Goal: Transaction & Acquisition: Purchase product/service

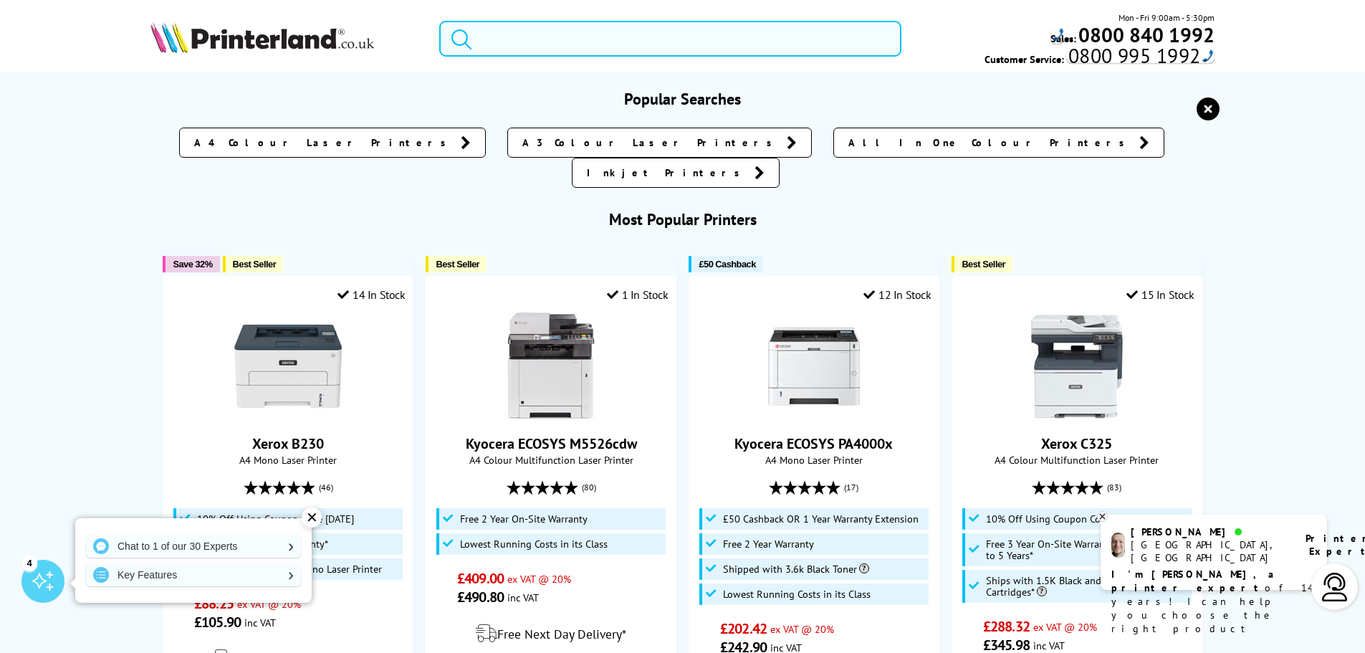
click at [605, 36] on input "search" at bounding box center [670, 39] width 462 height 36
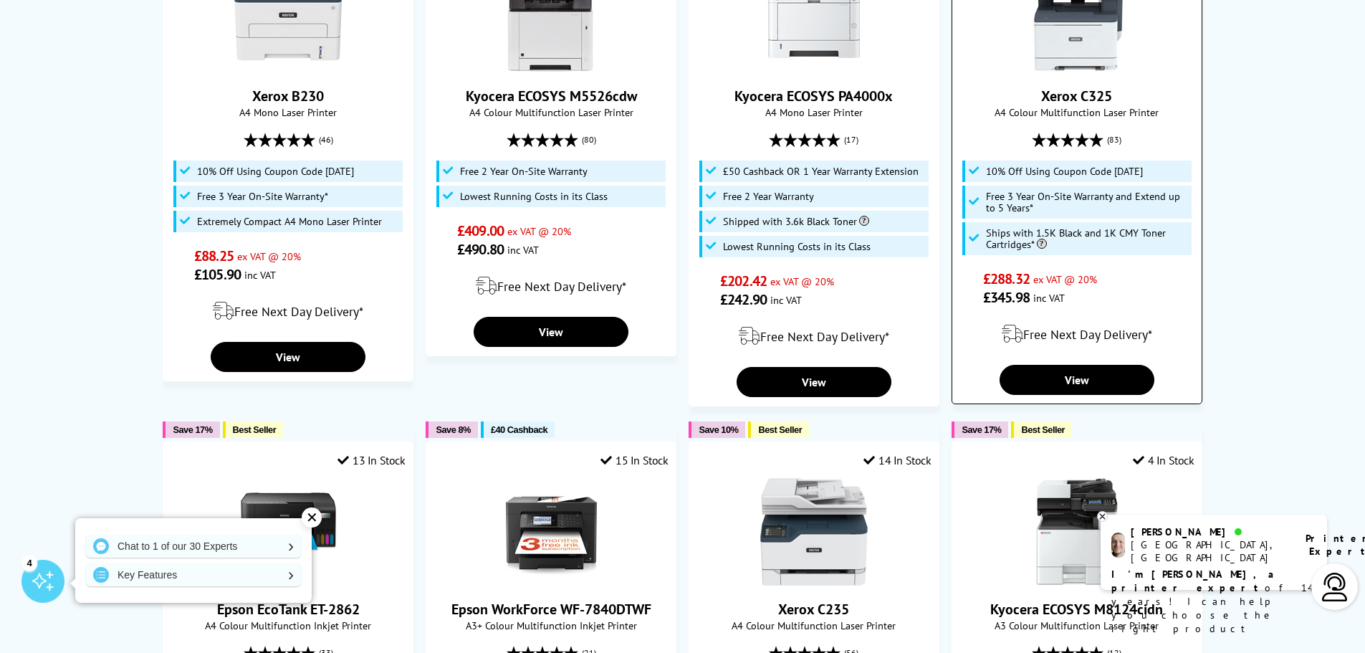
scroll to position [305, 0]
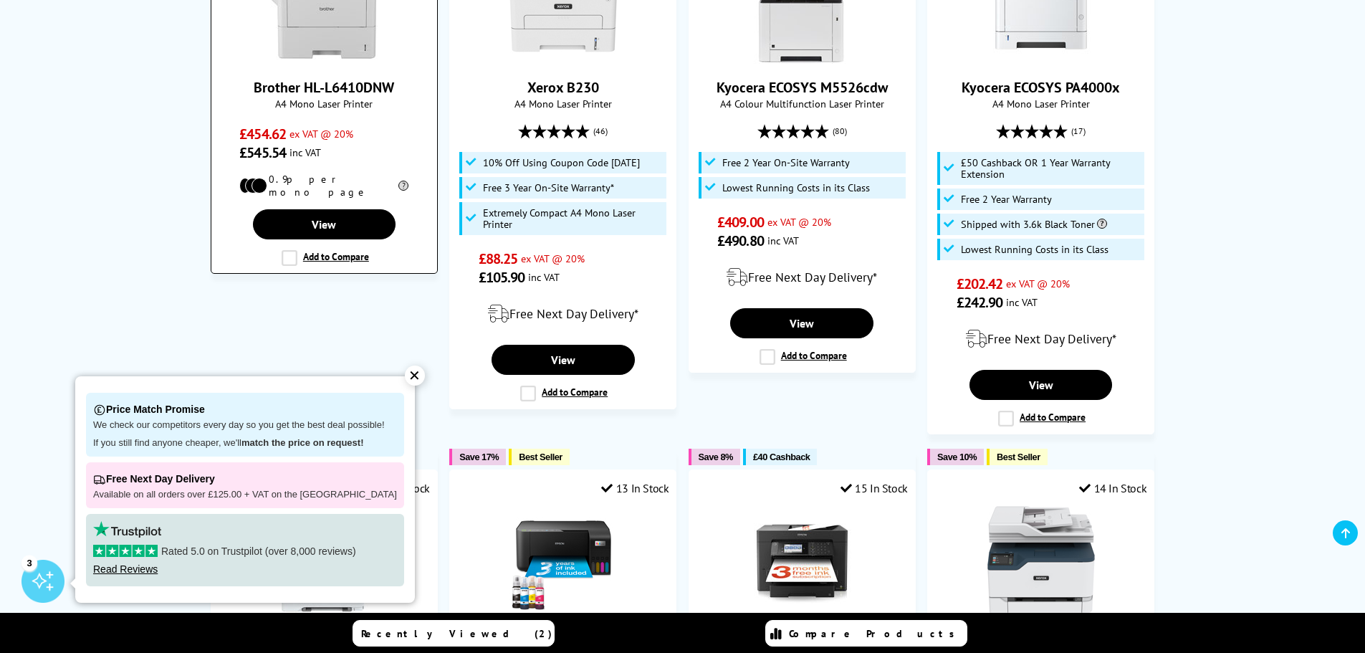
scroll to position [718, 0]
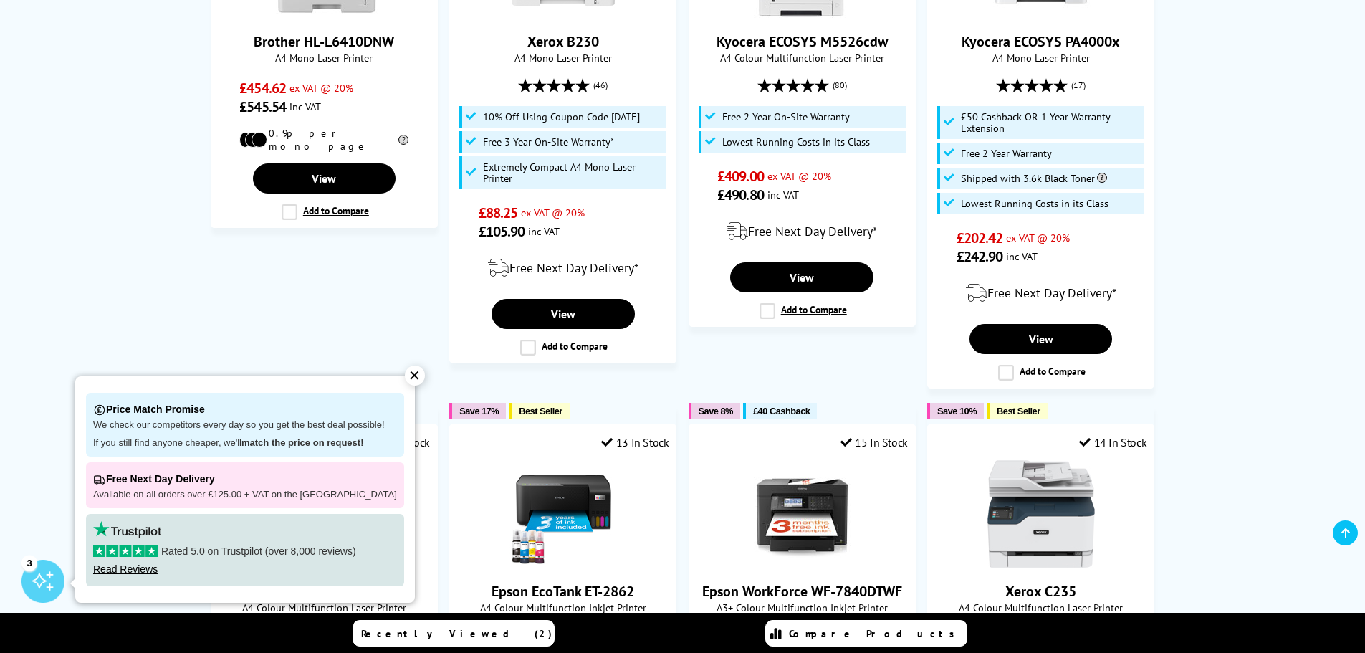
click at [405, 375] on div "✕" at bounding box center [415, 375] width 20 height 20
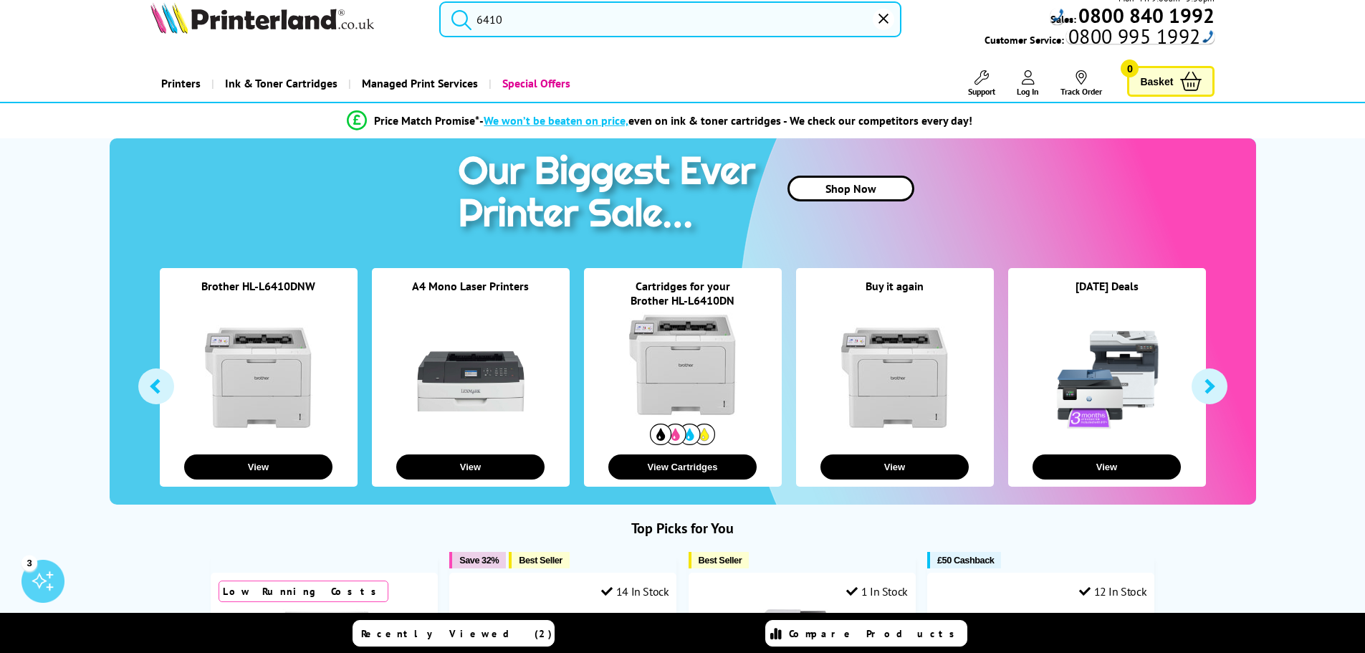
scroll to position [0, 0]
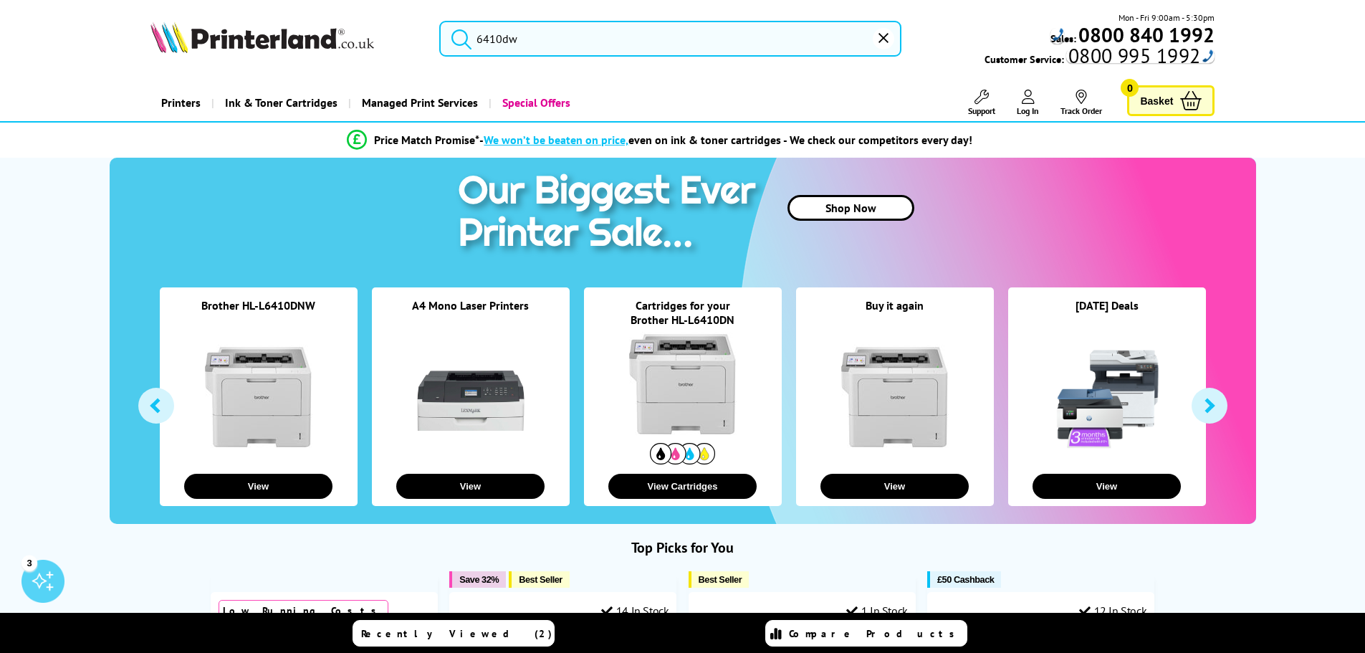
click at [592, 38] on input "6410dw" at bounding box center [670, 39] width 462 height 36
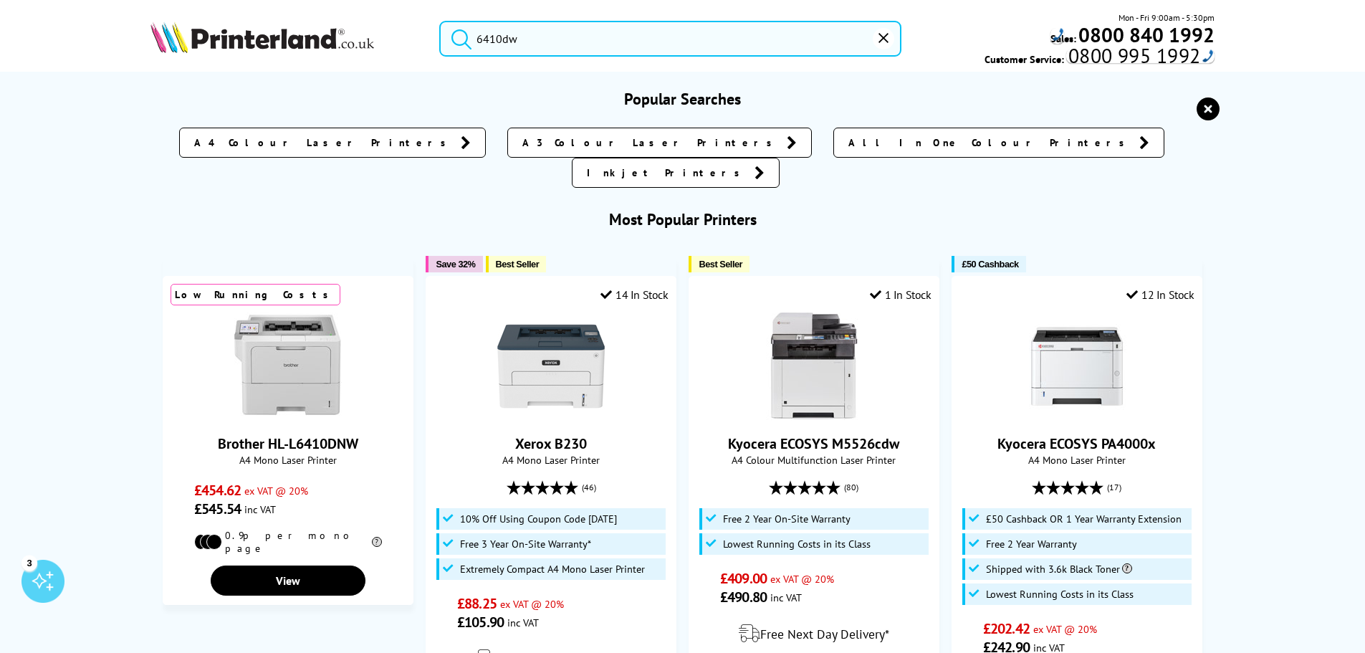
click at [440, 21] on button "submit" at bounding box center [458, 37] width 36 height 32
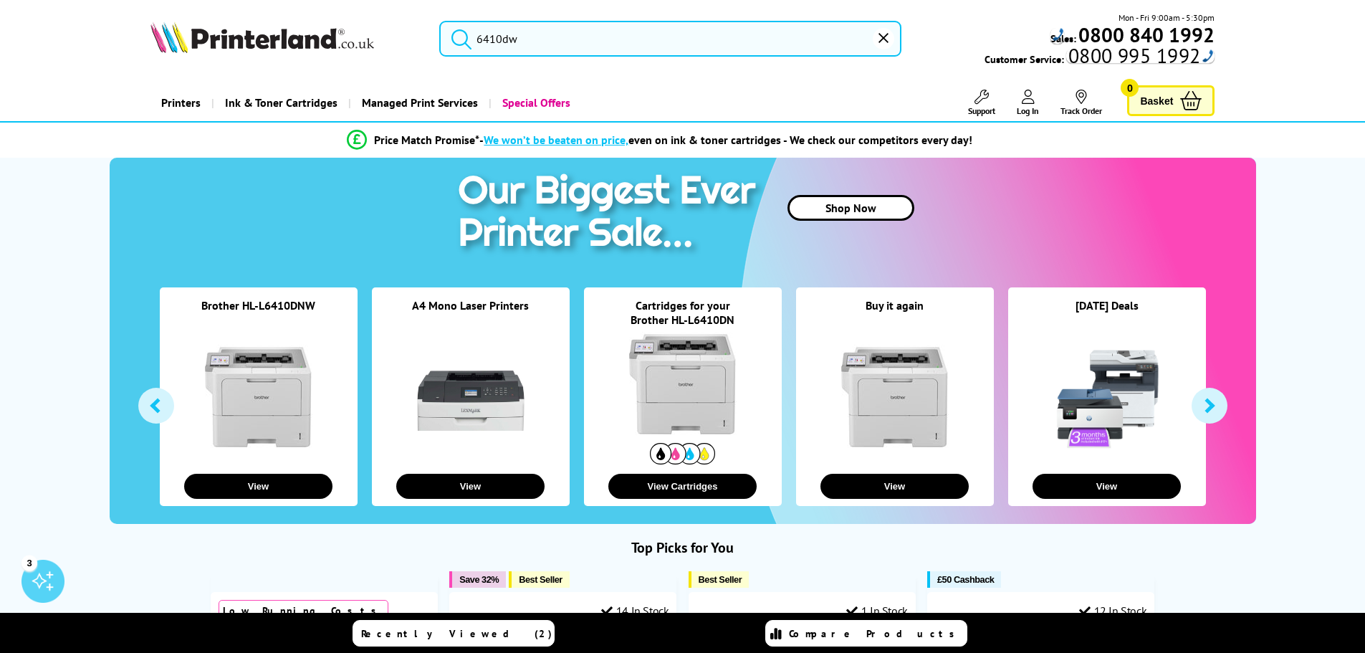
click at [543, 41] on input "6410dw" at bounding box center [670, 39] width 462 height 36
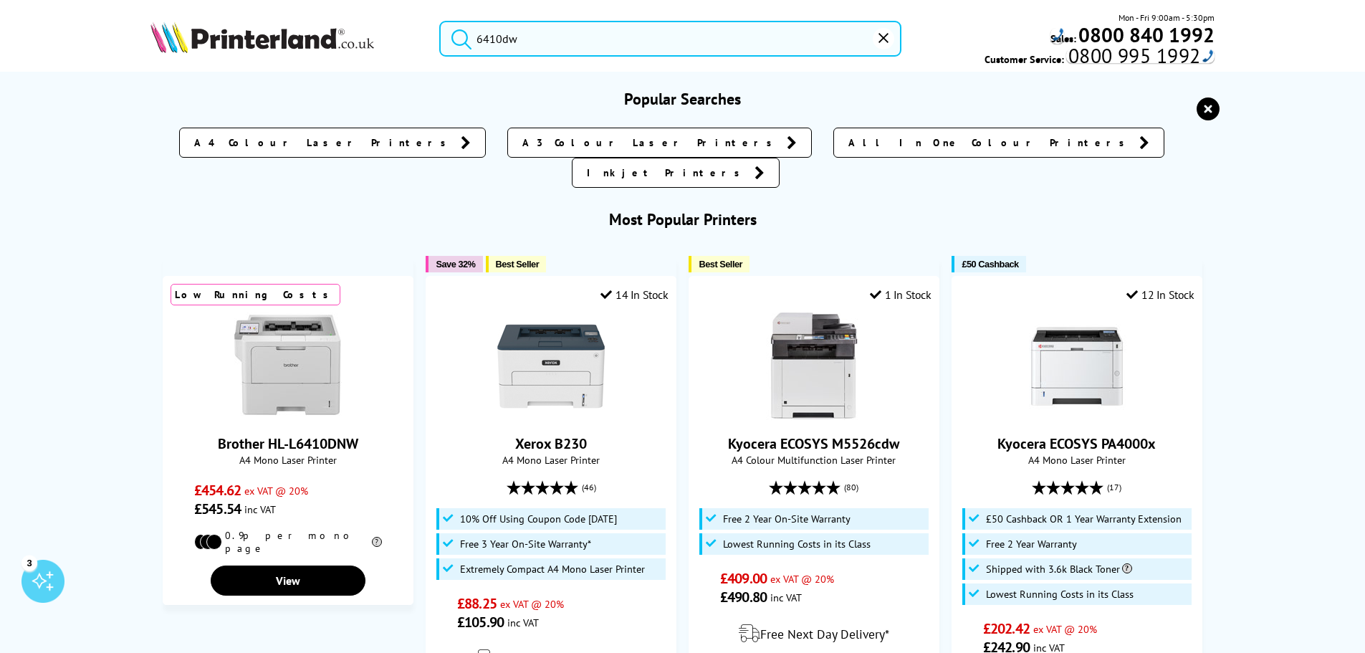
click at [523, 47] on input "6410dw" at bounding box center [670, 39] width 462 height 36
click at [440, 21] on button "submit" at bounding box center [458, 37] width 36 height 32
click at [674, 44] on input "6410dw" at bounding box center [670, 39] width 462 height 36
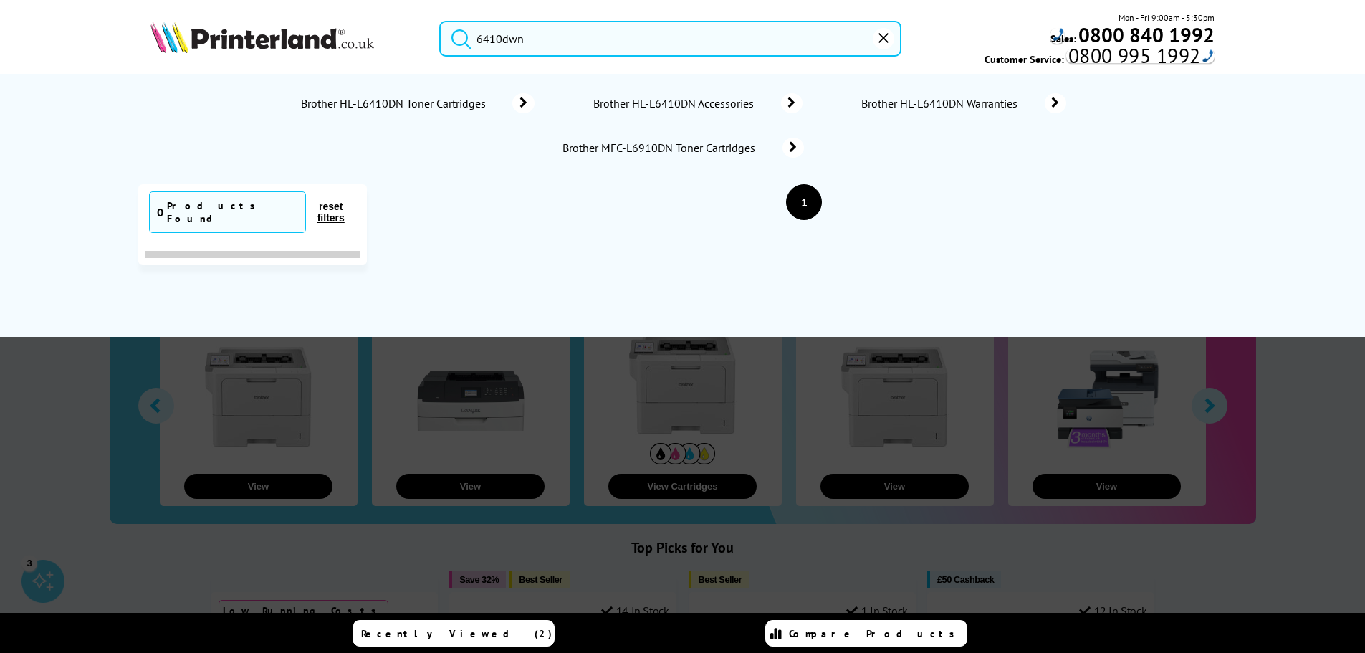
click at [440, 21] on button "submit" at bounding box center [458, 37] width 36 height 32
click at [603, 42] on input "6410dwn" at bounding box center [670, 39] width 462 height 36
click at [440, 21] on button "submit" at bounding box center [458, 37] width 36 height 32
drag, startPoint x: 527, startPoint y: 37, endPoint x: 461, endPoint y: 41, distance: 66.7
click at [461, 41] on form "6410dwn" at bounding box center [670, 39] width 462 height 36
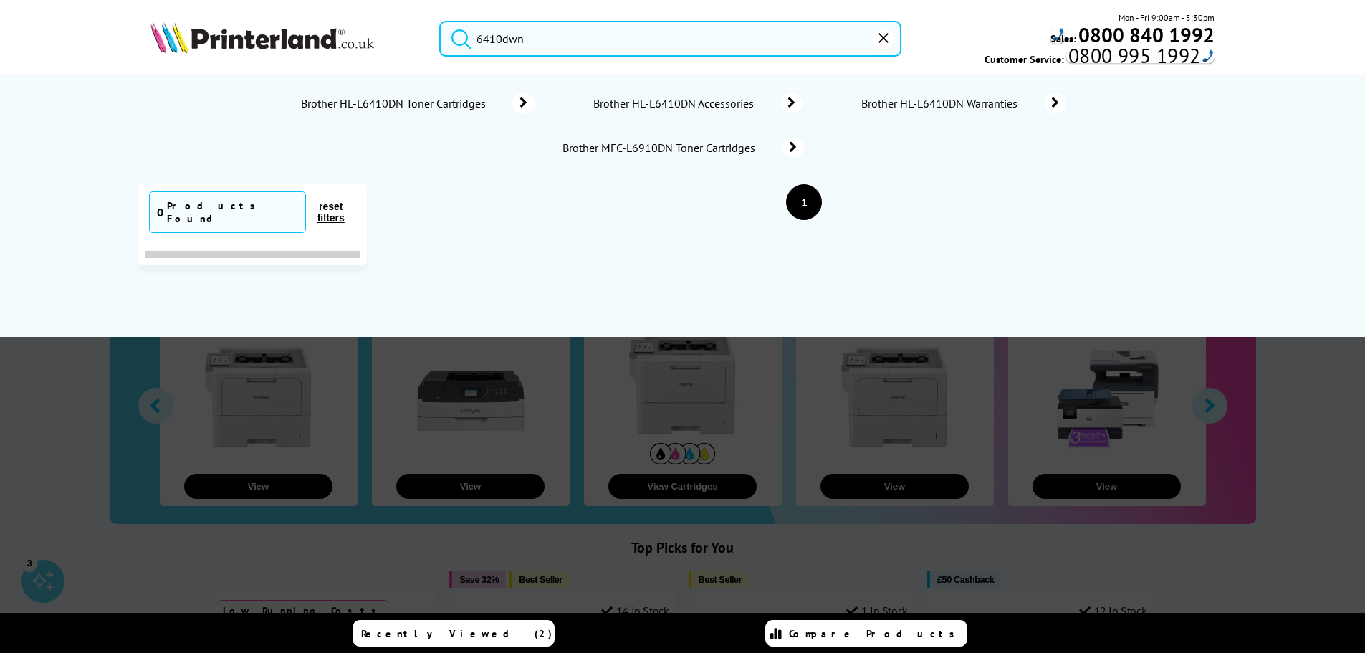
click at [559, 41] on input "6410dwn" at bounding box center [670, 39] width 462 height 36
type input "6410dw"
click at [440, 21] on button "submit" at bounding box center [458, 37] width 36 height 32
click at [1292, 398] on div at bounding box center [682, 416] width 1365 height 653
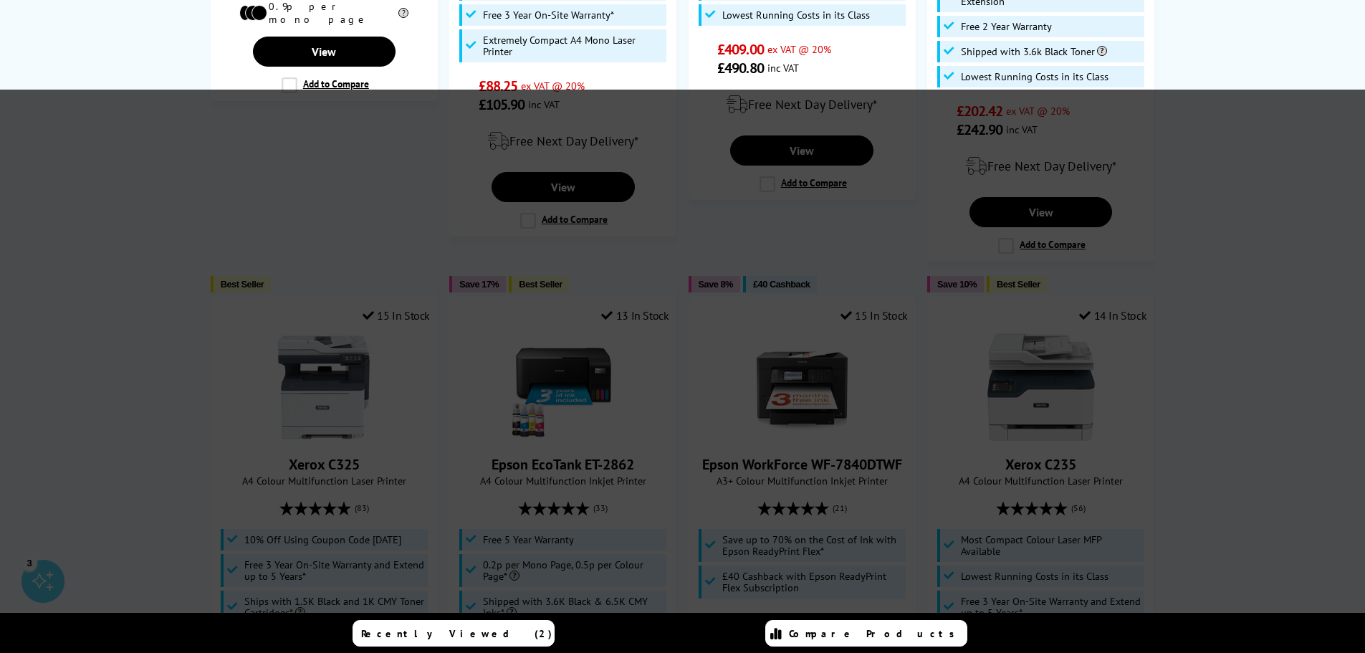
scroll to position [860, 0]
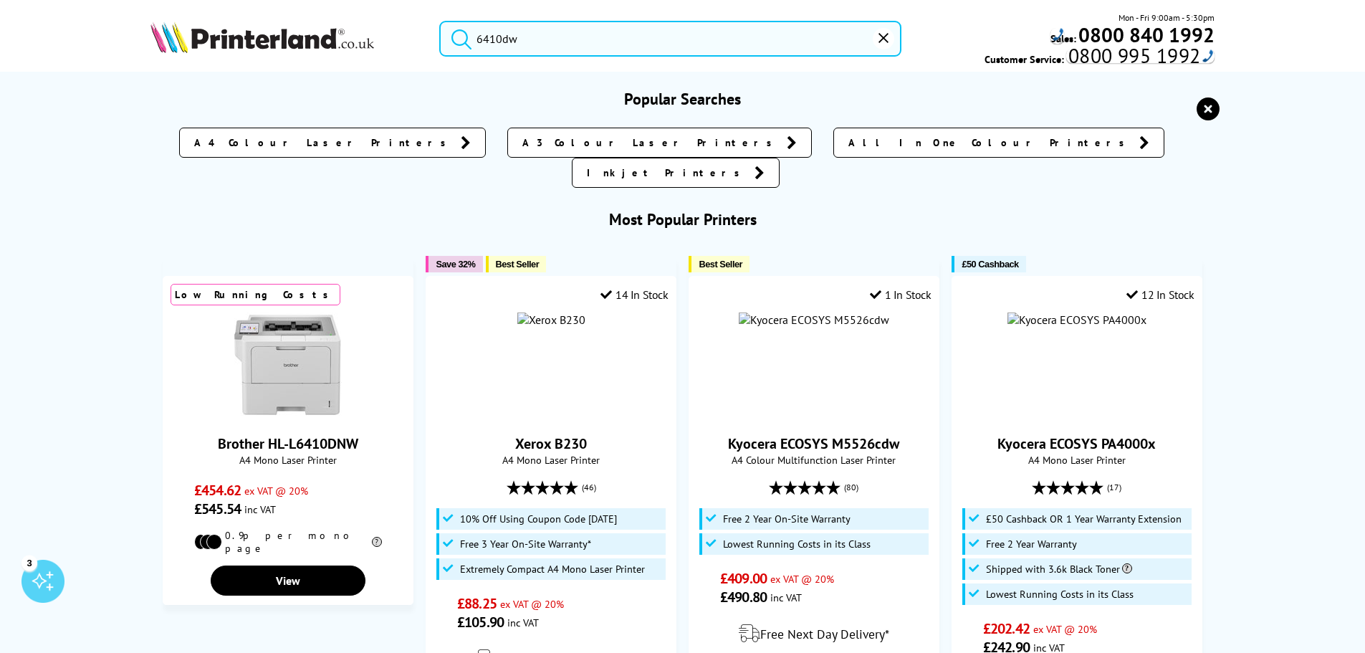
click at [554, 52] on input "6410dw" at bounding box center [670, 39] width 462 height 36
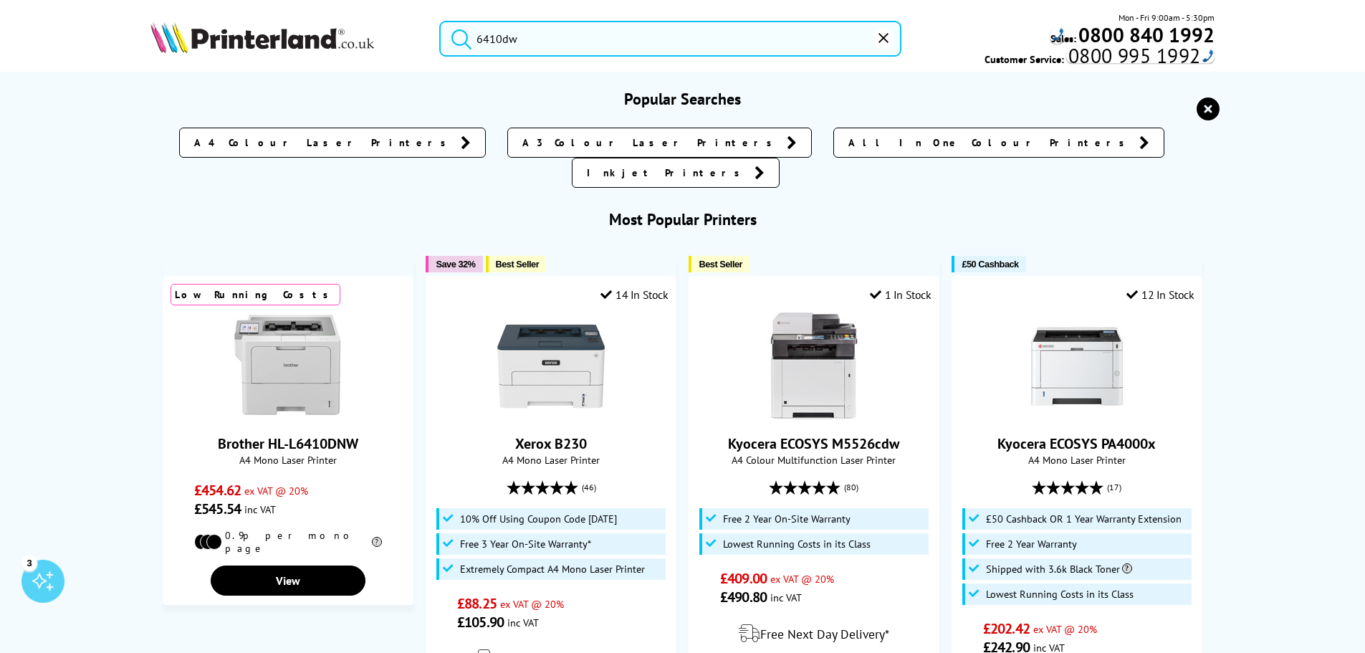
click at [440, 21] on button "submit" at bounding box center [458, 37] width 36 height 32
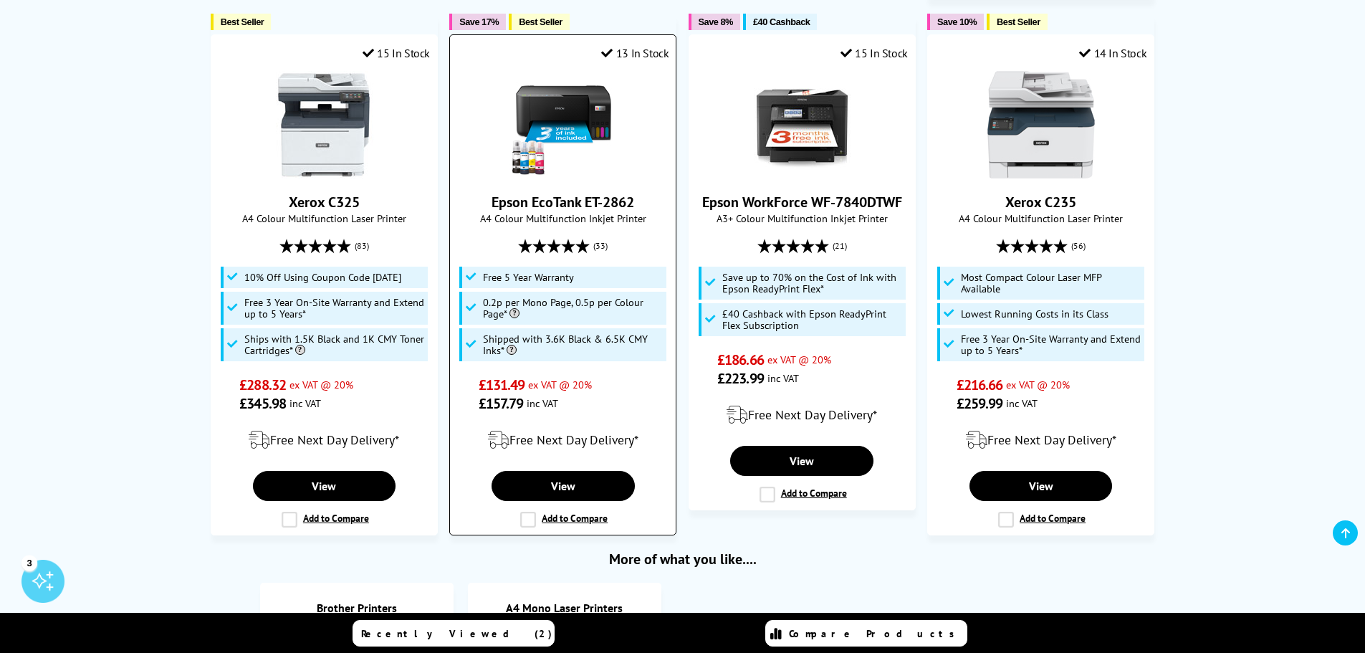
scroll to position [1003, 0]
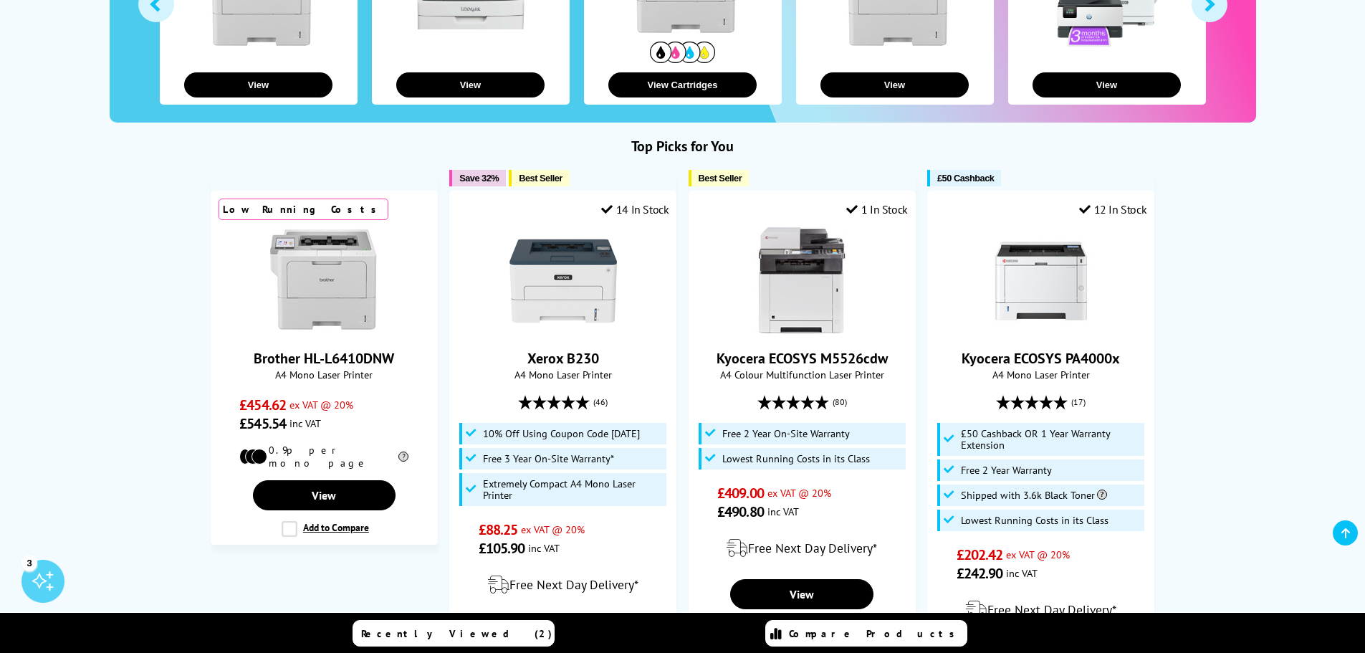
scroll to position [501, 0]
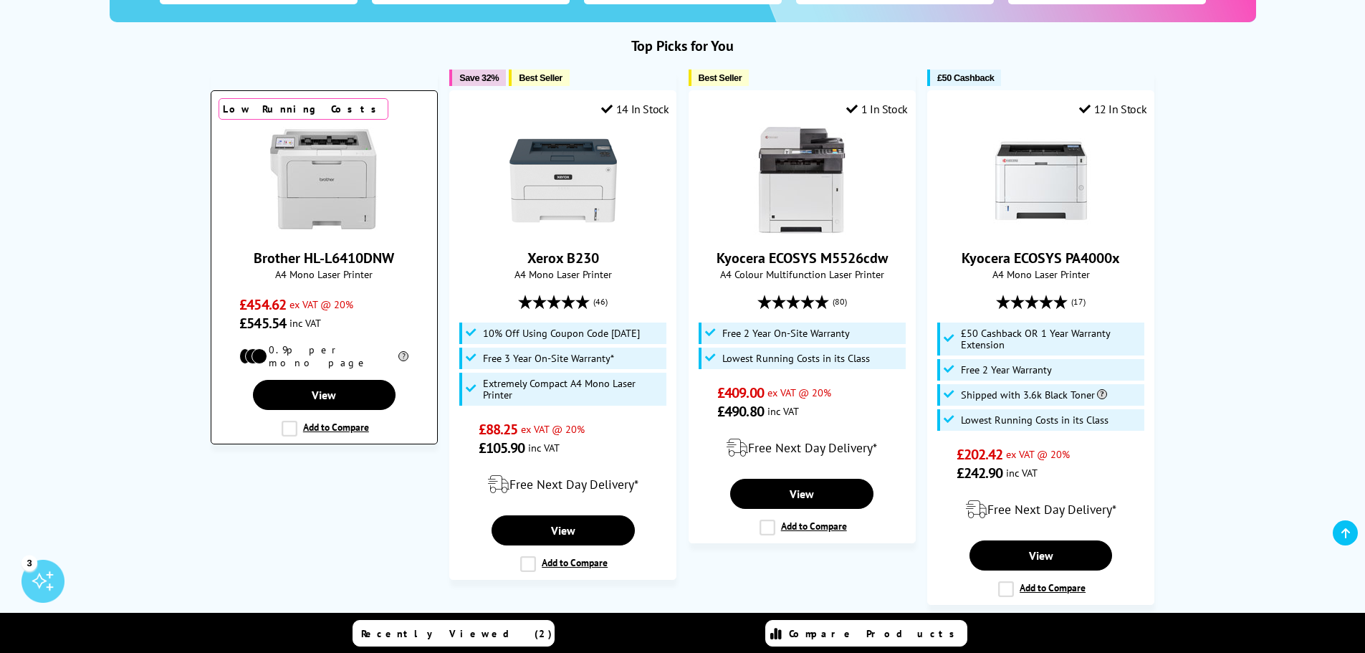
click at [298, 244] on div "Brother HL-L6410DNW A4 Mono Laser Printer £454.62 ex VAT @ 20% £545.54 inc VAT" at bounding box center [323, 230] width 211 height 206
click at [342, 206] on img at bounding box center [323, 180] width 107 height 107
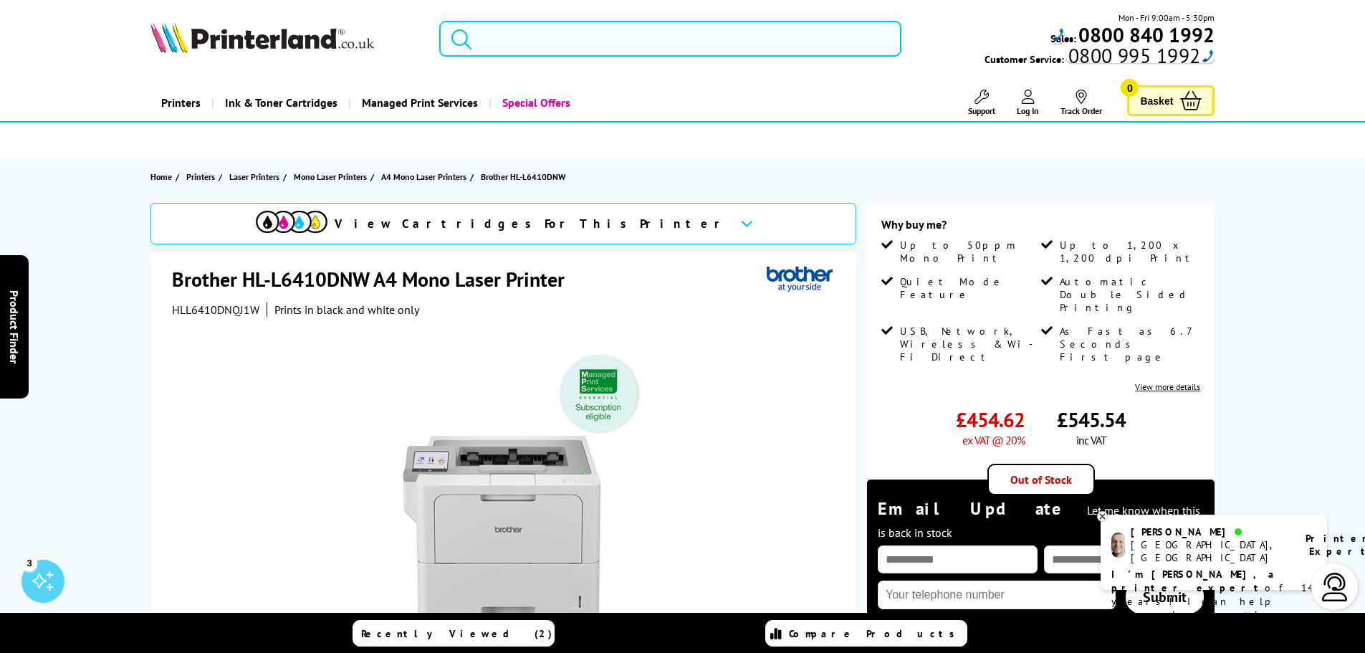
click at [527, 46] on input "search" at bounding box center [670, 39] width 462 height 36
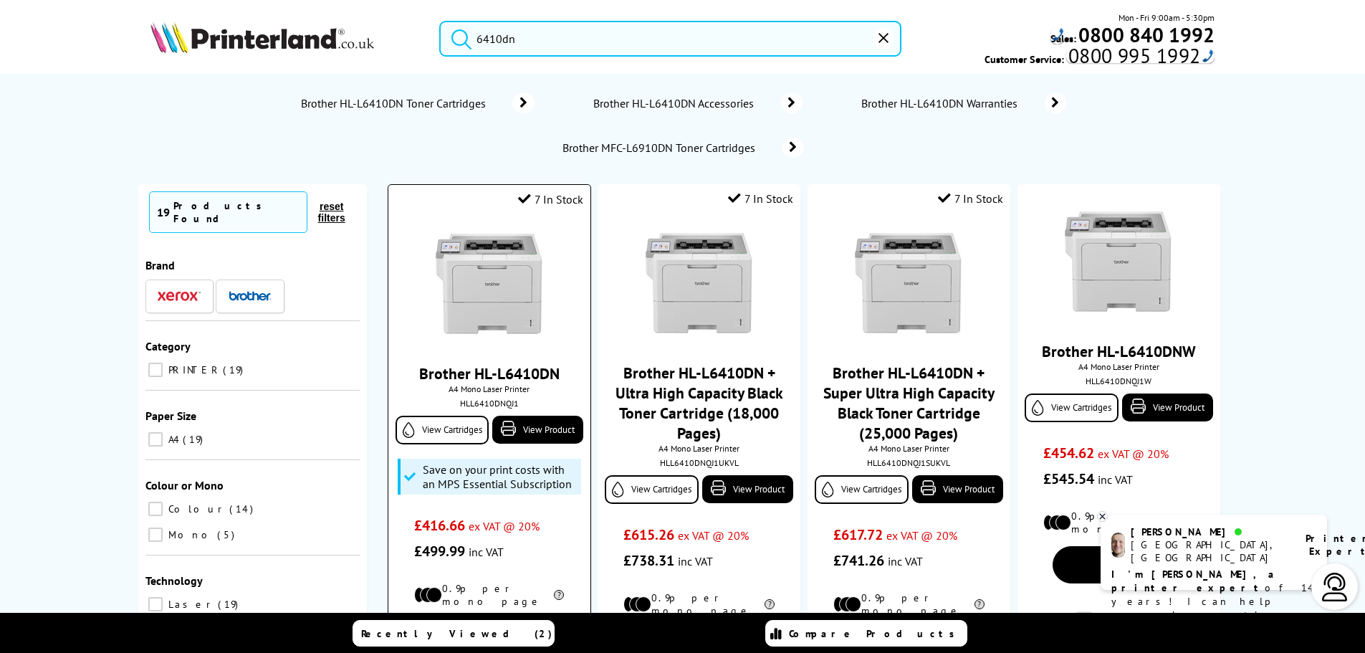
type input "6410dn"
click at [481, 270] on img at bounding box center [489, 284] width 107 height 107
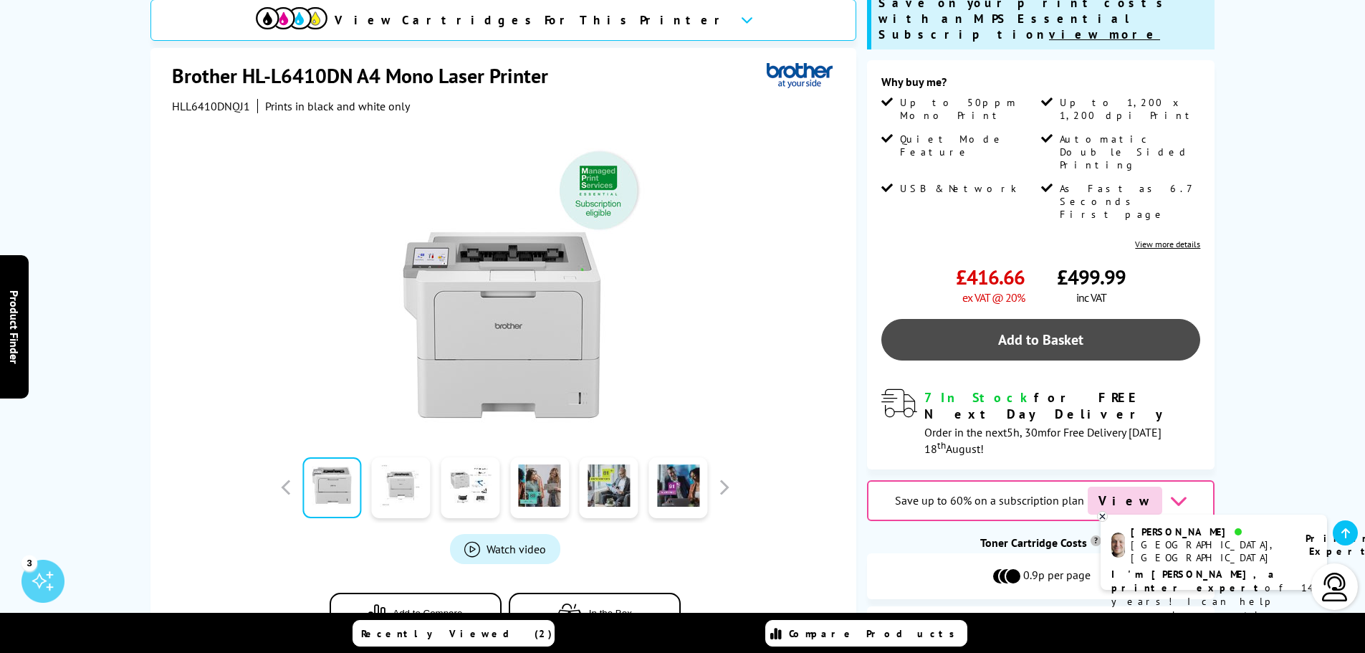
click at [924, 319] on link "Add to Basket" at bounding box center [1040, 340] width 319 height 42
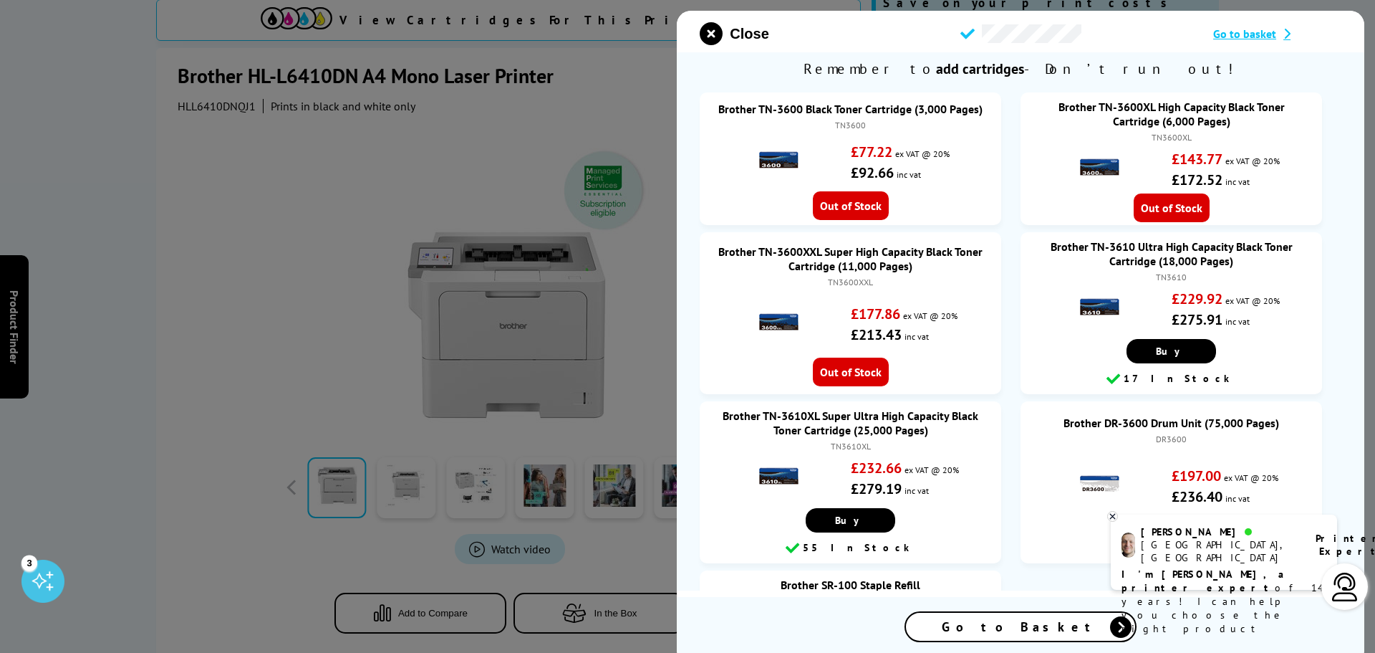
click at [1014, 612] on link "Go to Basket" at bounding box center [1021, 626] width 232 height 31
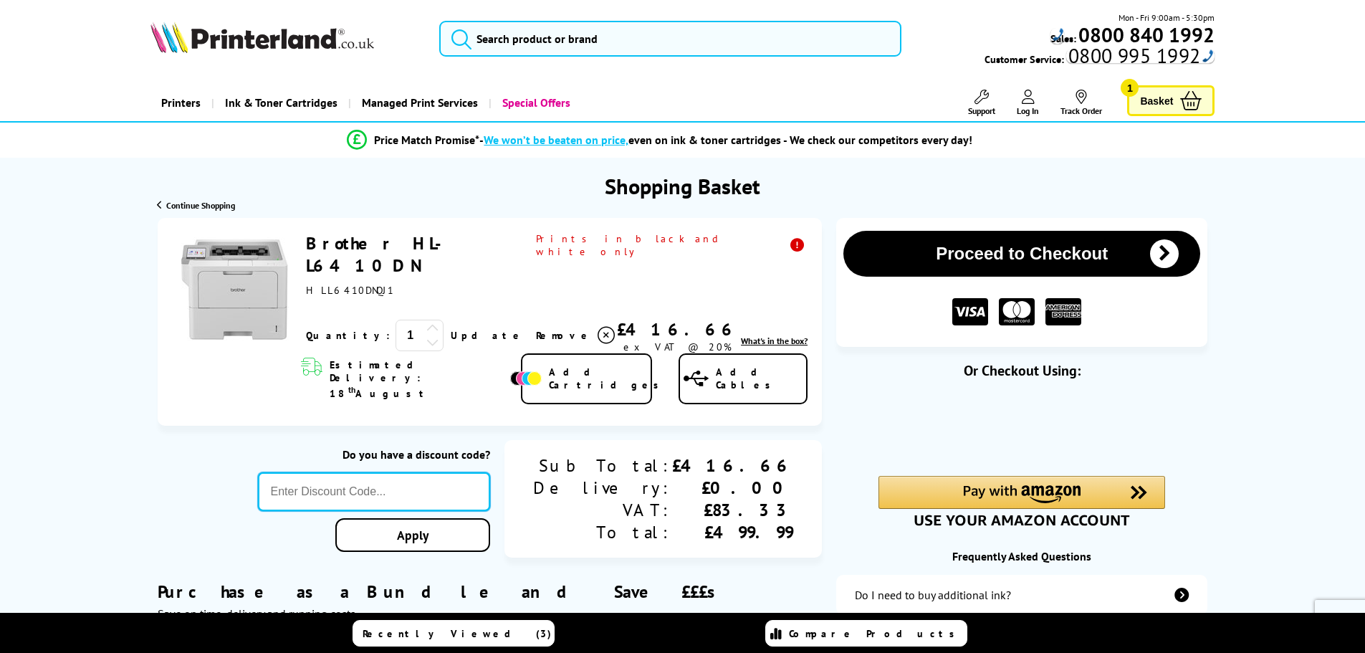
click at [421, 472] on input "text" at bounding box center [374, 491] width 233 height 39
type input "666"
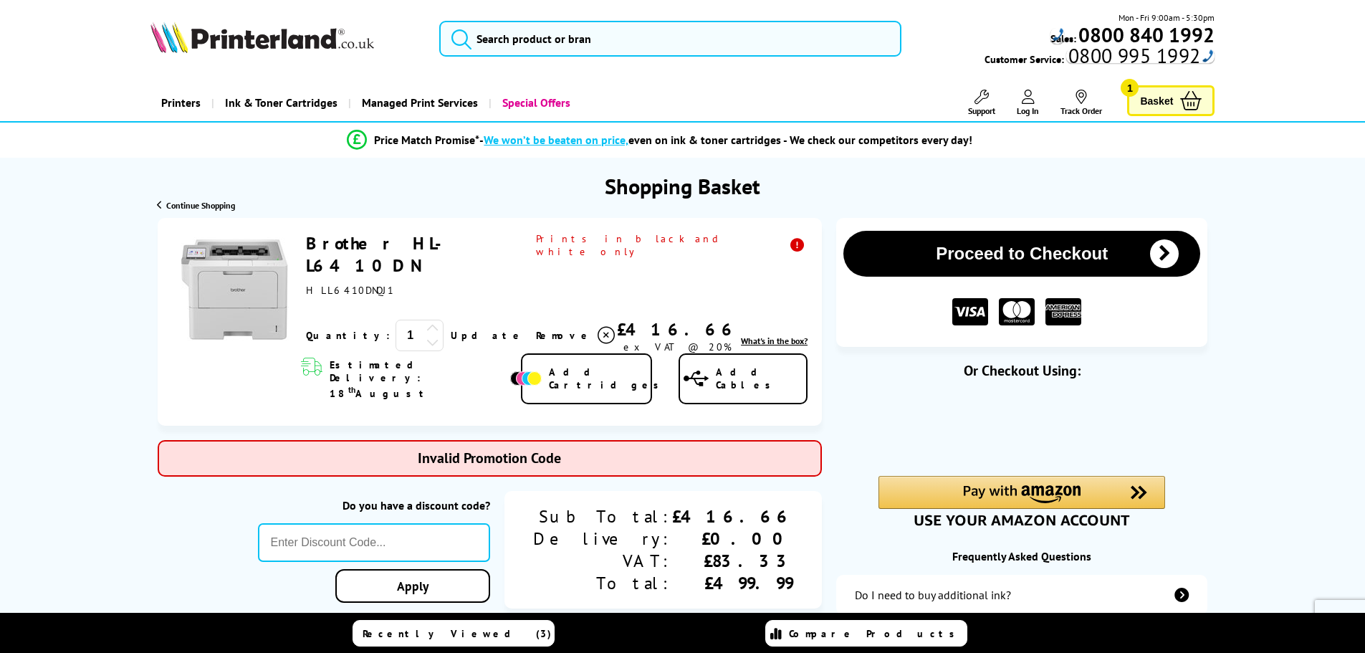
type input "POPFIVE"
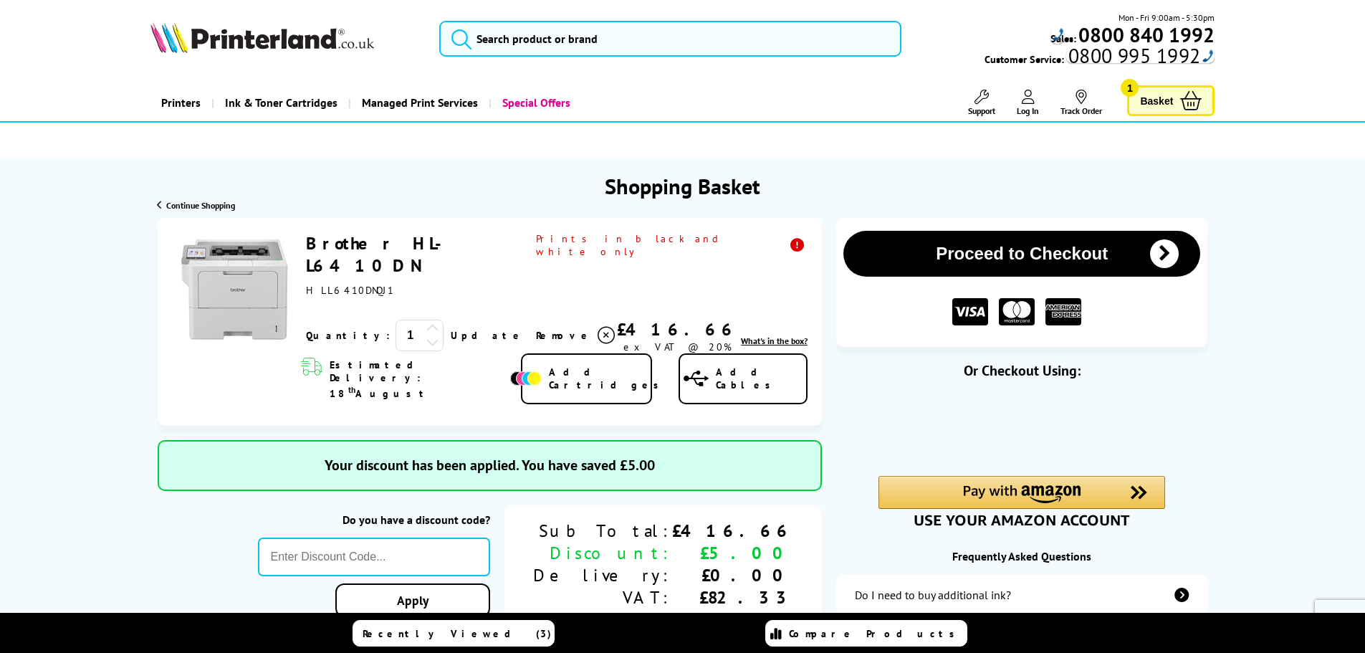
type input "666"
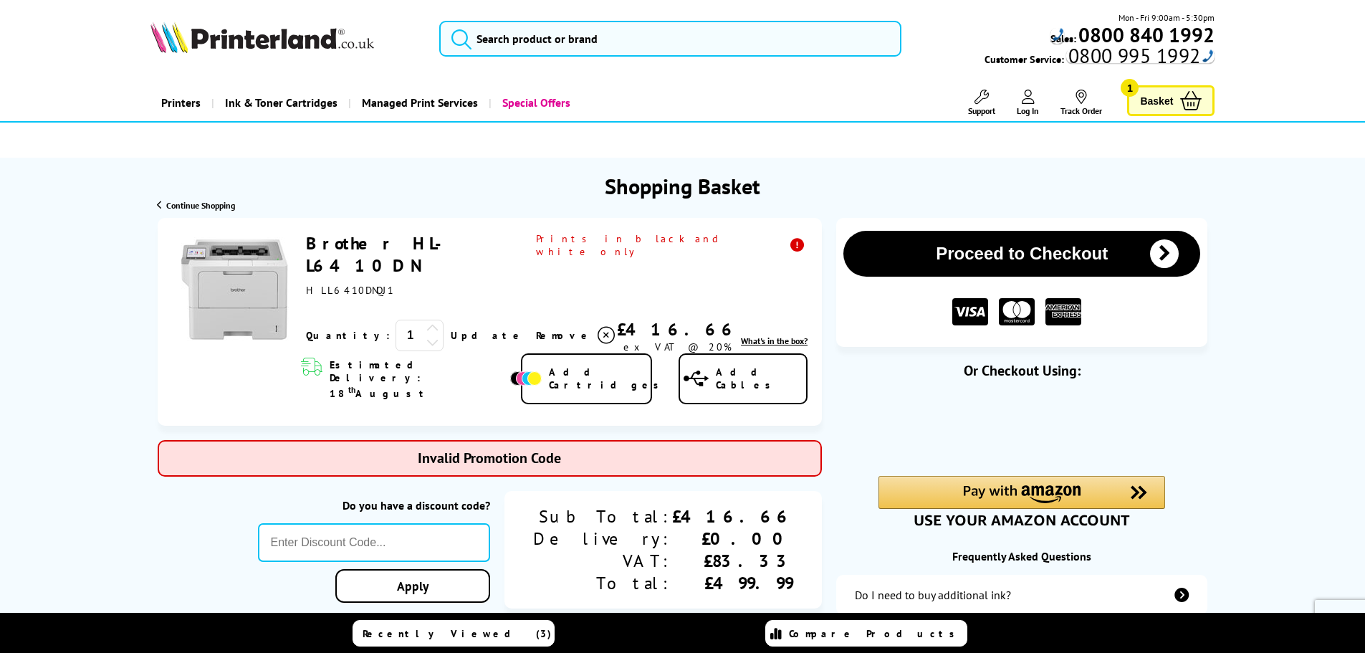
type input "GSFIVEPR"
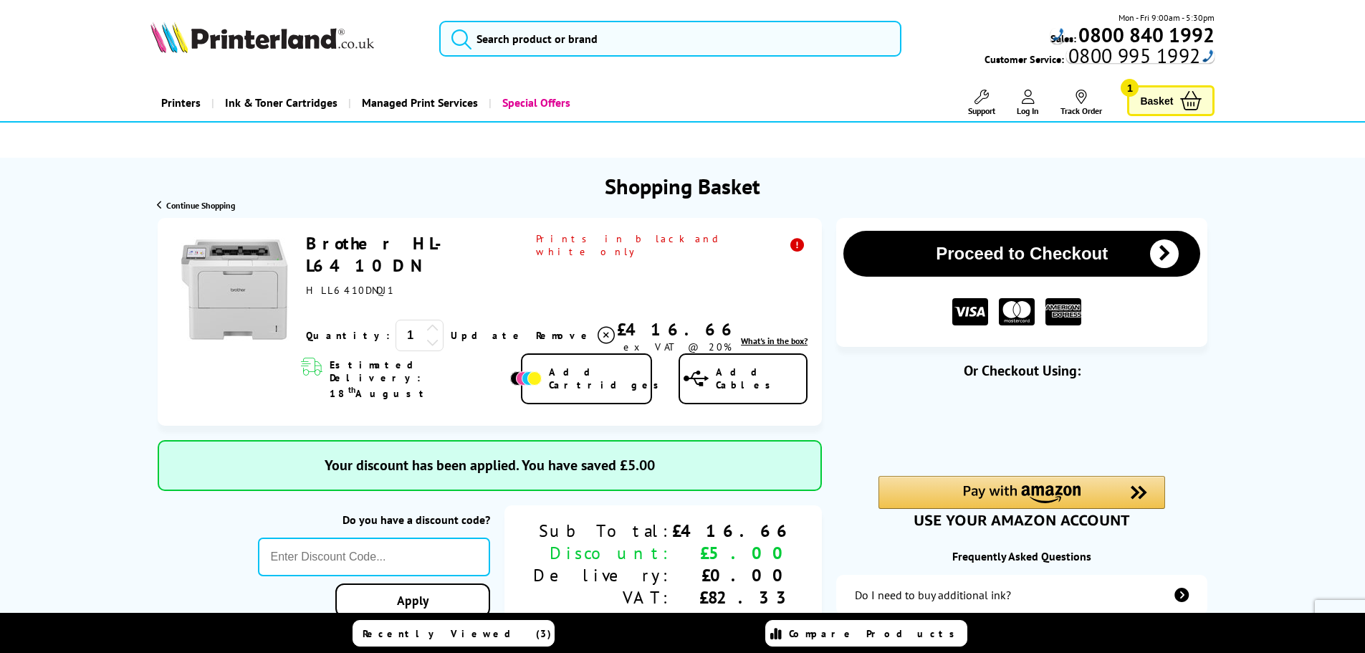
type input "666"
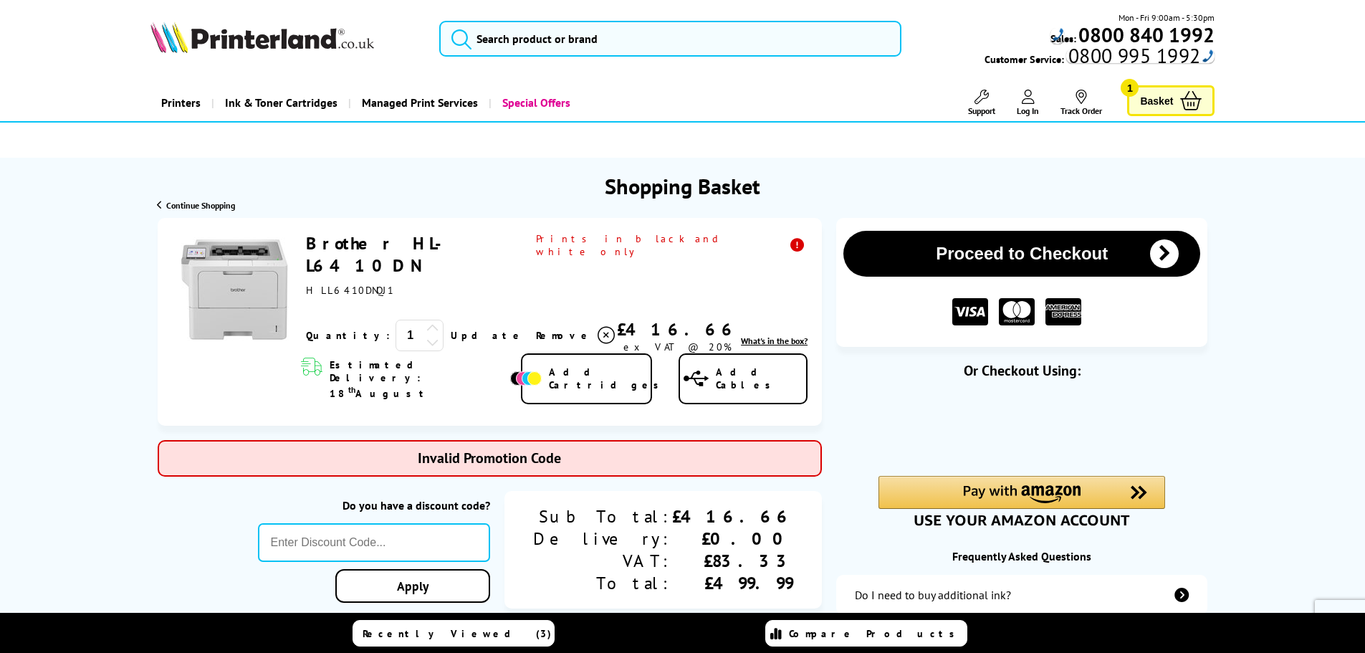
type input "PRINTERFIVE"
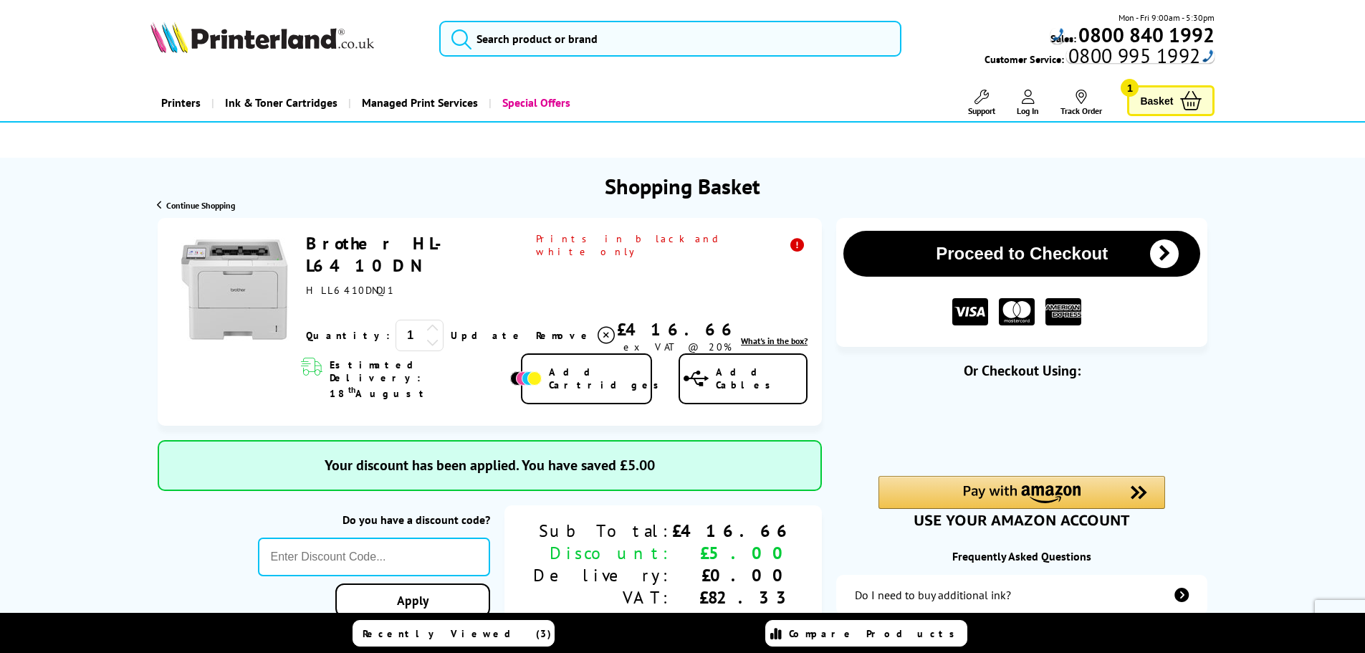
type input "666"
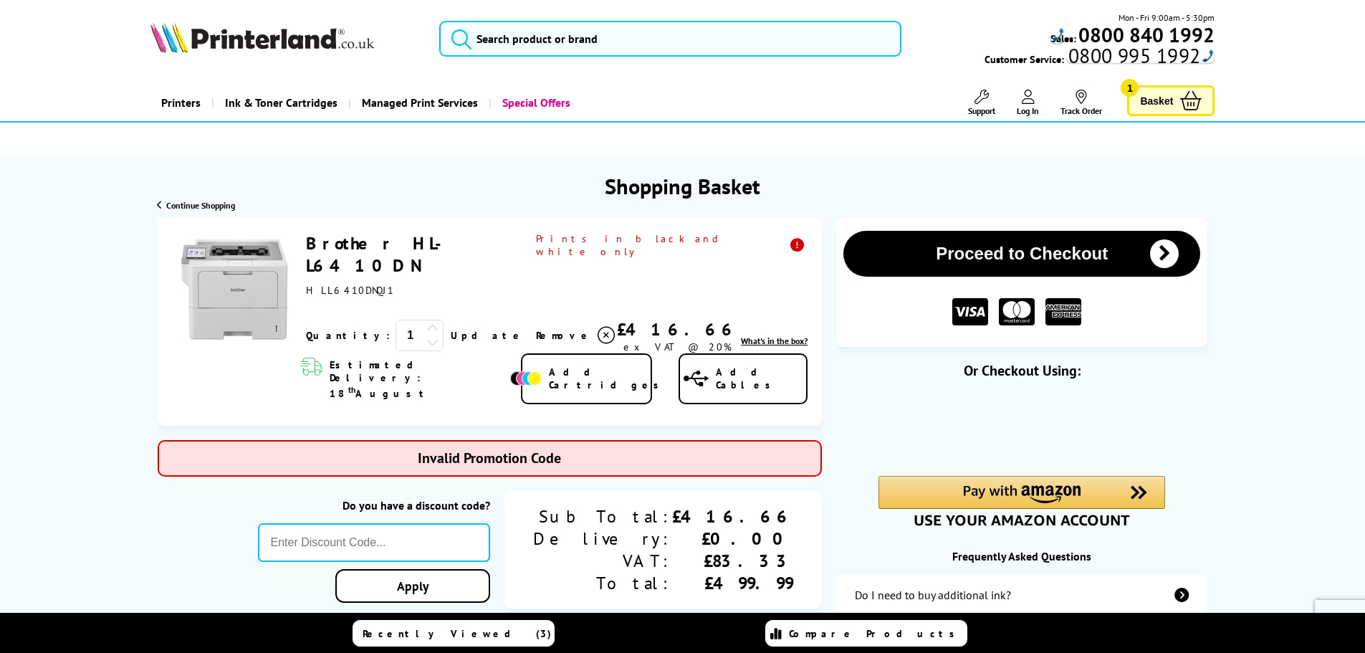
type input "5OFFPRINTERS"
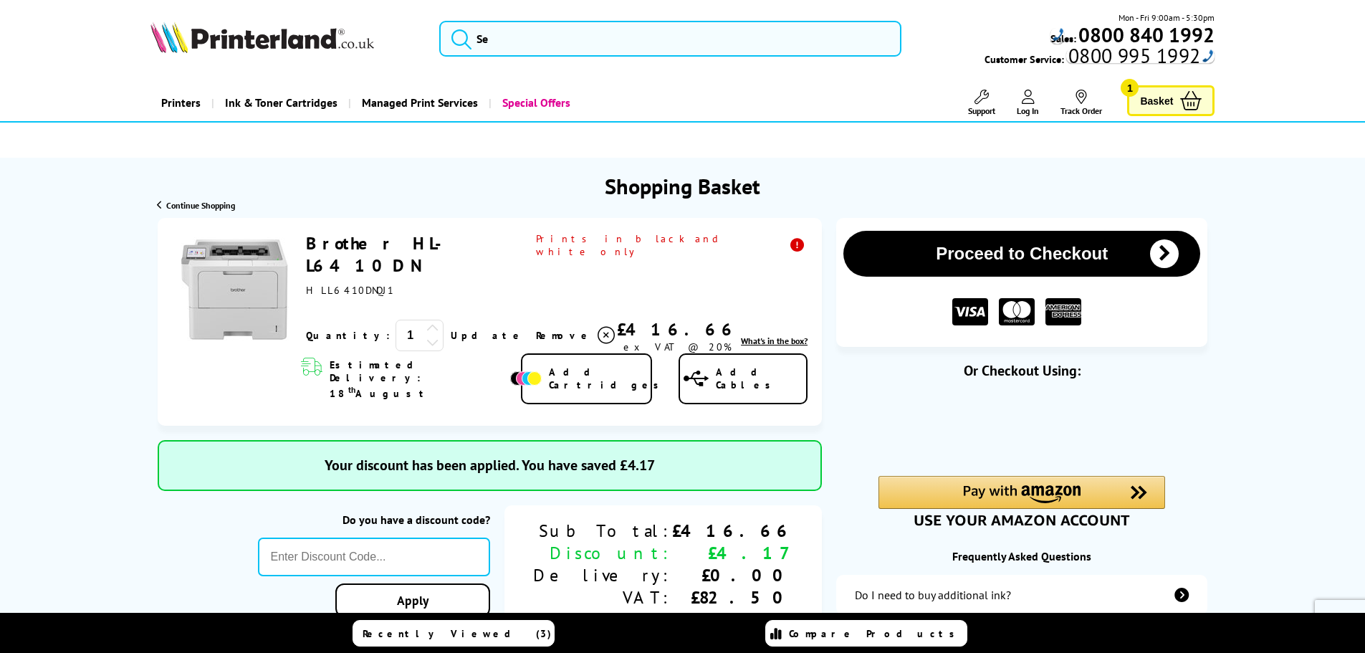
type input "666"
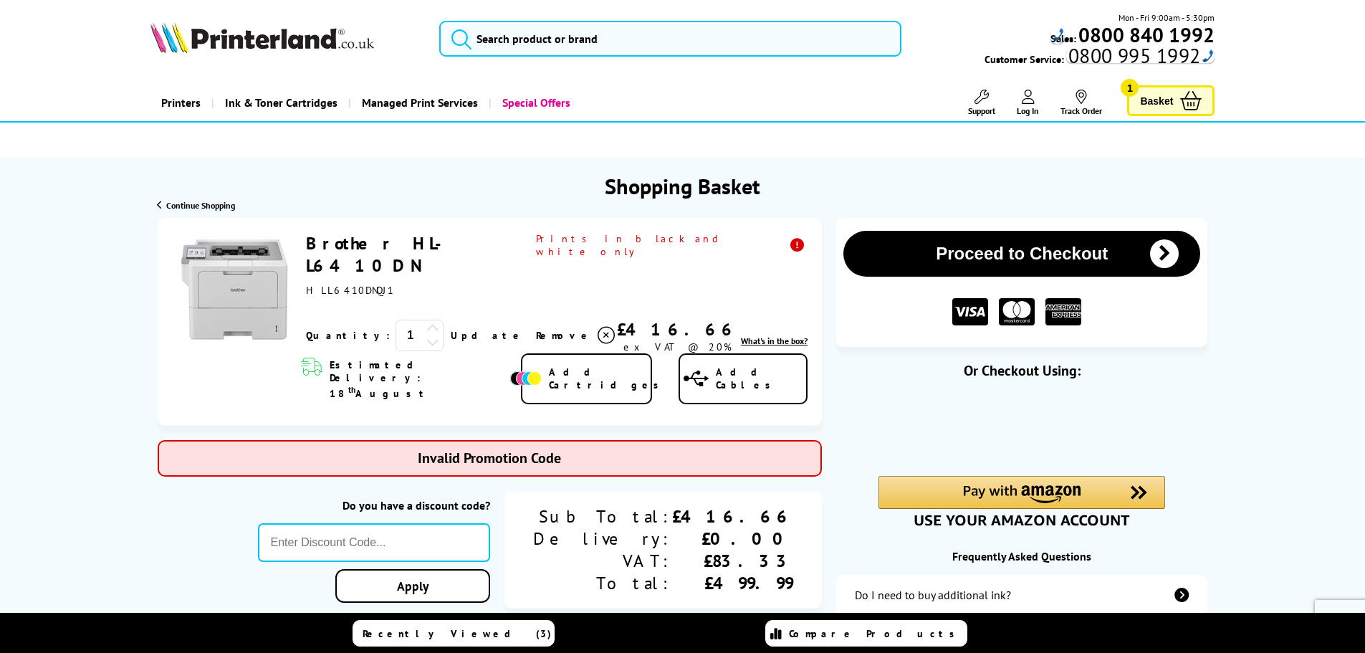
type input "XEROX10"
type input "666"
type input "KLCAB10"
type input "666"
type input "HL77GW14"
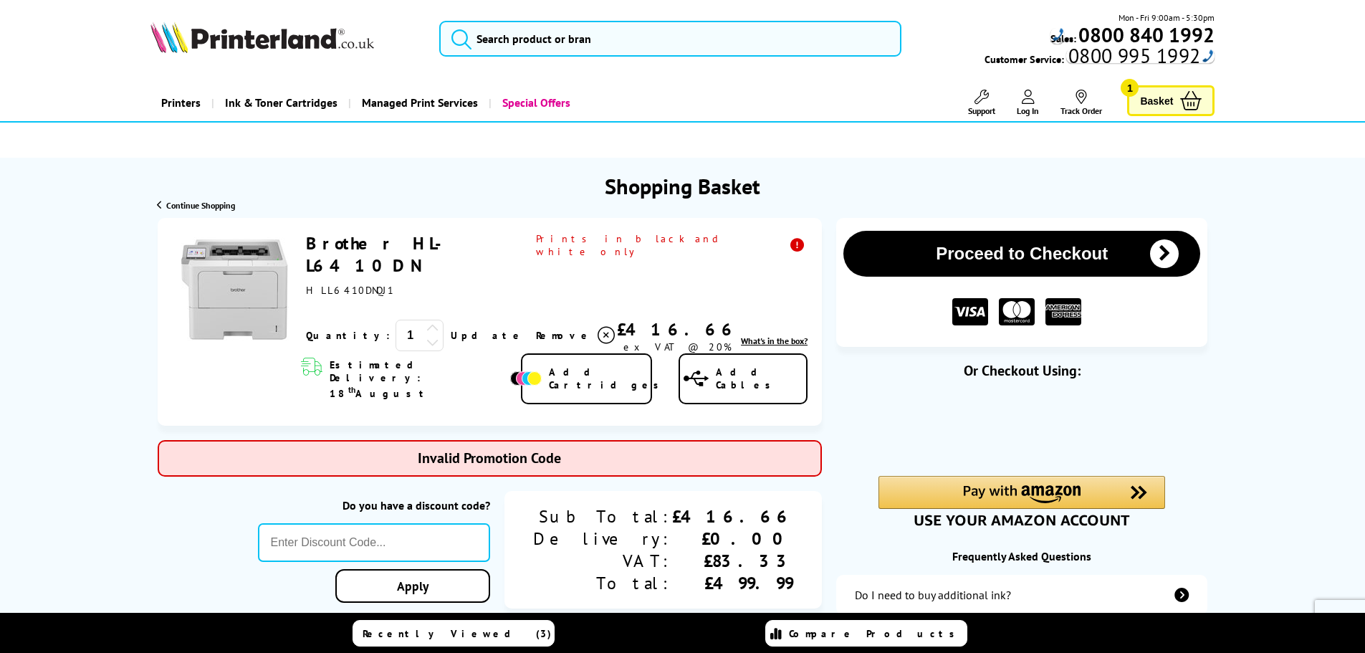
type input "666"
type input "Q2A480"
type input "666"
type input "LOYALTY2018"
type input "666"
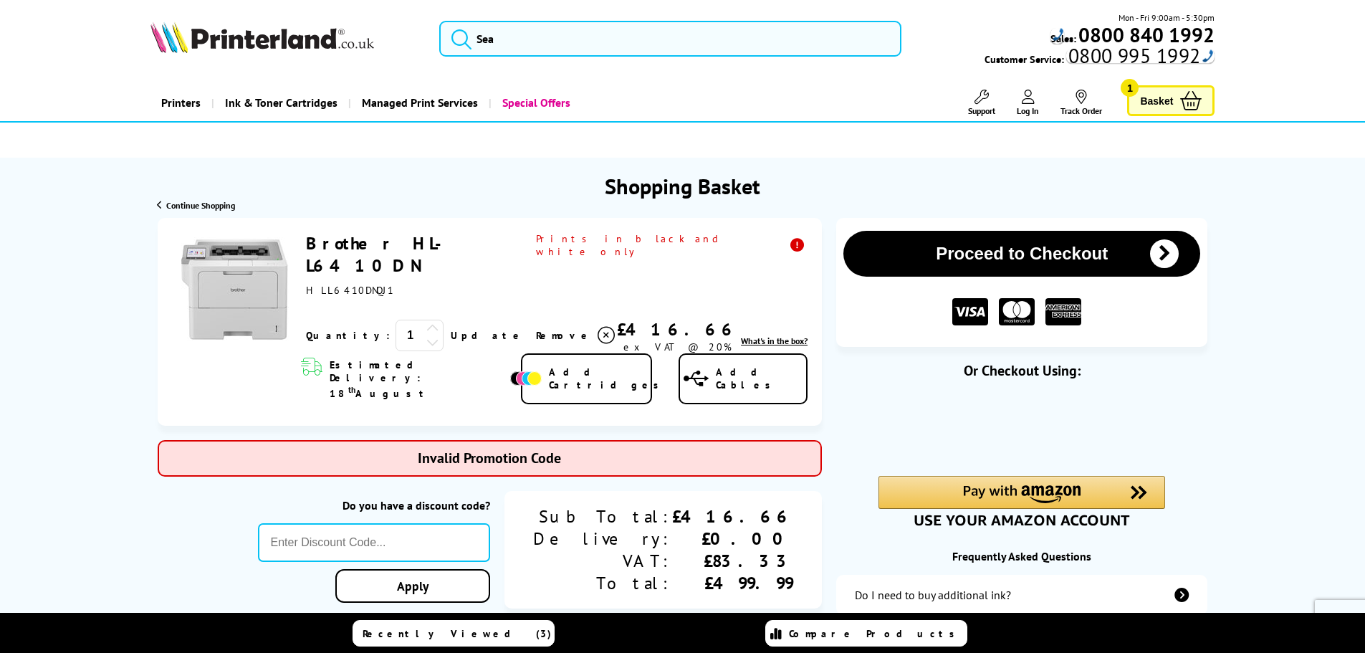
type input "WDTRDE"
type input "666"
type input "LOYALTY2020"
type input "666"
type input "A3THIRTY"
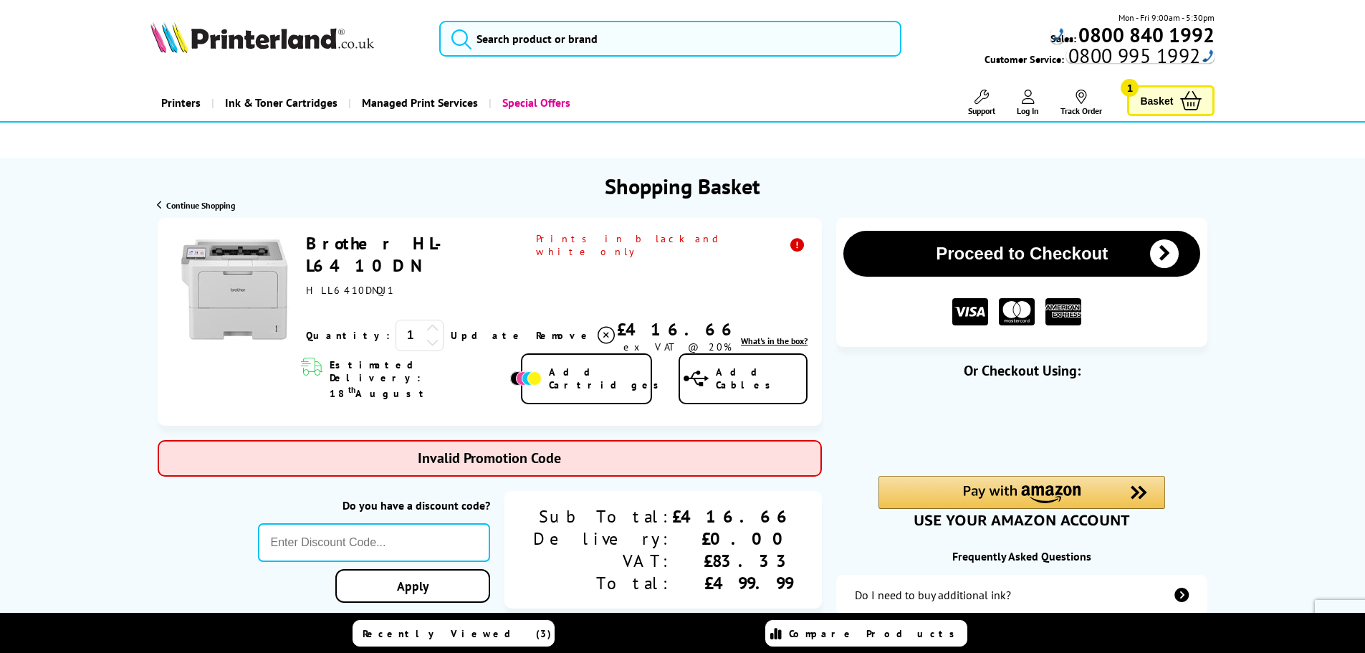
type input "666"
type input "ISPC"
type input "666"
type input "POPFIVE"
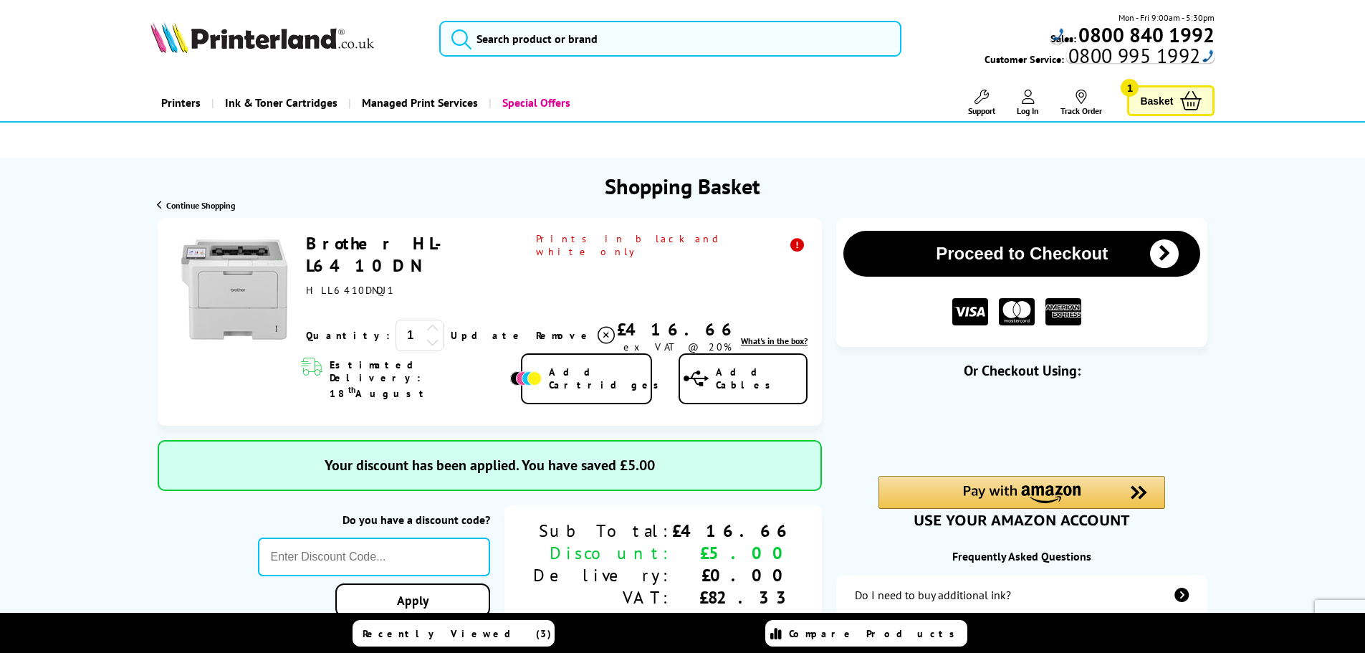
click at [903, 259] on button "Proceed to Checkout" at bounding box center [1021, 254] width 357 height 46
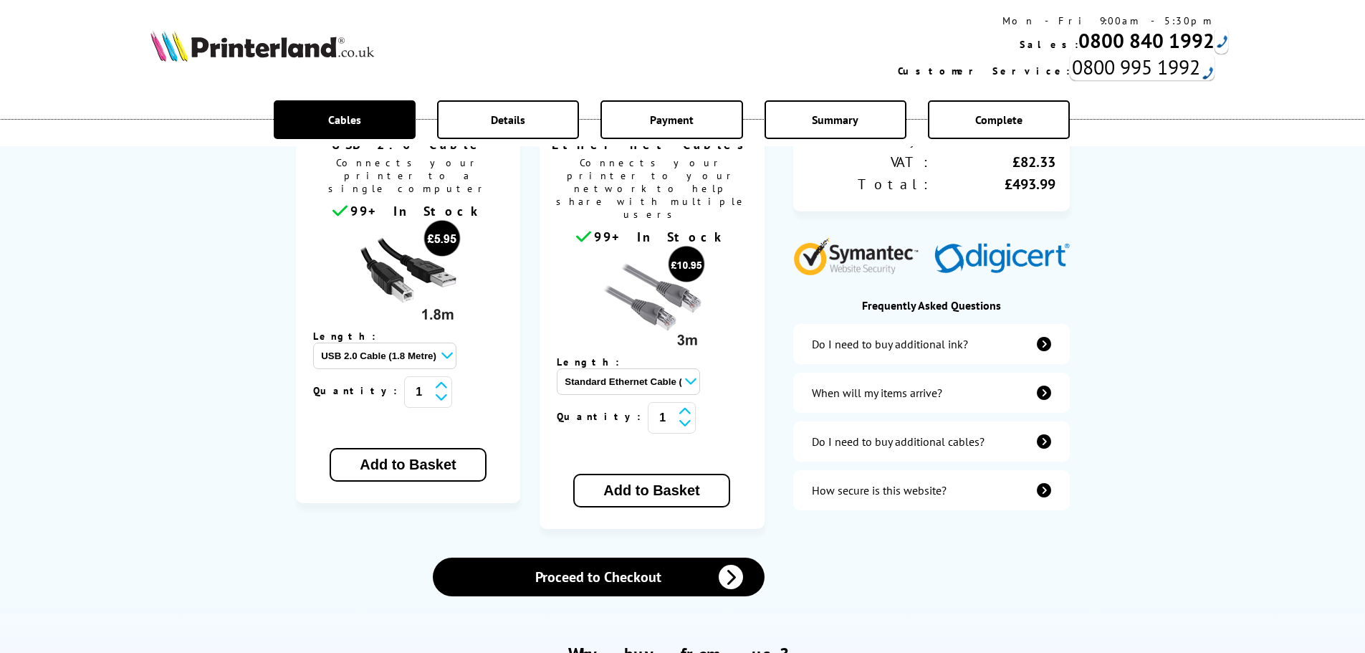
scroll to position [430, 0]
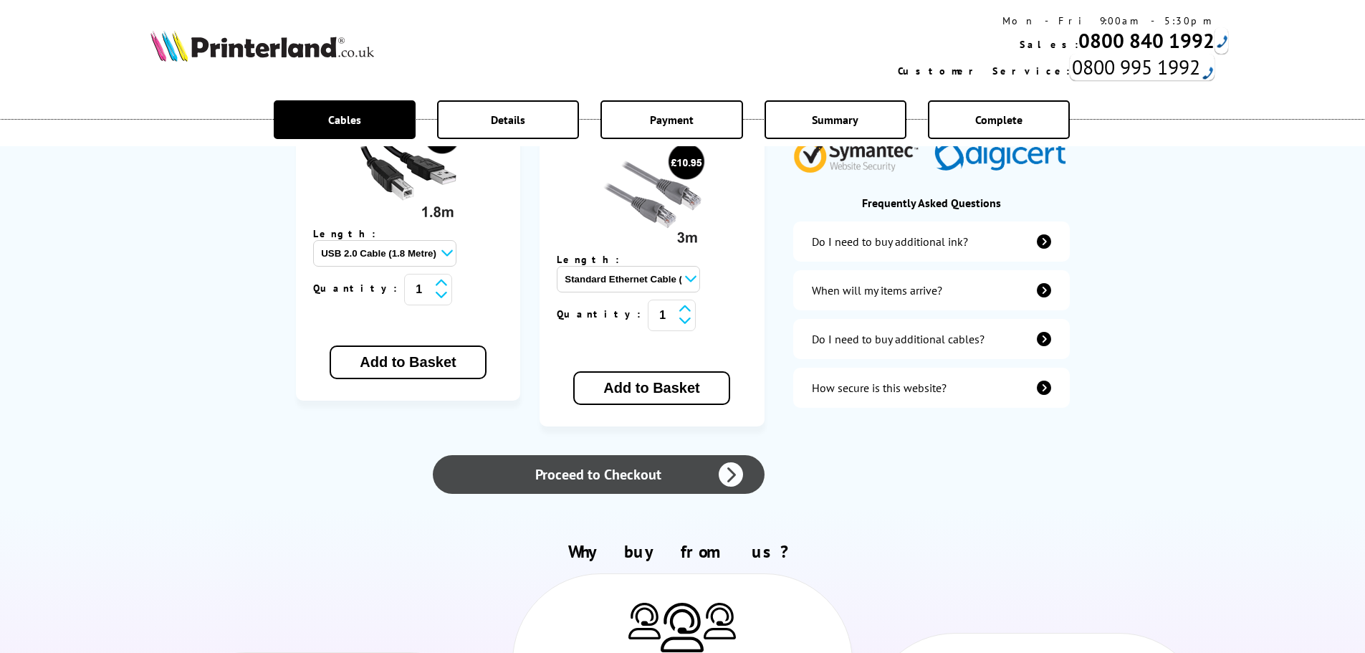
click at [641, 455] on link "Proceed to Checkout" at bounding box center [598, 474] width 331 height 39
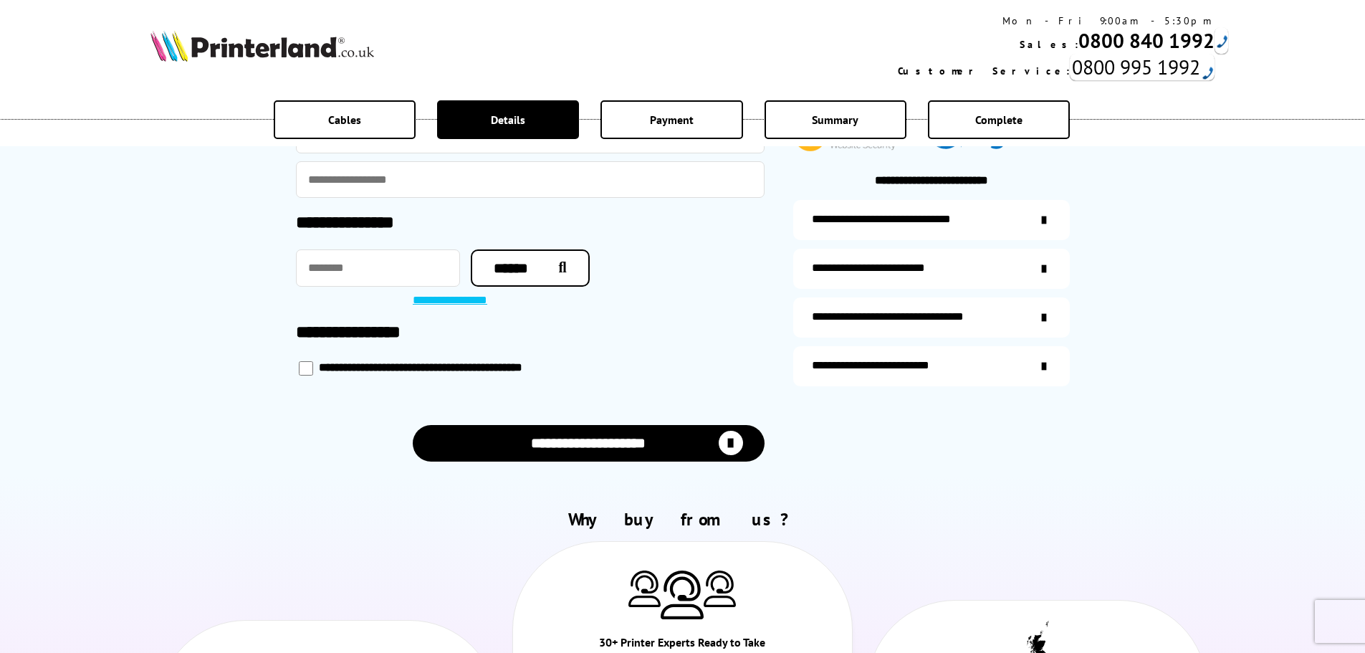
scroll to position [215, 0]
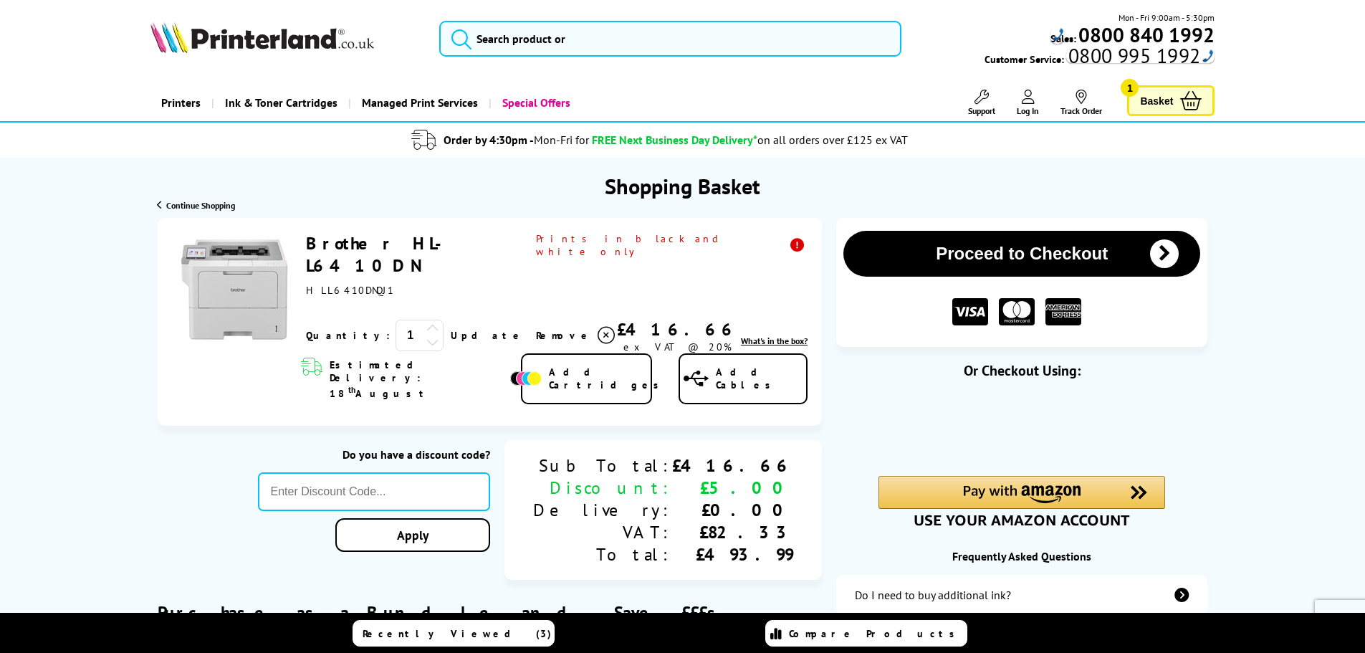
click at [1022, 100] on icon at bounding box center [1028, 97] width 13 height 14
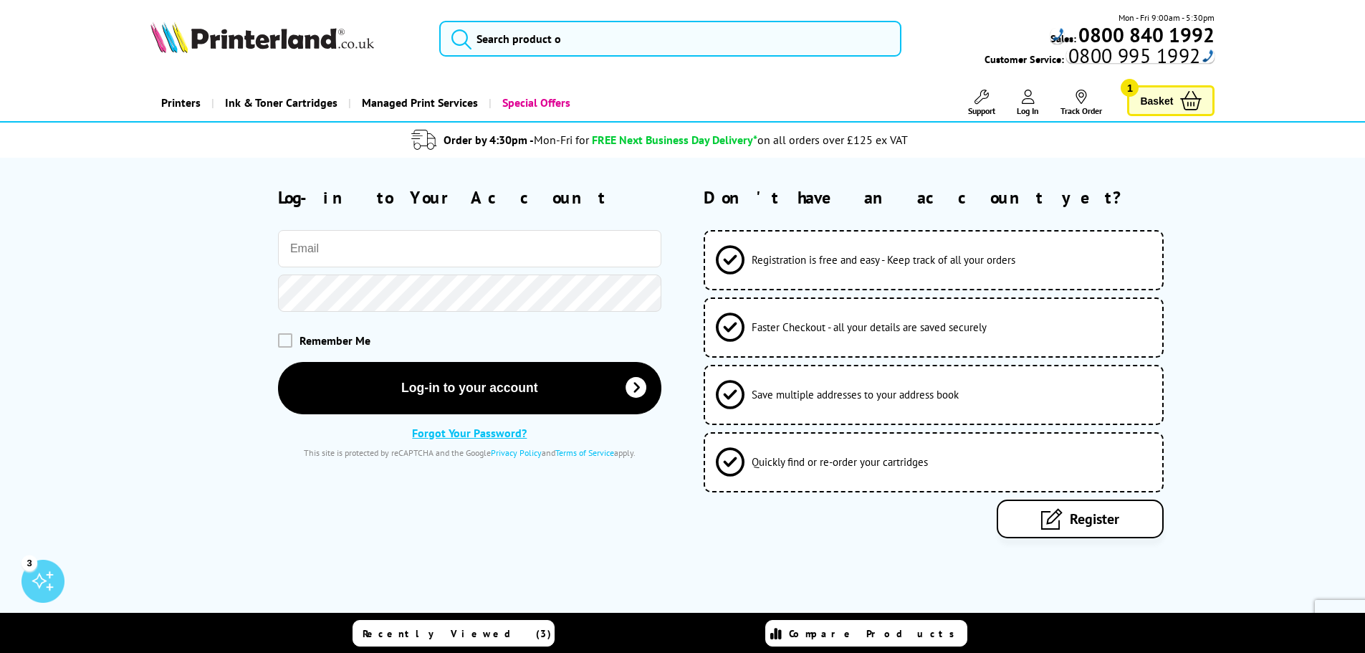
click at [456, 234] on input "email" at bounding box center [469, 248] width 383 height 37
click at [394, 250] on input "email" at bounding box center [469, 248] width 383 height 37
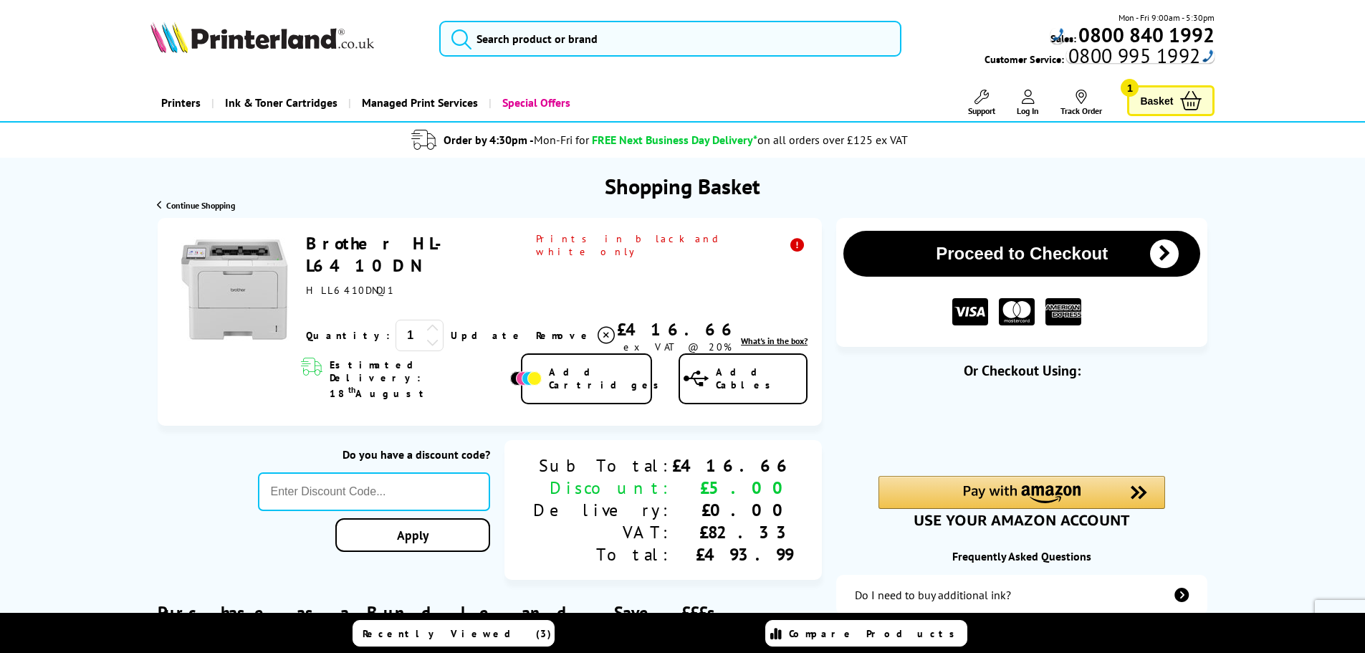
click at [1021, 107] on span "Log In" at bounding box center [1028, 110] width 22 height 11
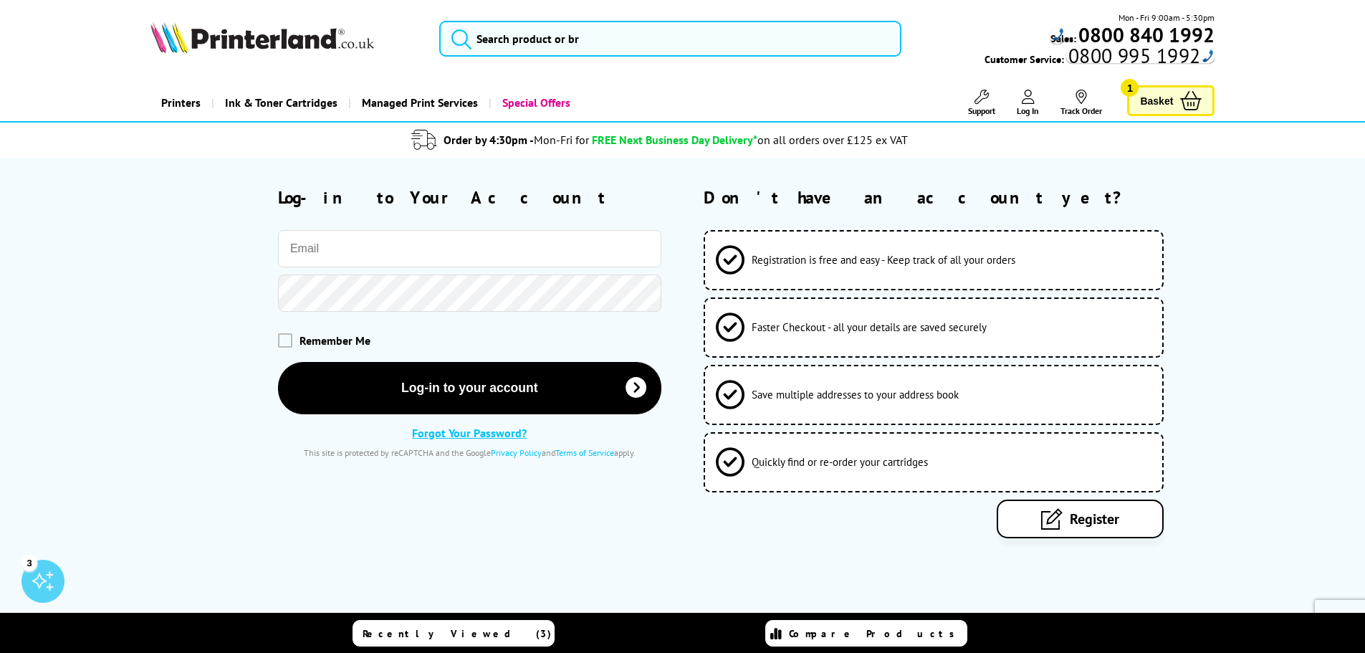
click at [443, 256] on input "email" at bounding box center [469, 248] width 383 height 37
drag, startPoint x: 459, startPoint y: 265, endPoint x: 476, endPoint y: 259, distance: 18.4
click at [459, 265] on input "email" at bounding box center [469, 248] width 383 height 37
drag, startPoint x: 623, startPoint y: 244, endPoint x: 545, endPoint y: 251, distance: 78.3
click at [614, 248] on input "email" at bounding box center [469, 248] width 383 height 37
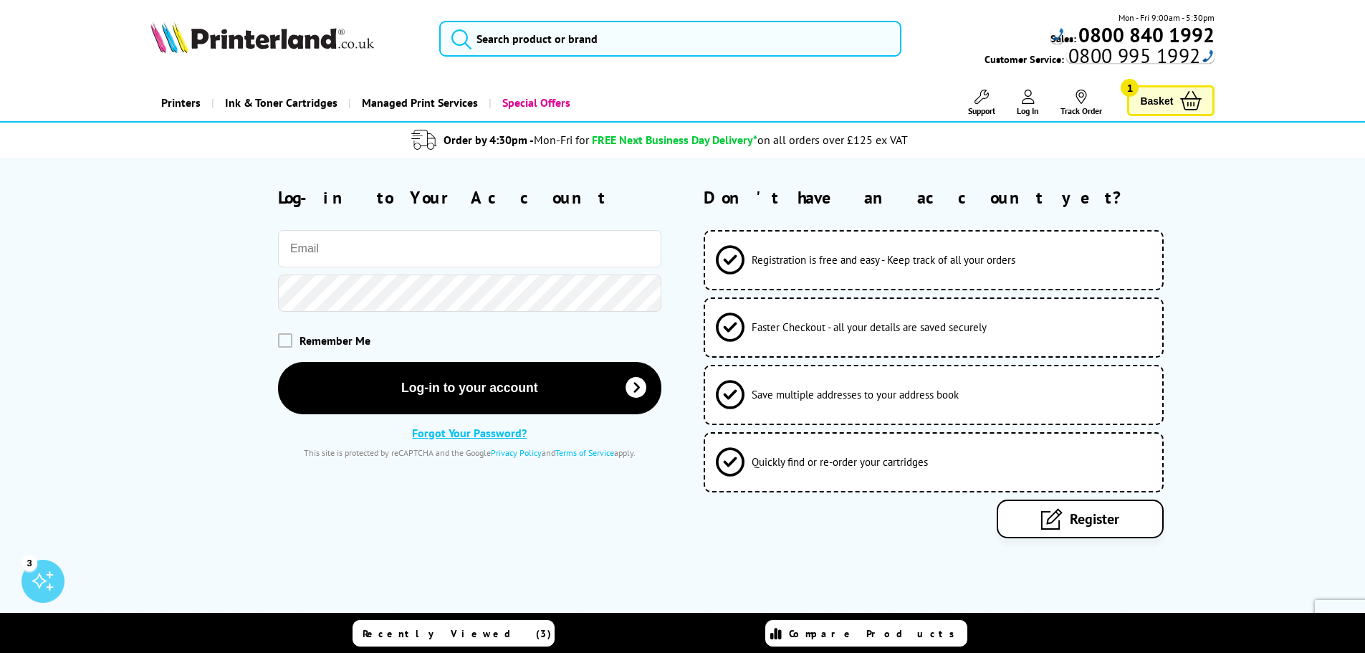
type input "andy@bfcommunications.co.uk"
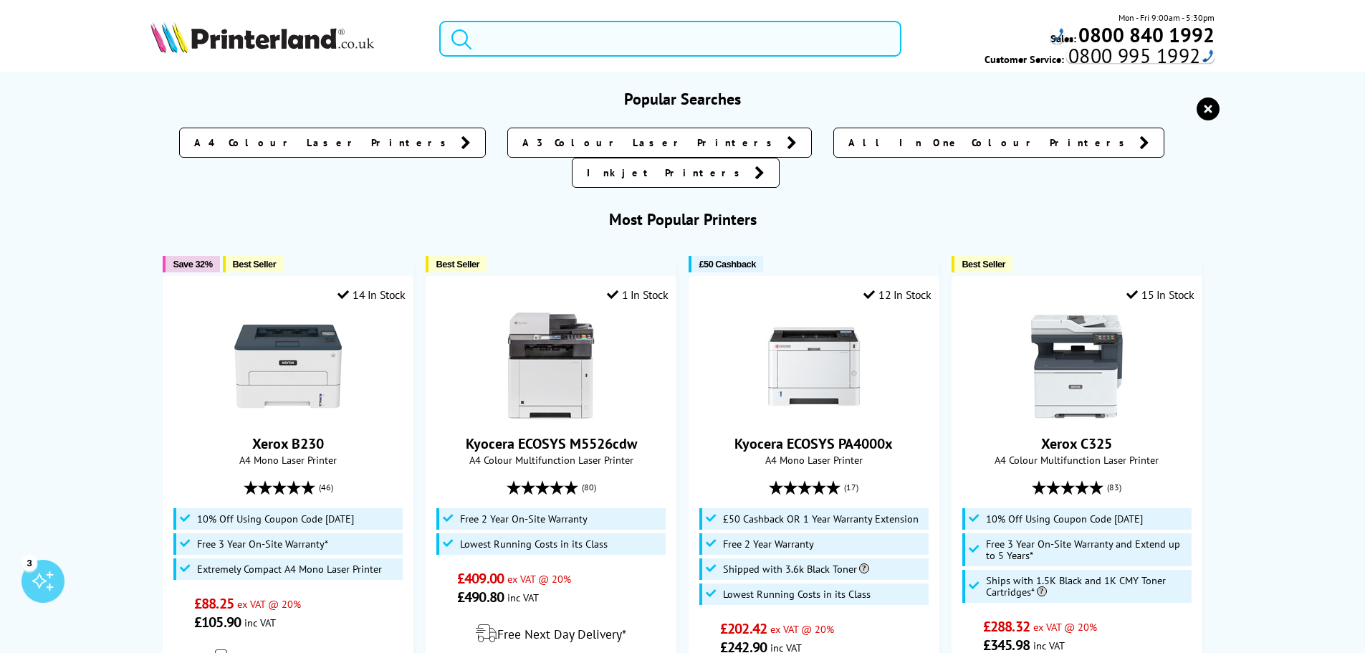
click at [557, 42] on input "search" at bounding box center [670, 39] width 462 height 36
drag, startPoint x: 1230, startPoint y: 110, endPoint x: 1192, endPoint y: 112, distance: 38.0
click at [1206, 107] on icon "reset" at bounding box center [1207, 108] width 23 height 23
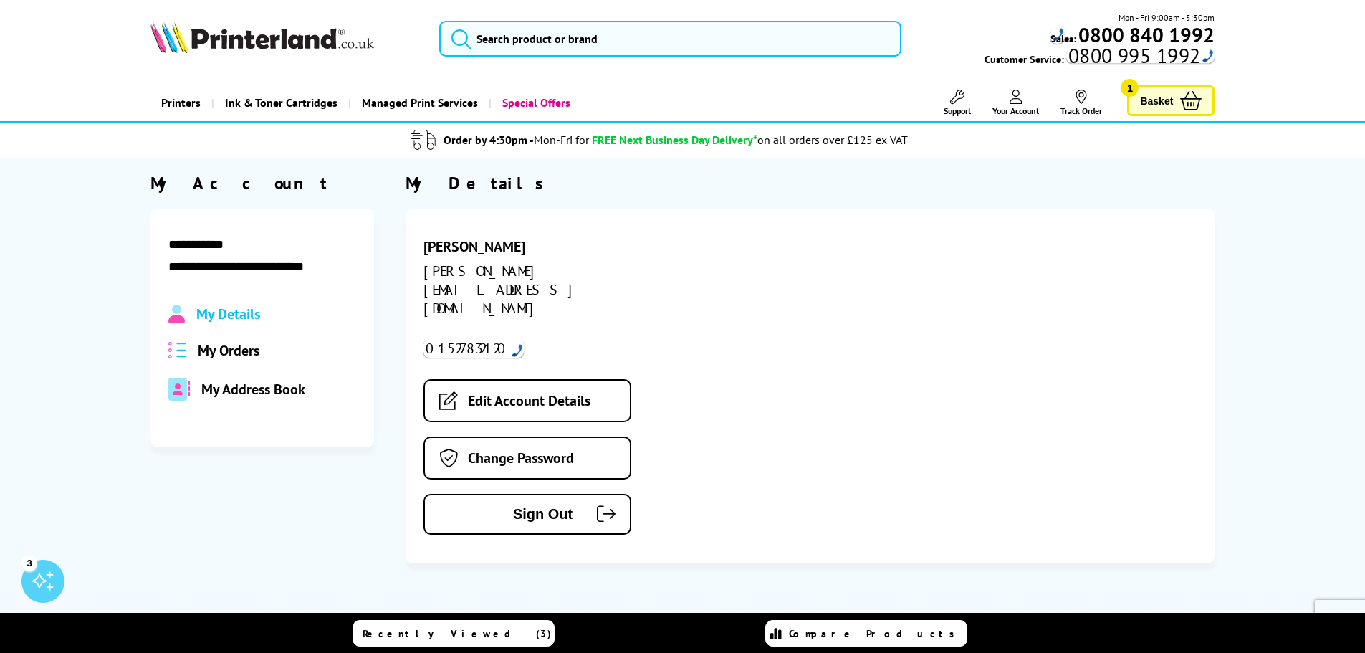
click at [241, 344] on span "My Orders" at bounding box center [229, 350] width 62 height 19
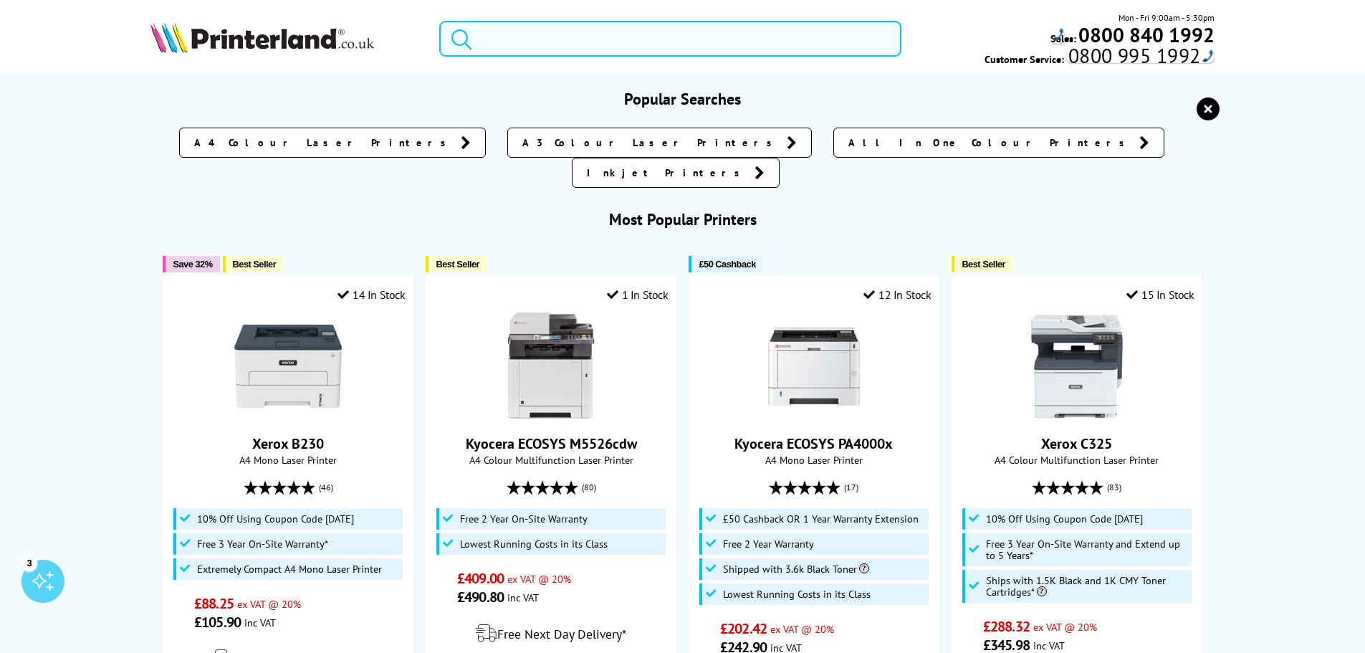
click at [559, 47] on input "search" at bounding box center [670, 39] width 462 height 36
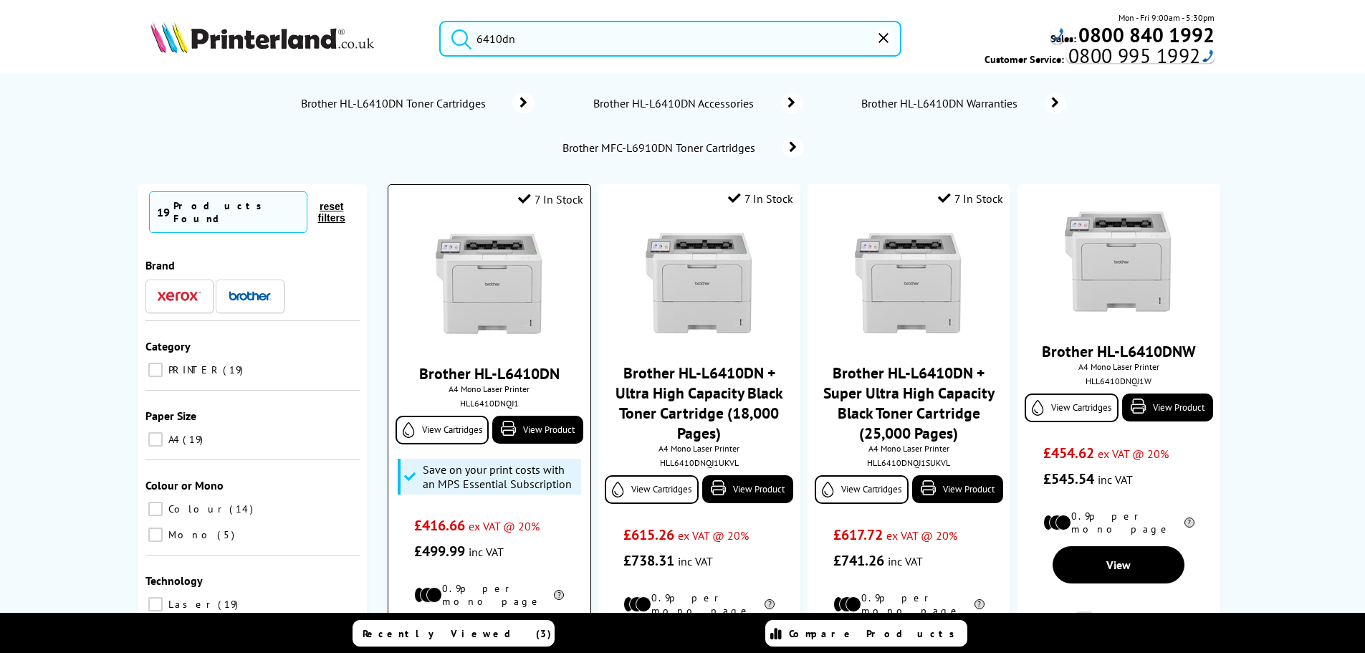
type input "6410dn"
click at [526, 263] on img at bounding box center [489, 284] width 107 height 107
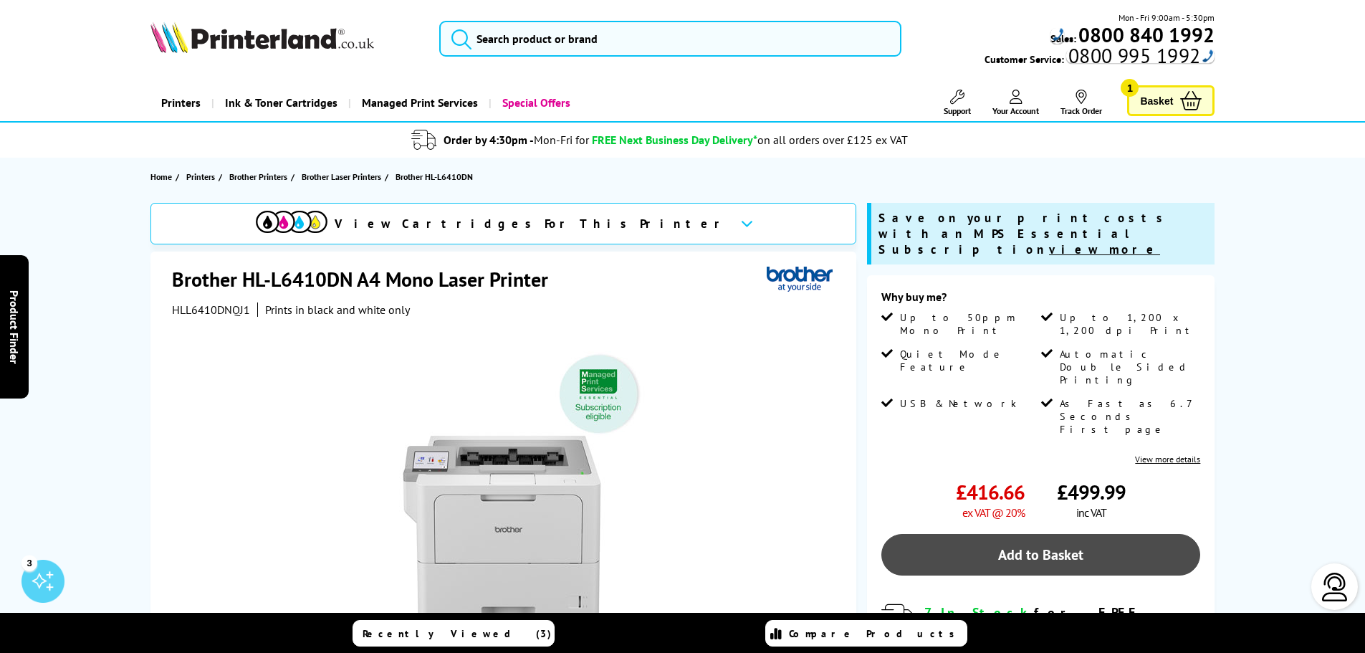
click at [990, 534] on link "Add to Basket" at bounding box center [1040, 555] width 319 height 42
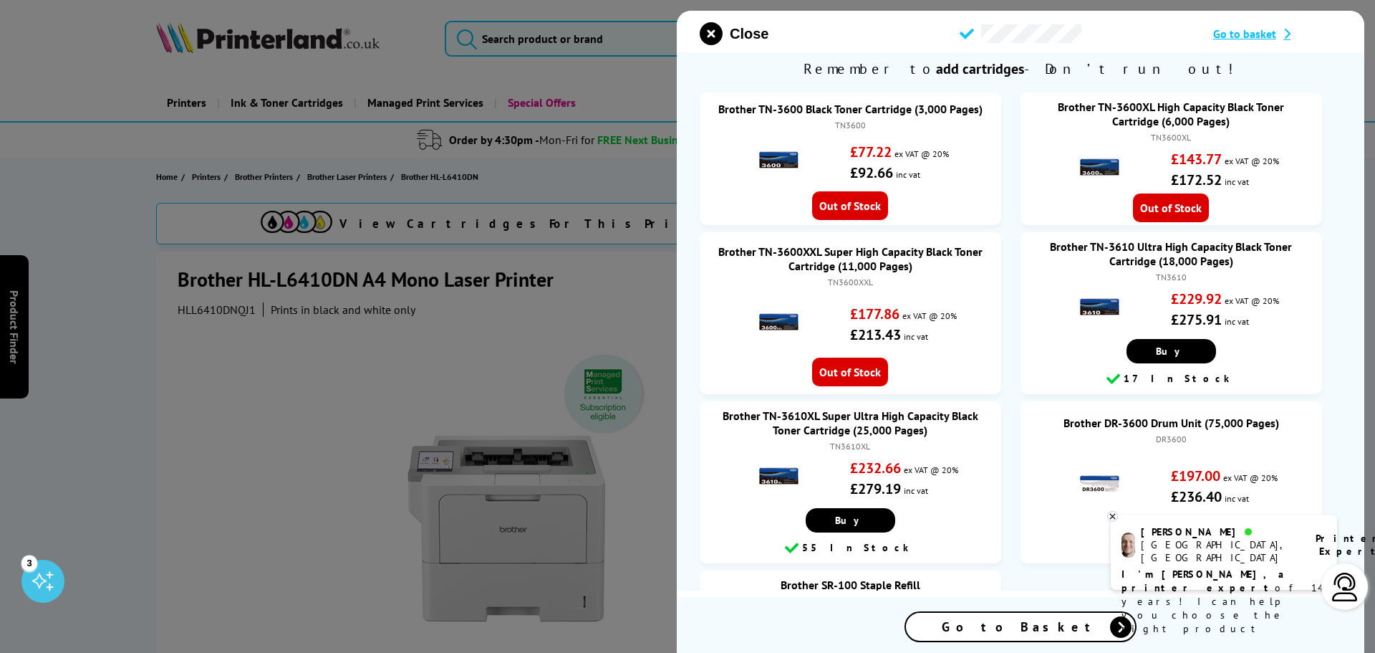
click at [993, 616] on div "Go to Basket" at bounding box center [1020, 626] width 229 height 28
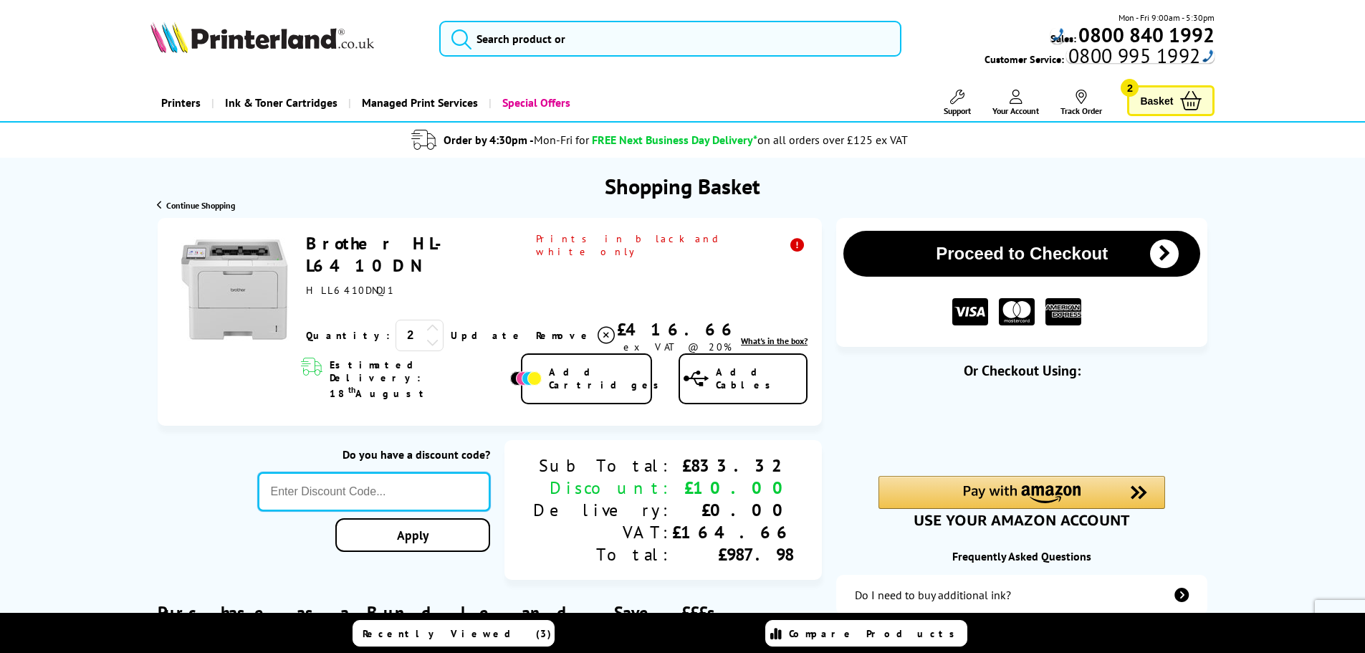
click at [491, 474] on input "text" at bounding box center [374, 491] width 233 height 39
type input "666"
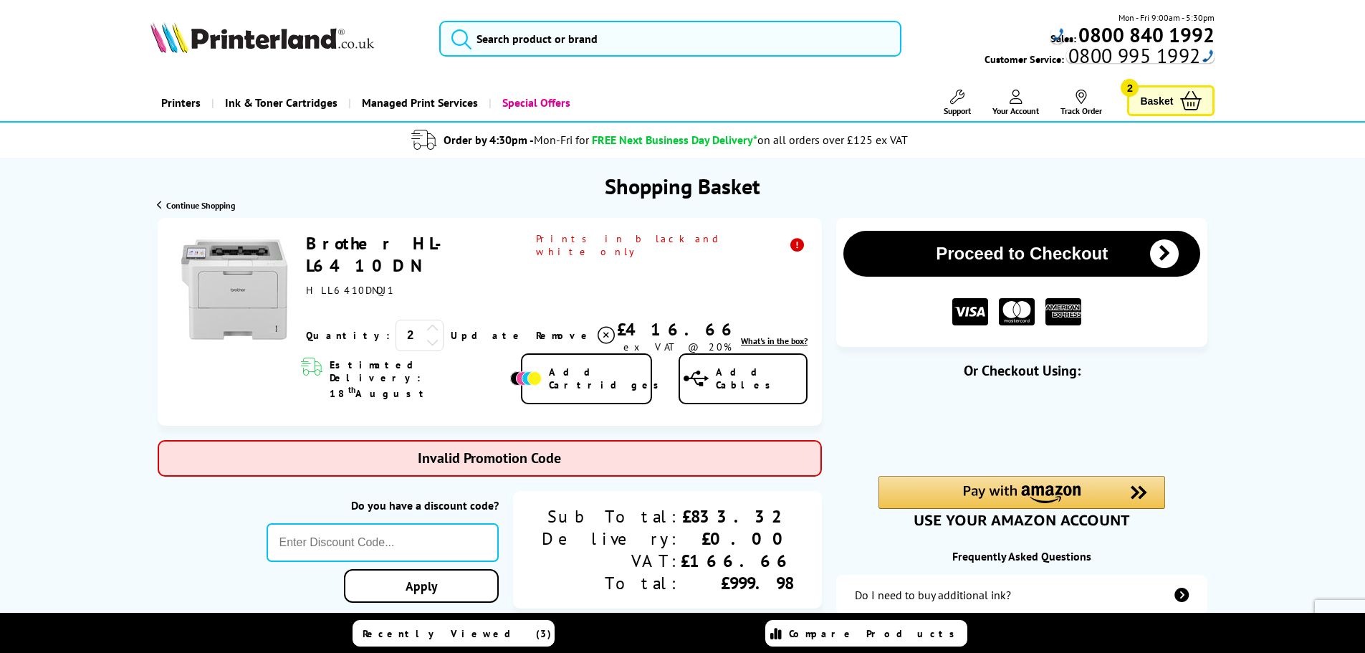
type input "POPFIVE"
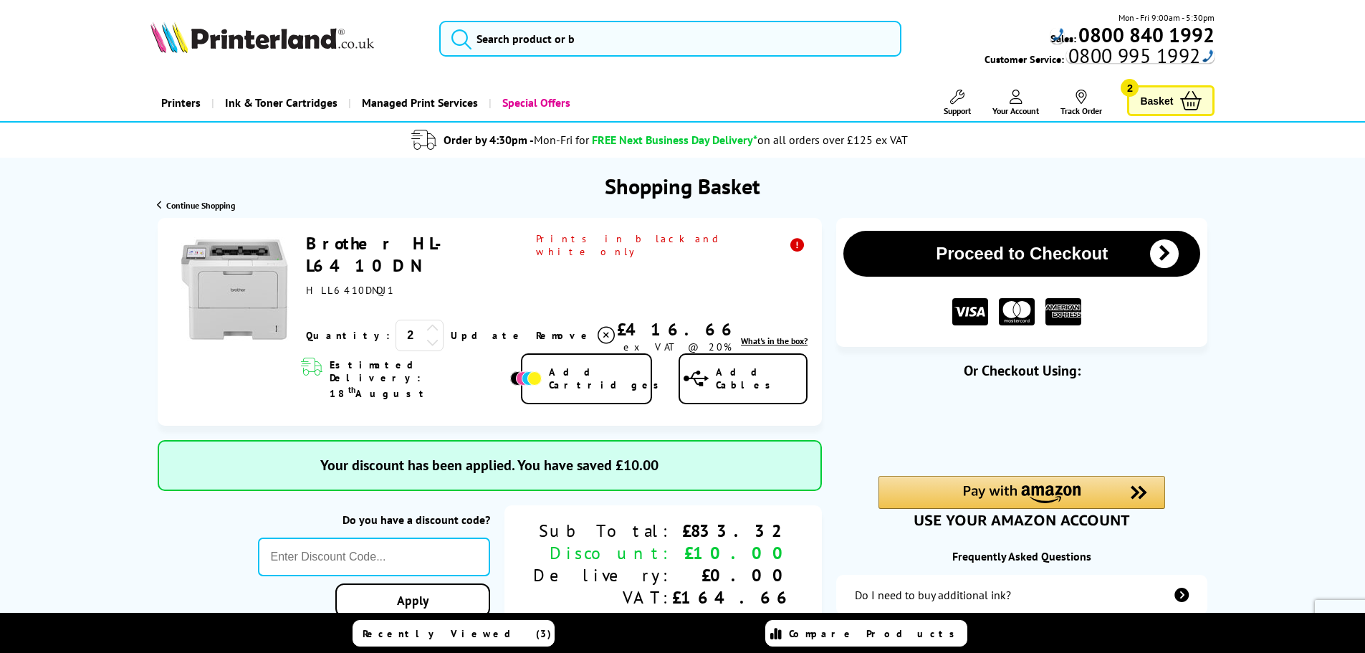
type input "666"
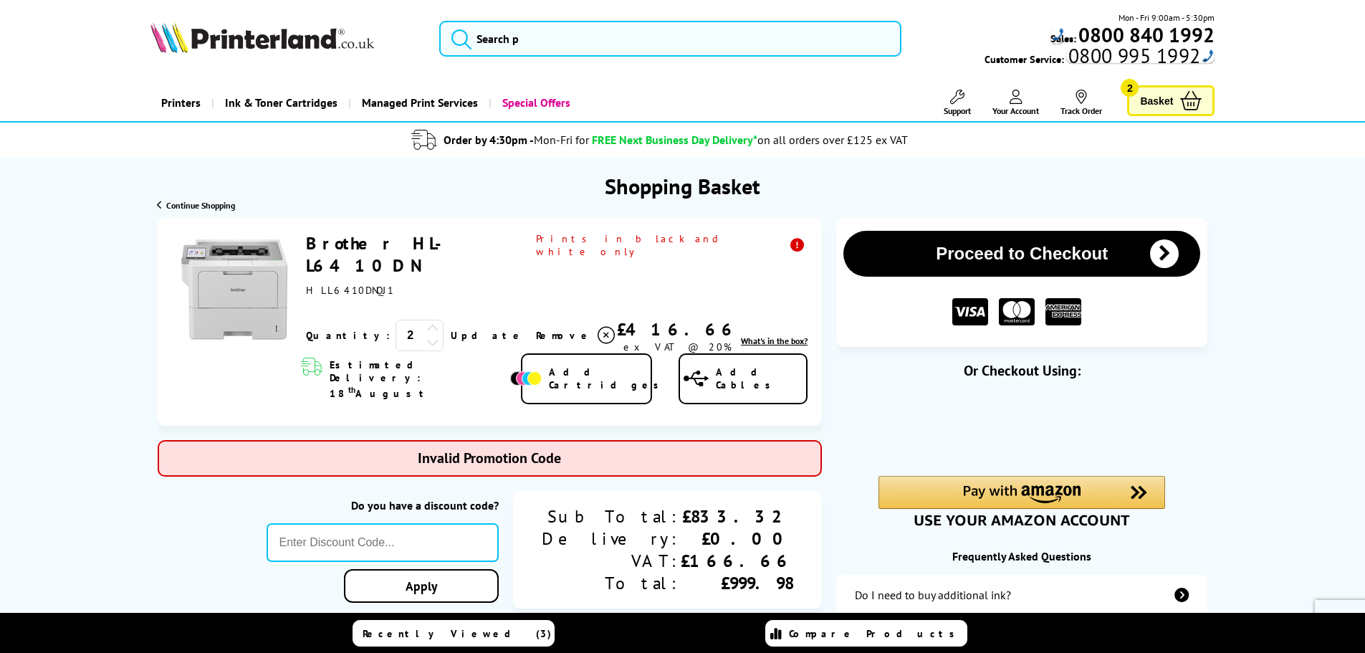
type input "GSFIVEPR"
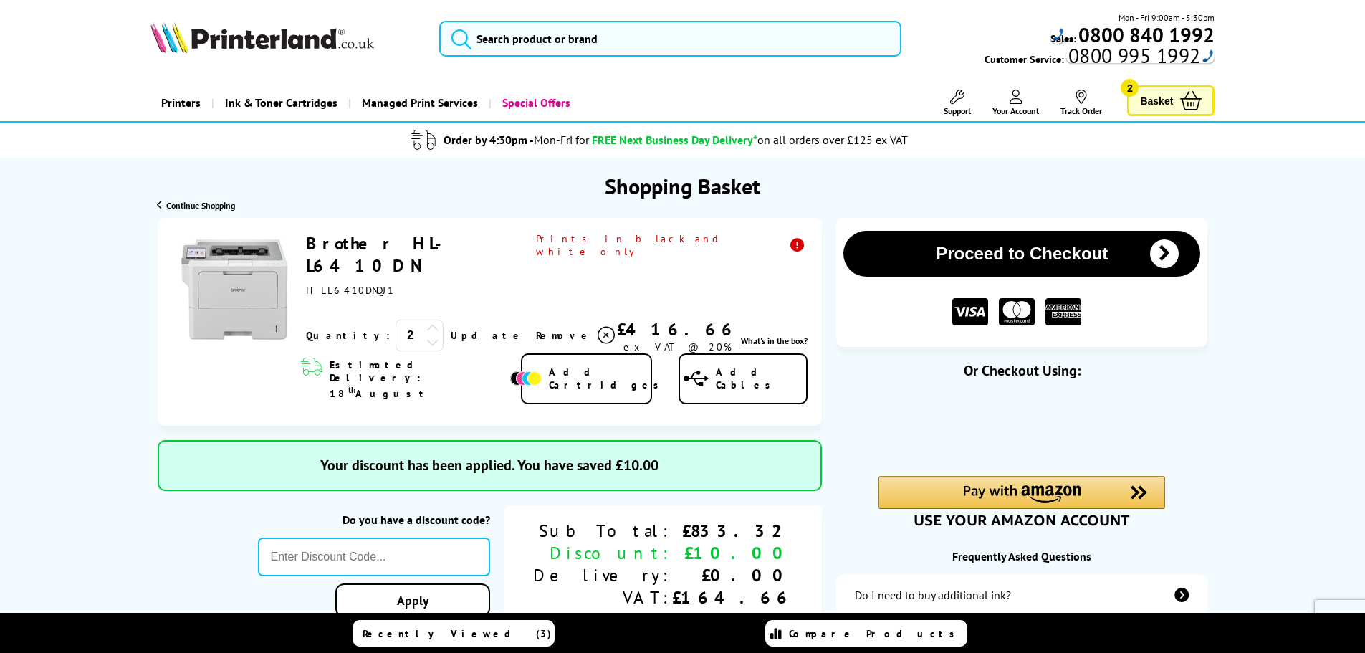
type input "666"
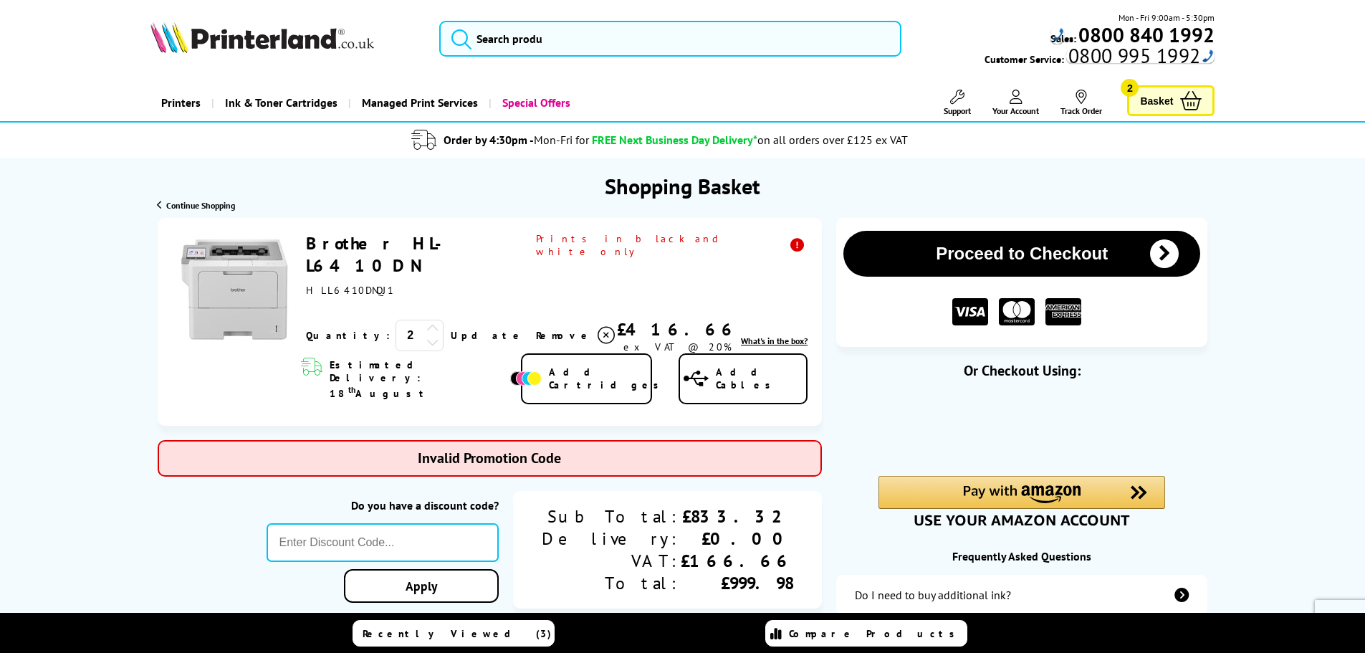
type input "PRINTERFIVE"
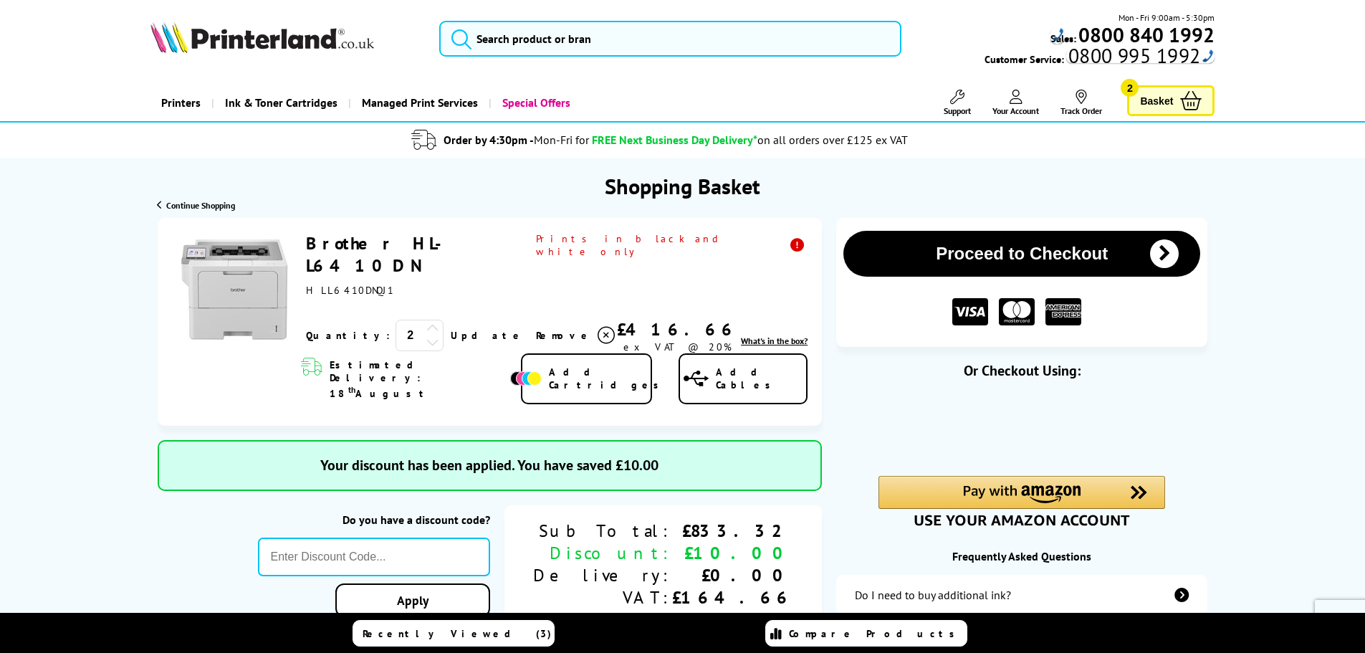
type input "666"
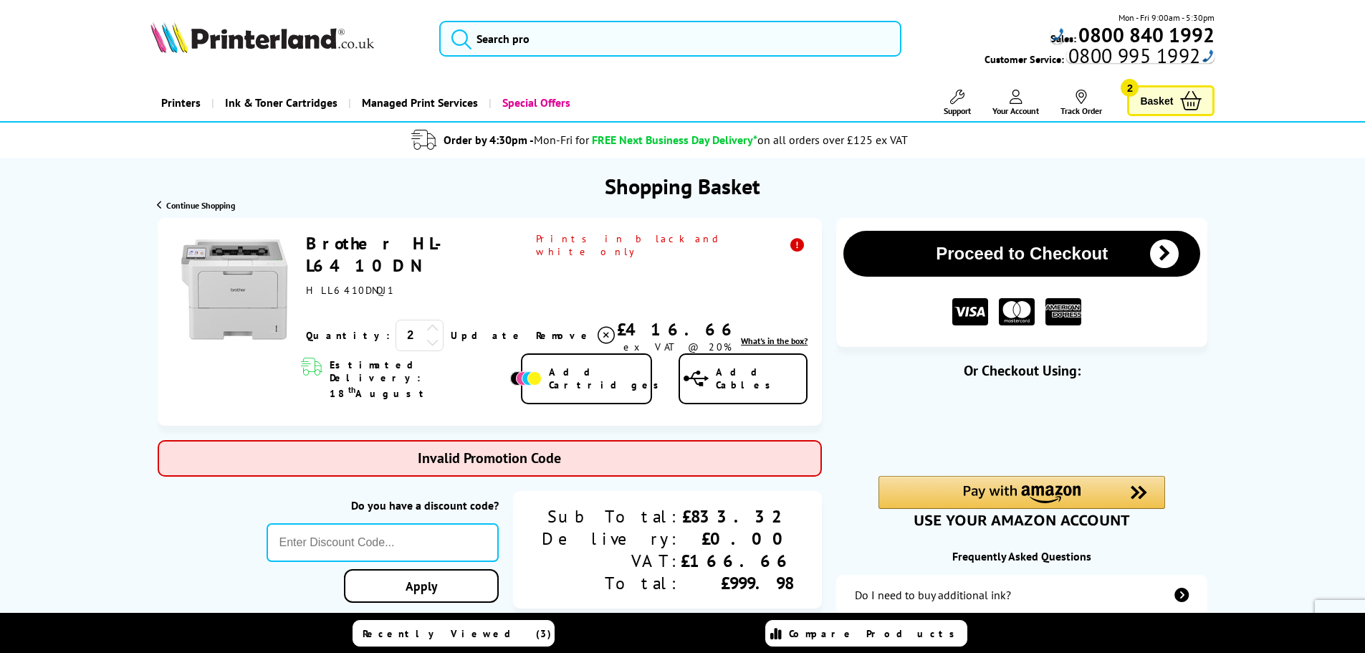
type input "5OFFPRINTERS"
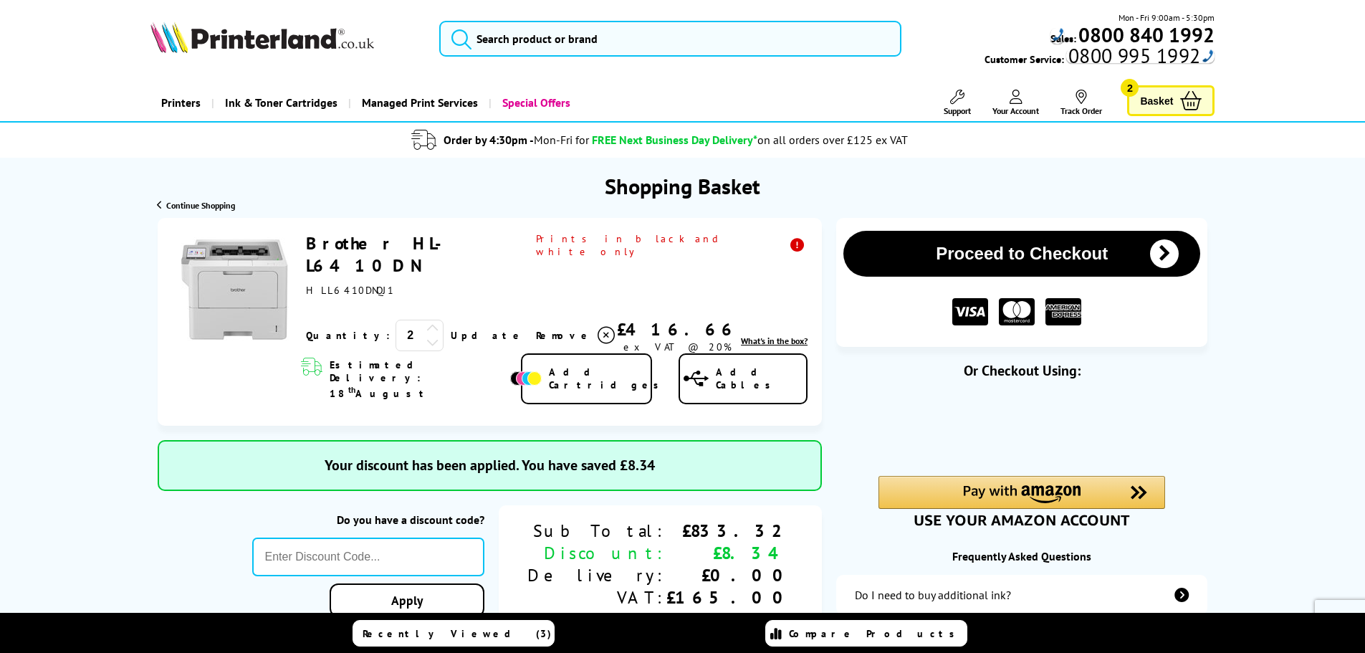
type input "666"
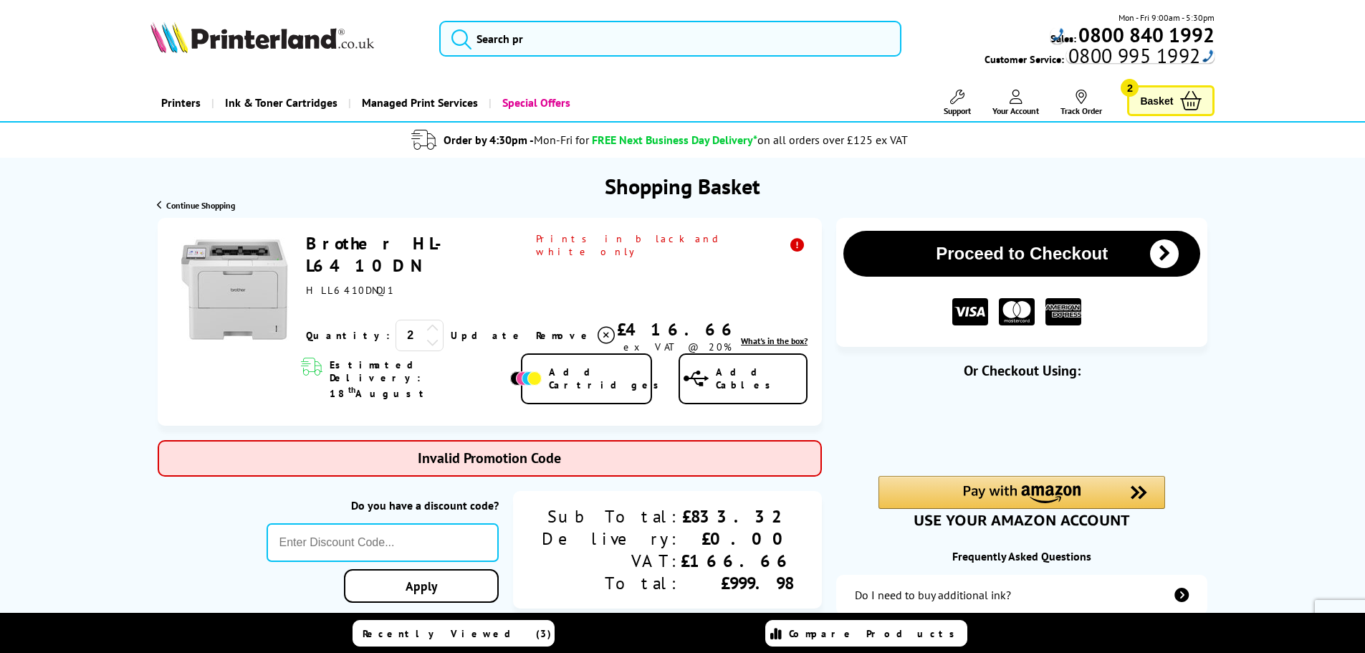
type input "STORY10"
type input "666"
type input "LASER10"
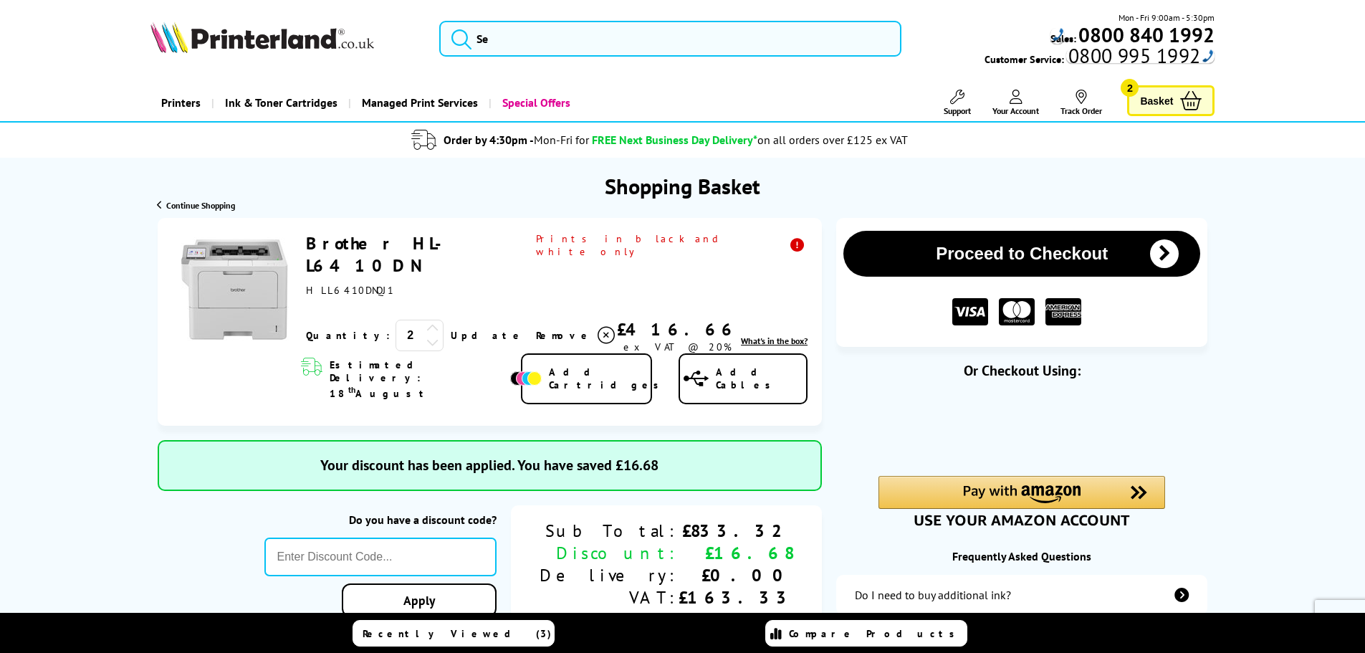
type input "666"
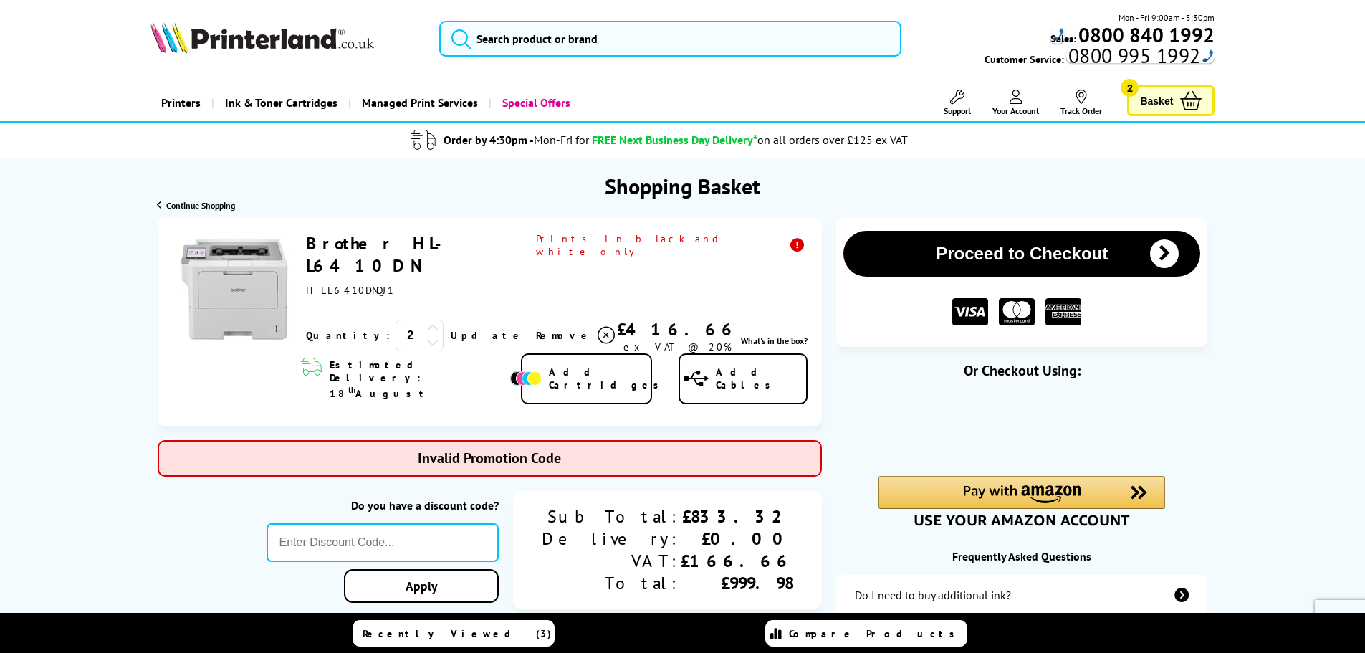
type input "bar"
type input "666"
type input "COUPON10"
type input "666"
type input "LOYALTY2021"
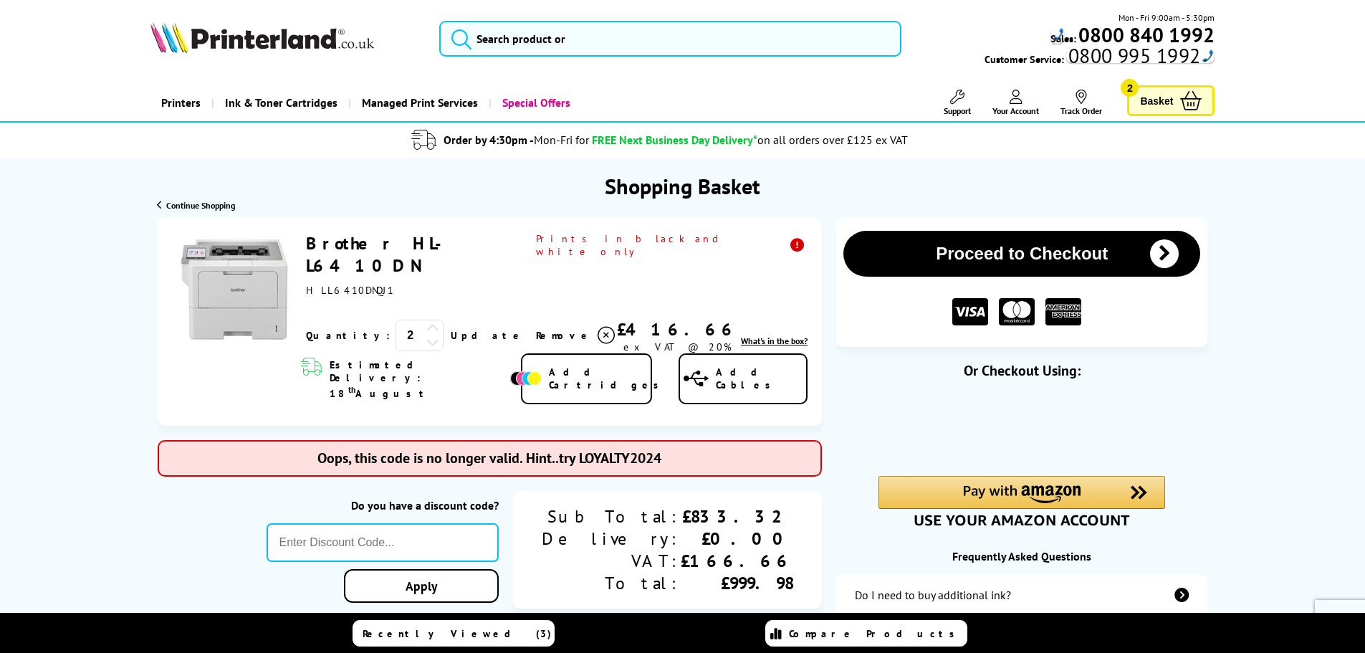
type input "666"
type input "FRPER10"
type input "666"
type input "5FOR50"
type input "666"
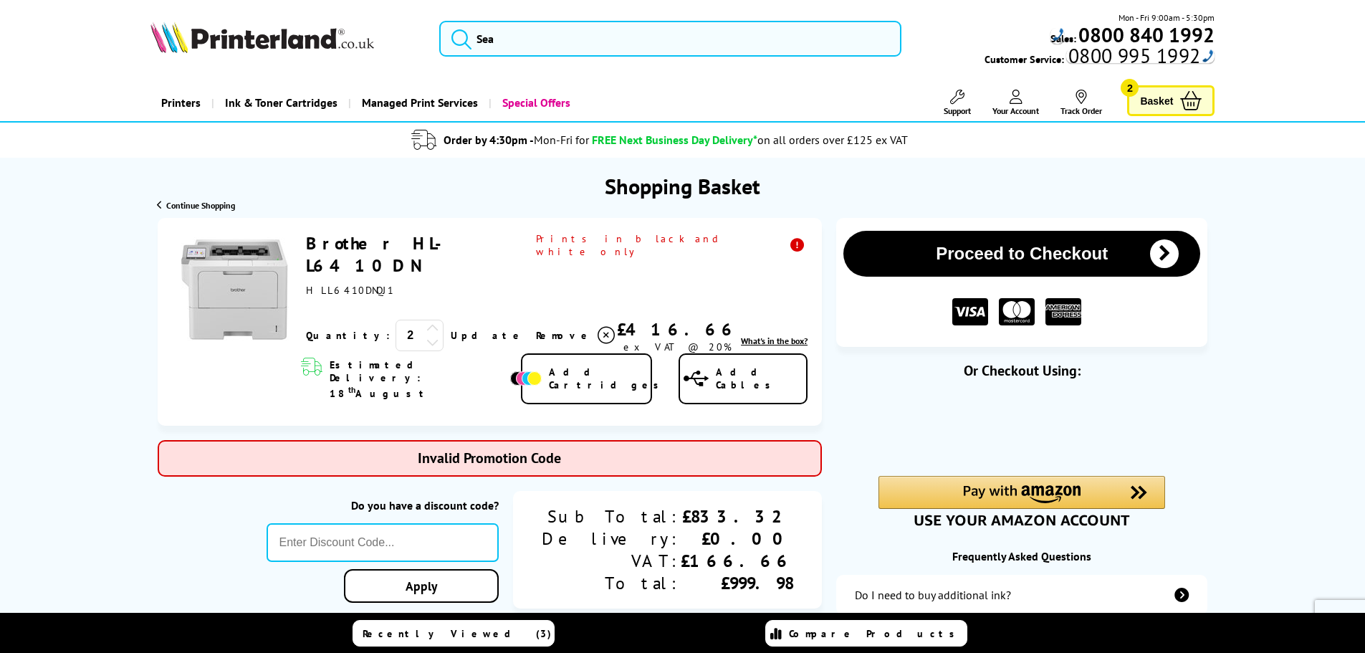
type input "TEET10"
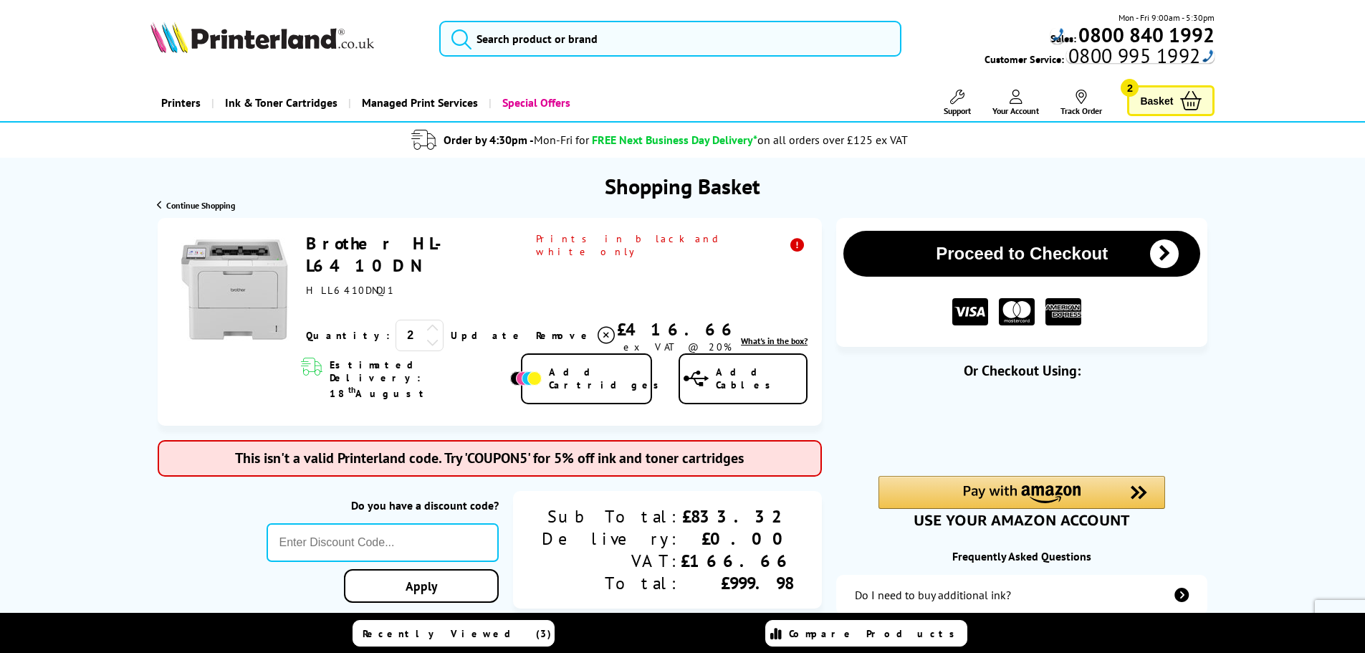
type input "666"
type input "SELECT10"
type input "666"
type input "LASER10"
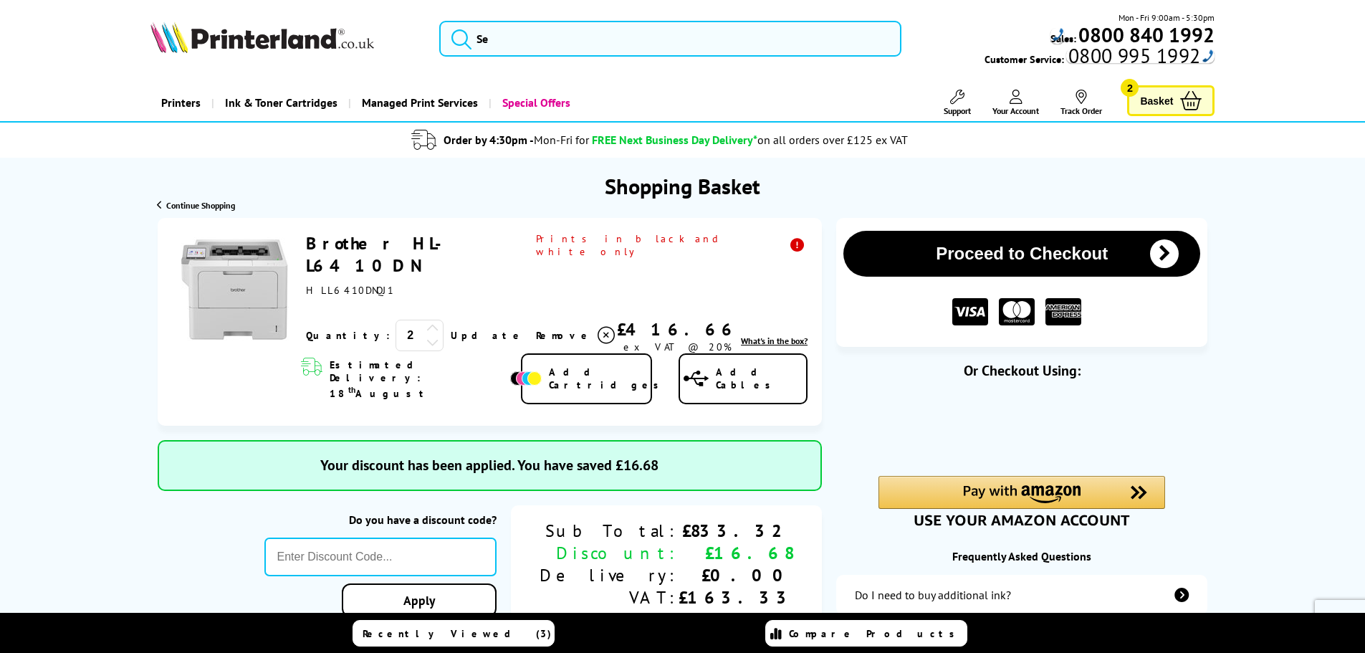
click at [497, 537] on input "text" at bounding box center [380, 556] width 233 height 39
paste input "LASER10"
type input "LASER10"
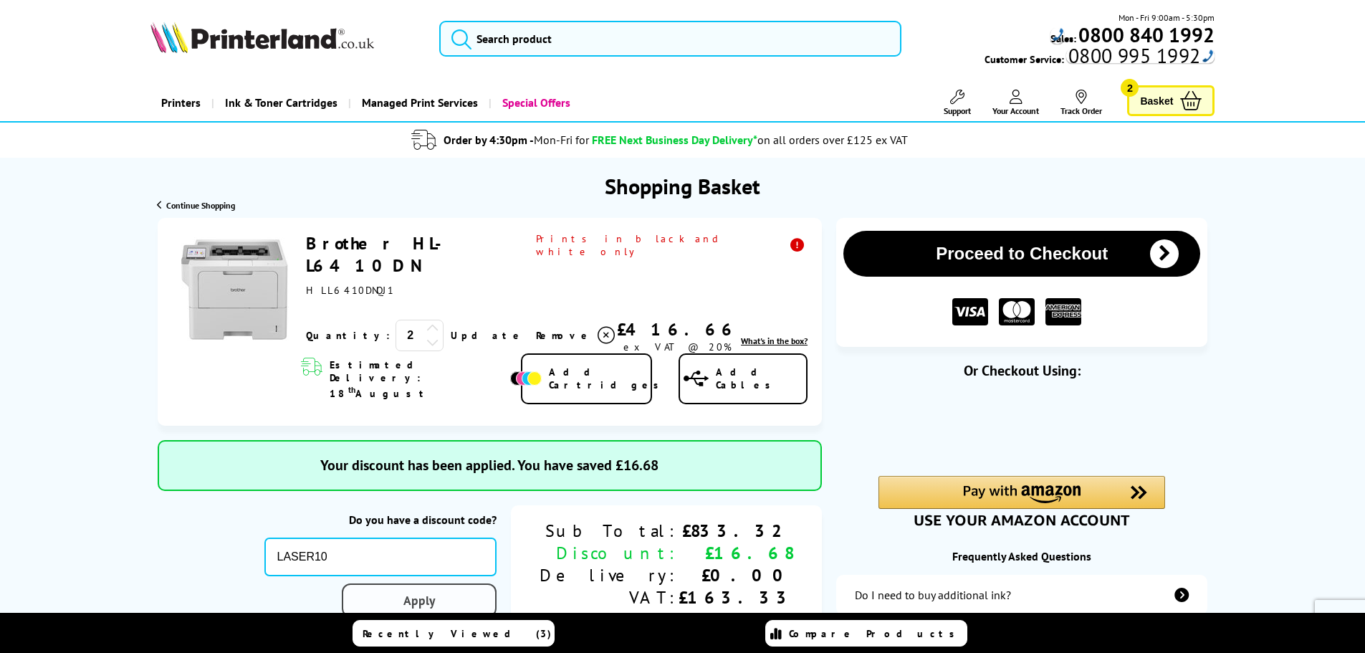
click at [496, 583] on link "Apply" at bounding box center [419, 600] width 155 height 34
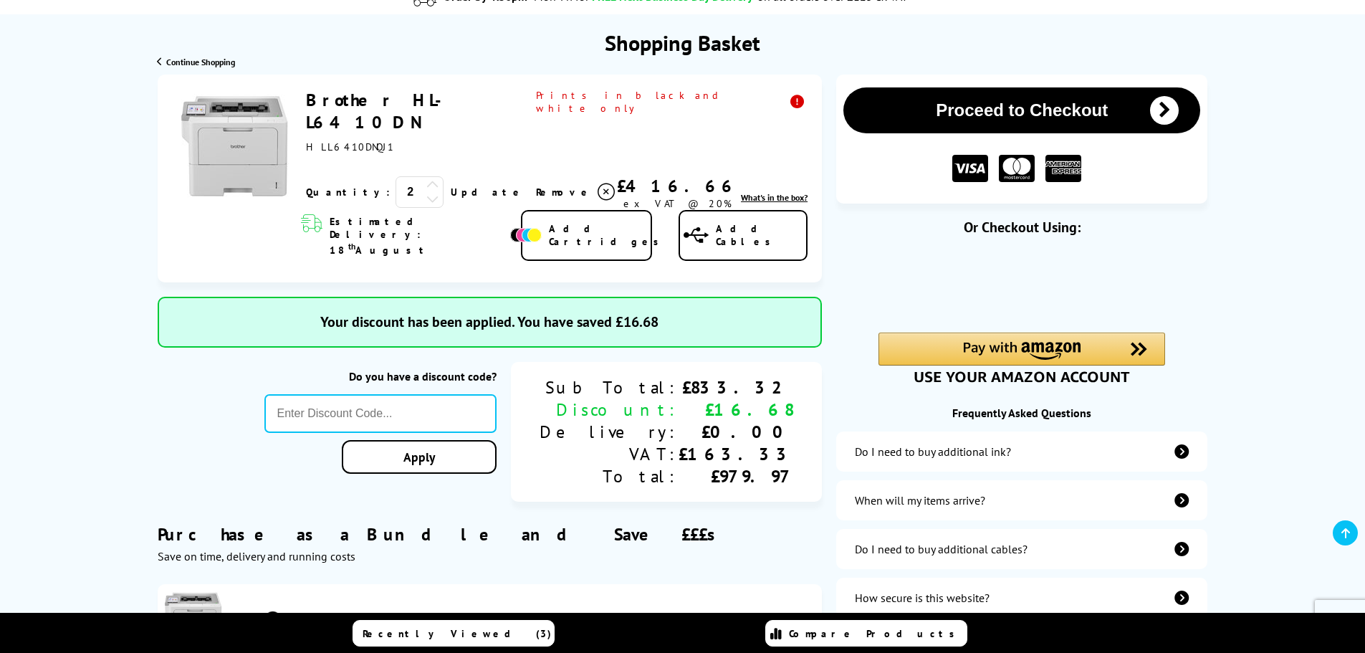
scroll to position [72, 0]
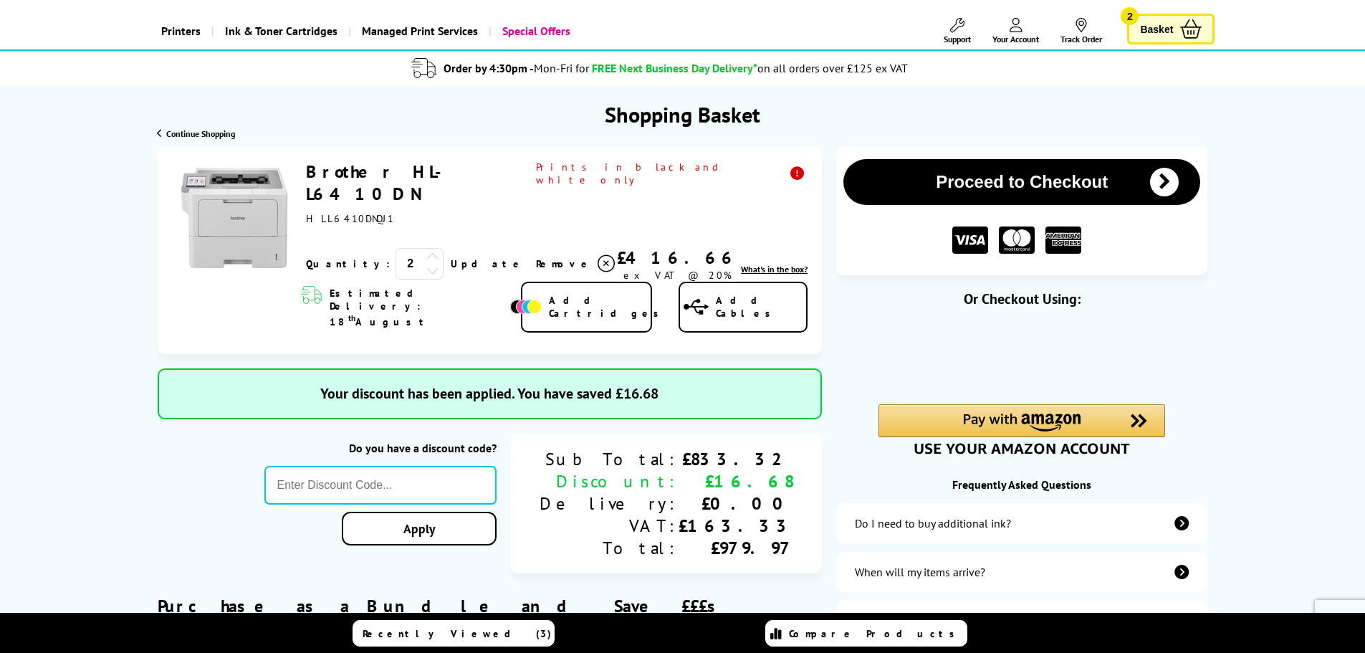
click at [536, 257] on span "Remove" at bounding box center [564, 263] width 57 height 13
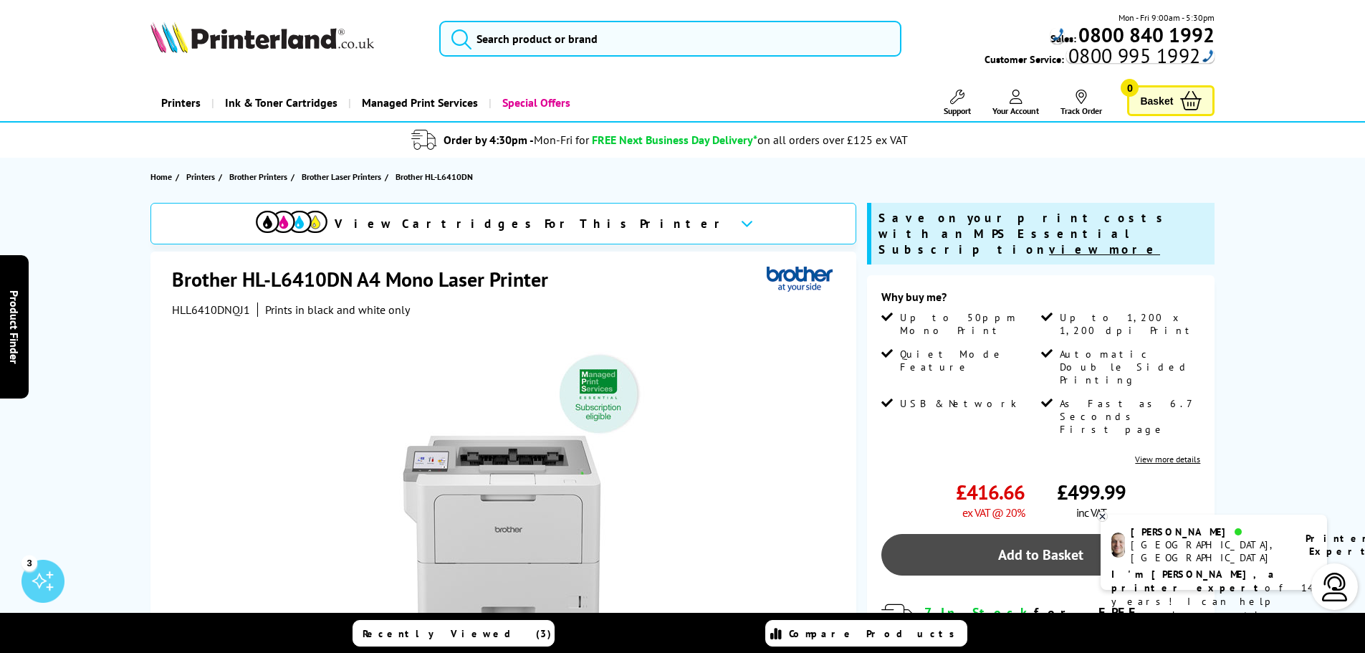
click at [1019, 534] on link "Add to Basket" at bounding box center [1040, 555] width 319 height 42
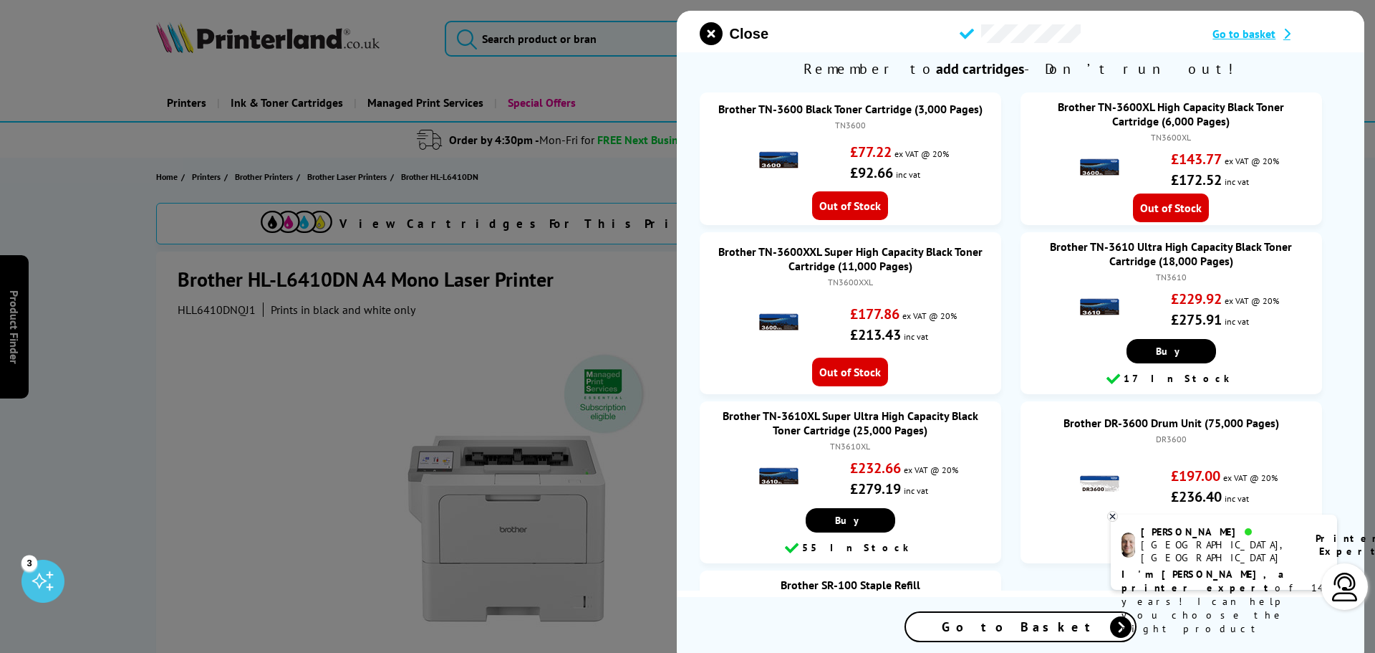
click at [1047, 636] on div "Go to Basket" at bounding box center [1020, 626] width 229 height 28
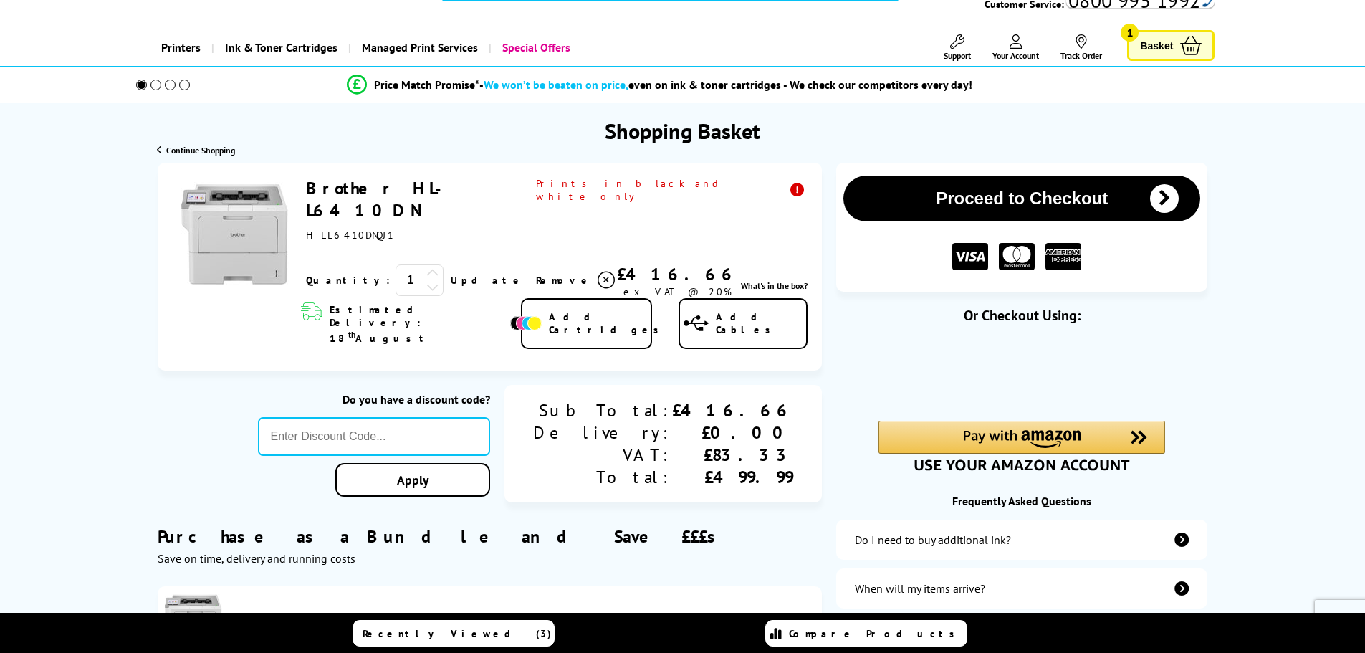
scroll to position [72, 0]
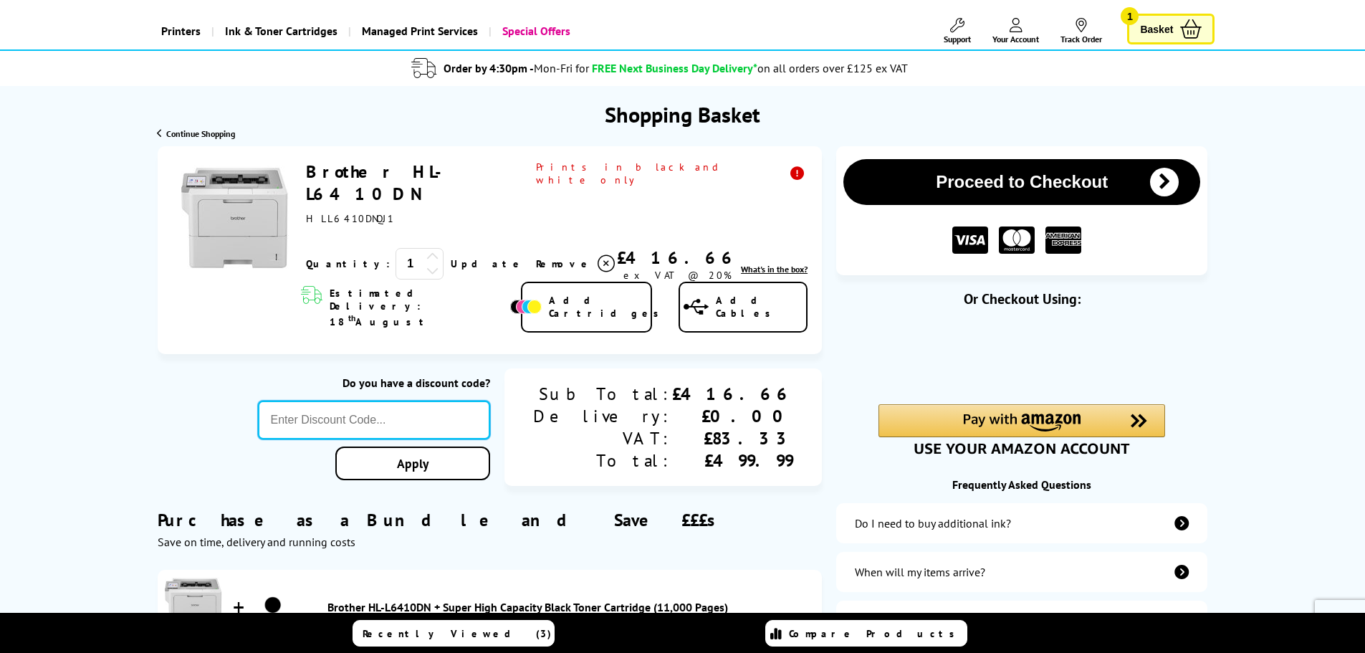
click at [415, 400] on input "text" at bounding box center [374, 419] width 233 height 39
type input "laser10"
click at [461, 446] on link "Apply" at bounding box center [412, 463] width 155 height 34
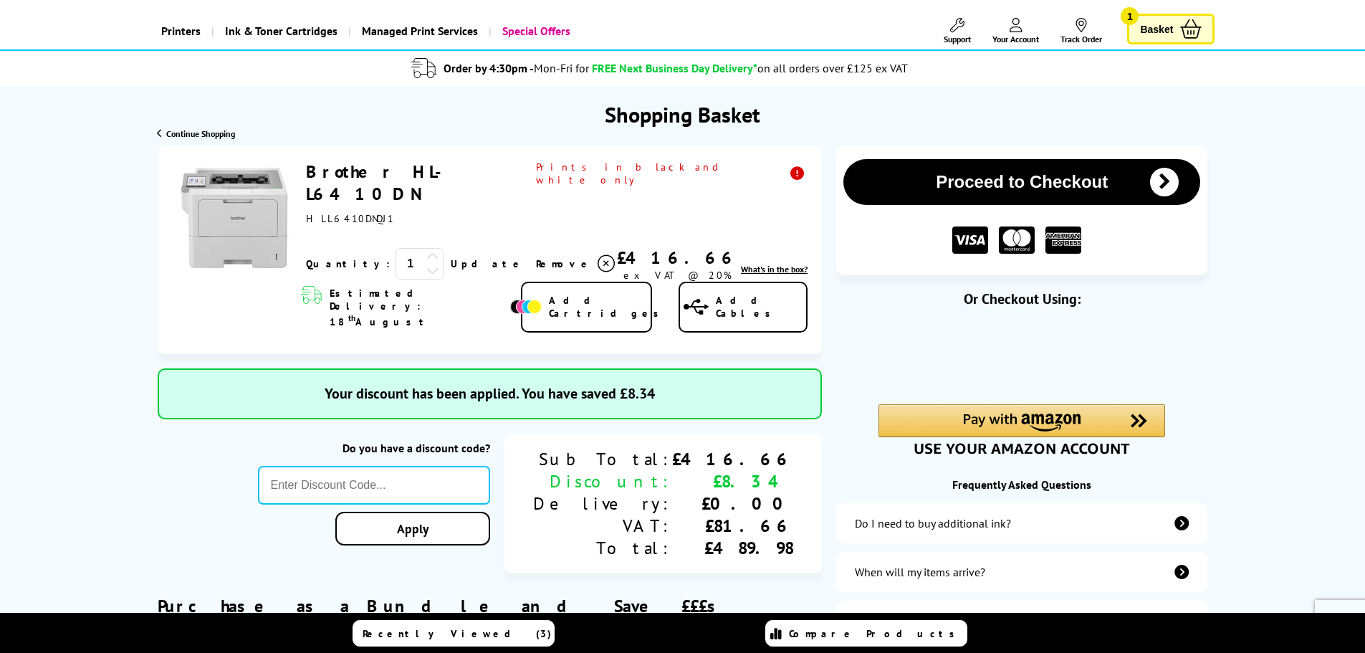
click at [1027, 180] on button "Proceed to Checkout" at bounding box center [1021, 182] width 357 height 46
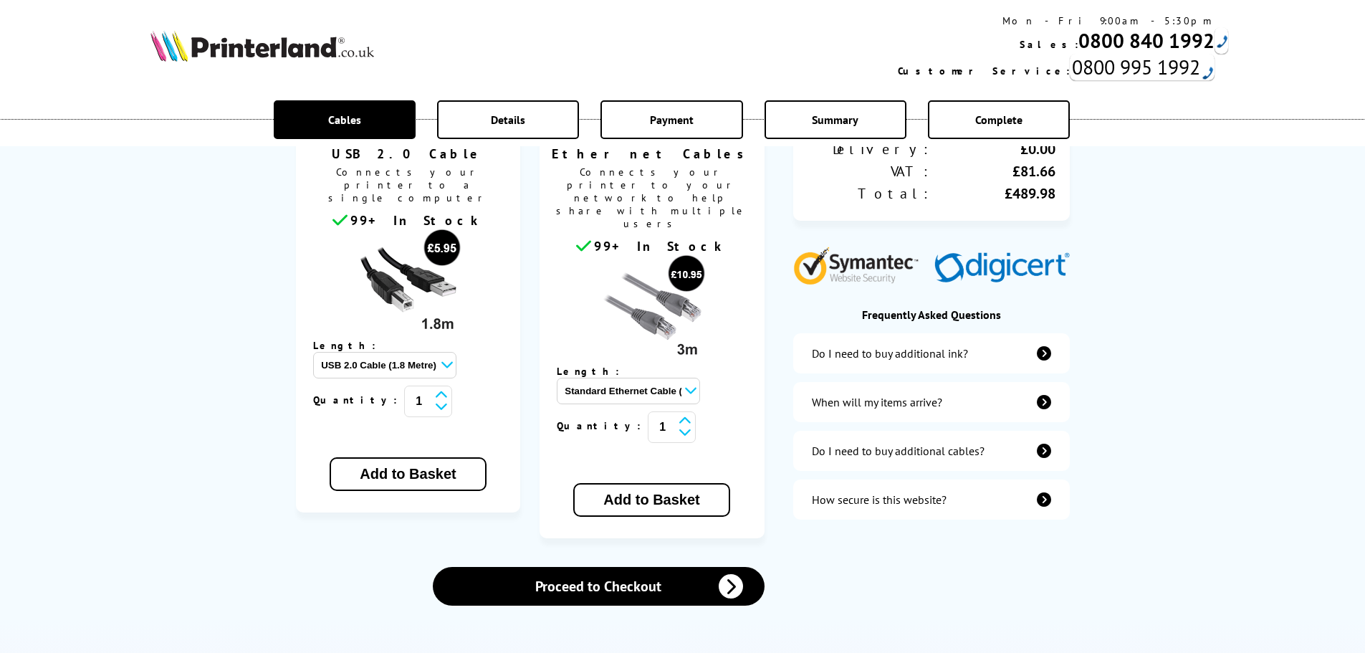
scroll to position [358, 0]
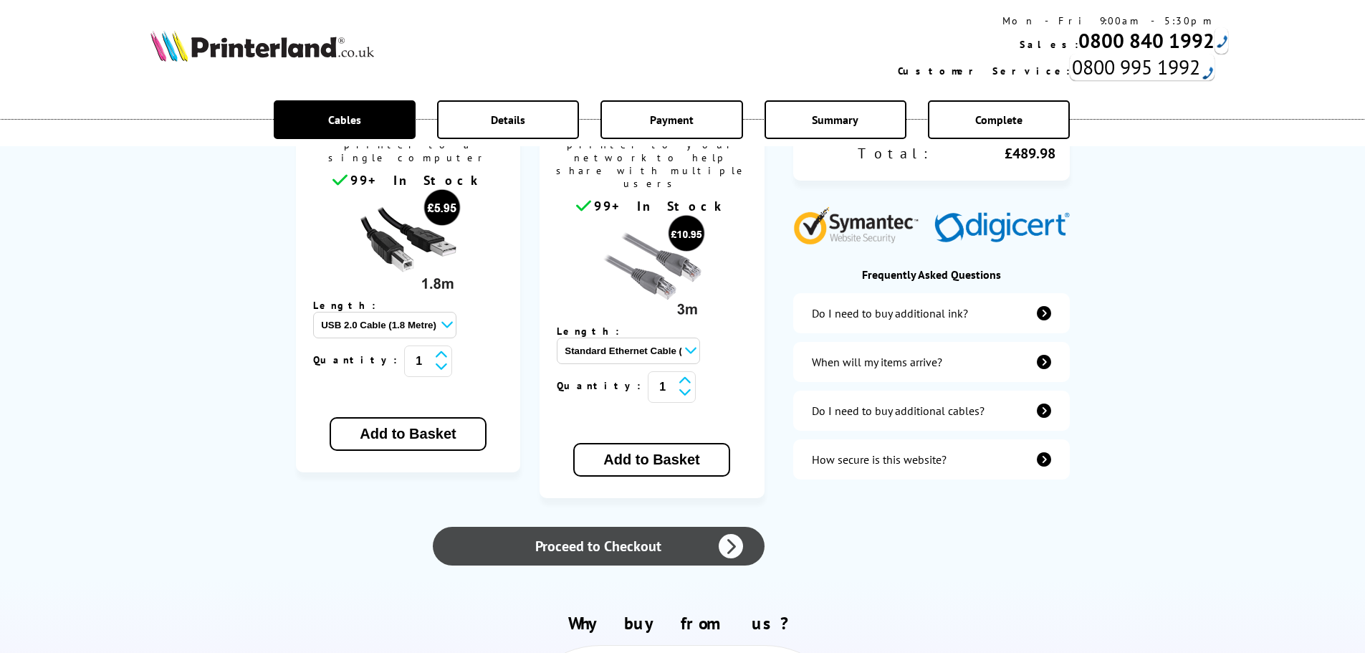
click at [640, 527] on link "Proceed to Checkout" at bounding box center [598, 546] width 331 height 39
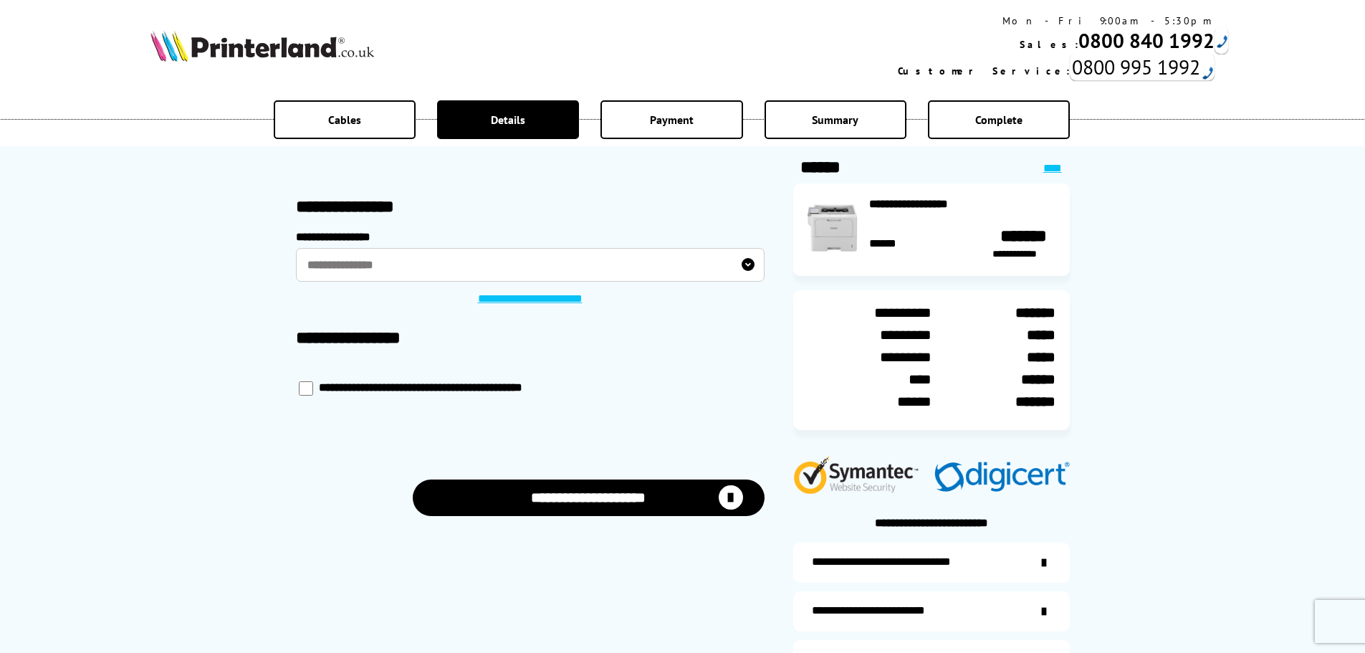
click at [421, 266] on label "**********" at bounding box center [530, 265] width 469 height 34
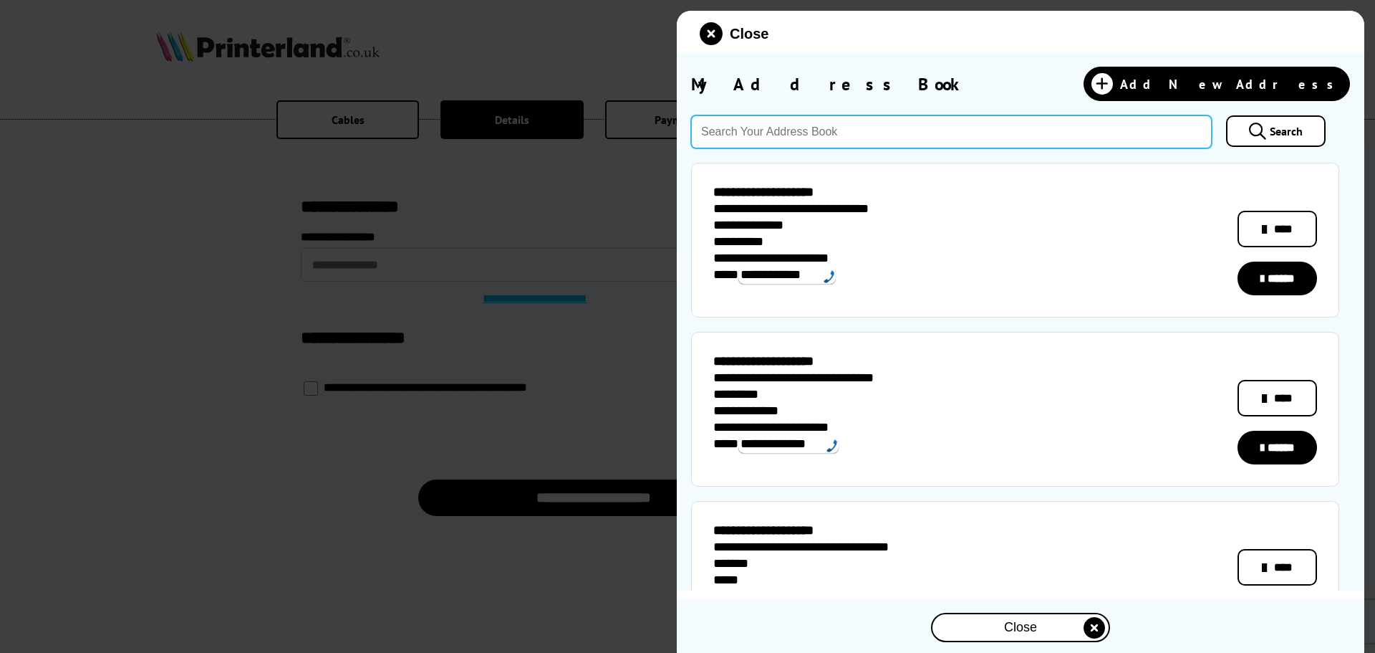
click at [778, 127] on input "text" at bounding box center [951, 131] width 521 height 33
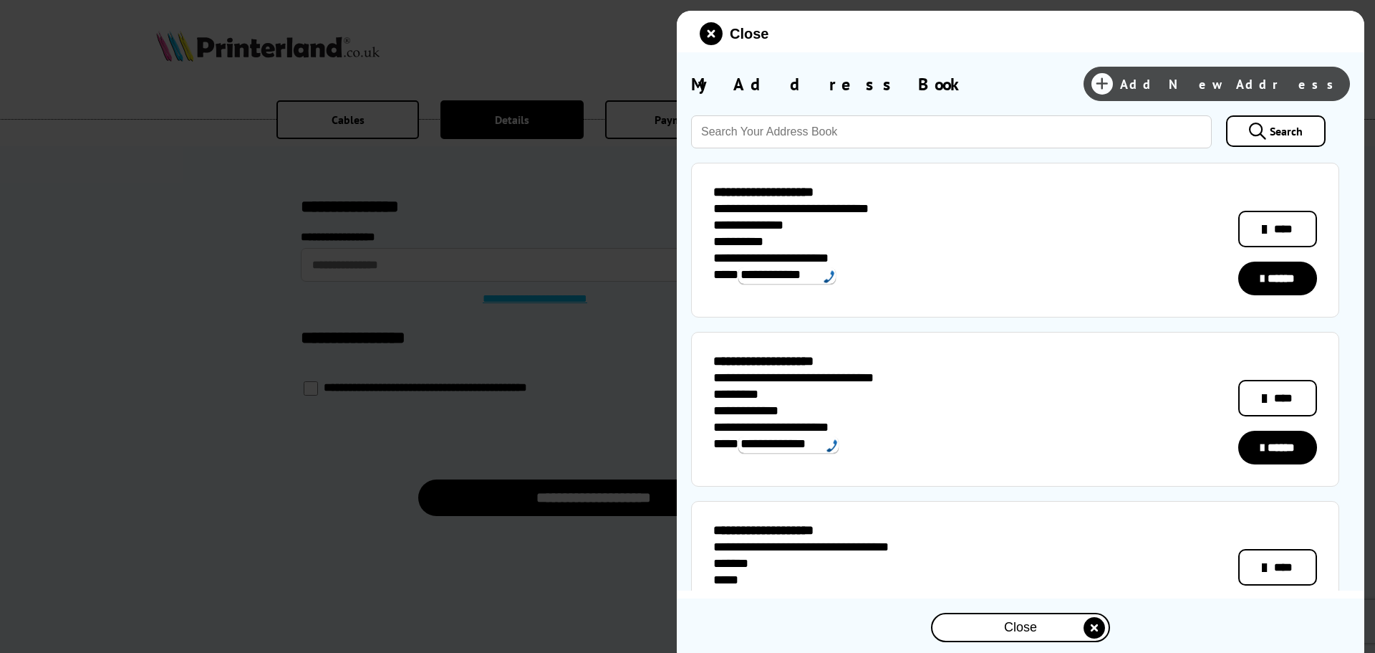
click at [1206, 82] on link "Add New Address" at bounding box center [1217, 84] width 266 height 34
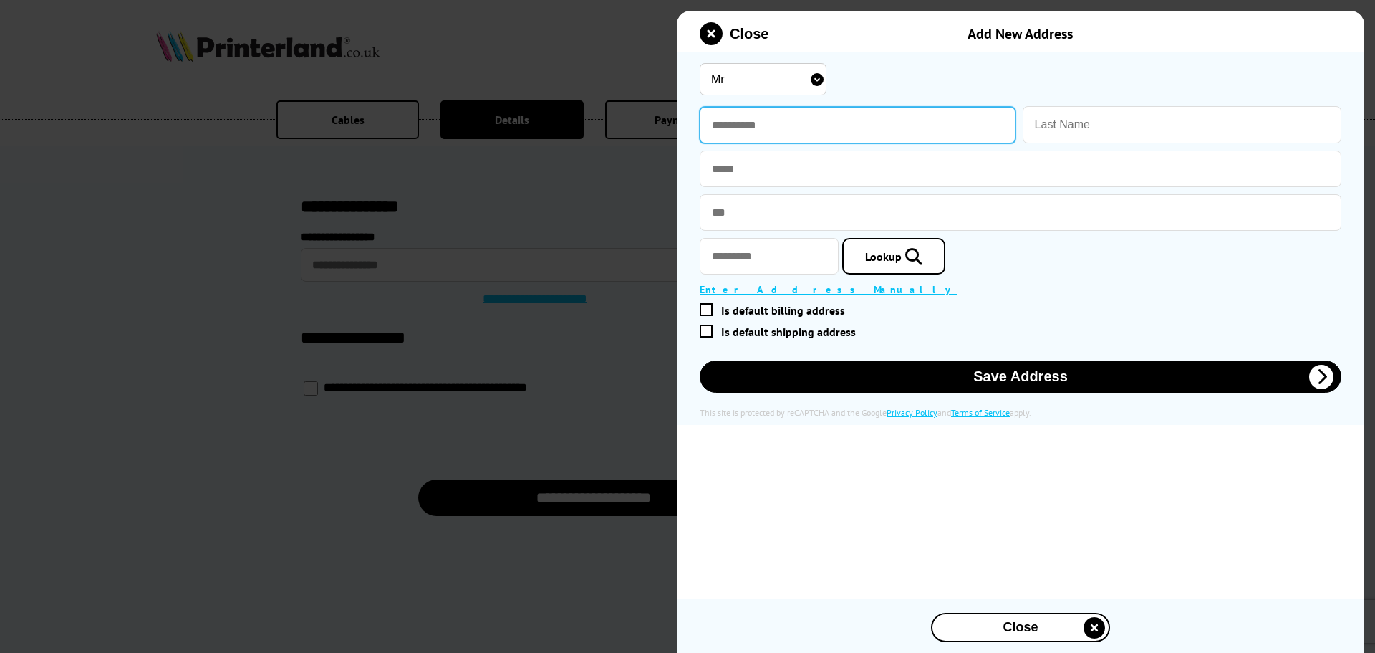
click at [736, 127] on input "text" at bounding box center [858, 125] width 316 height 37
type input "********"
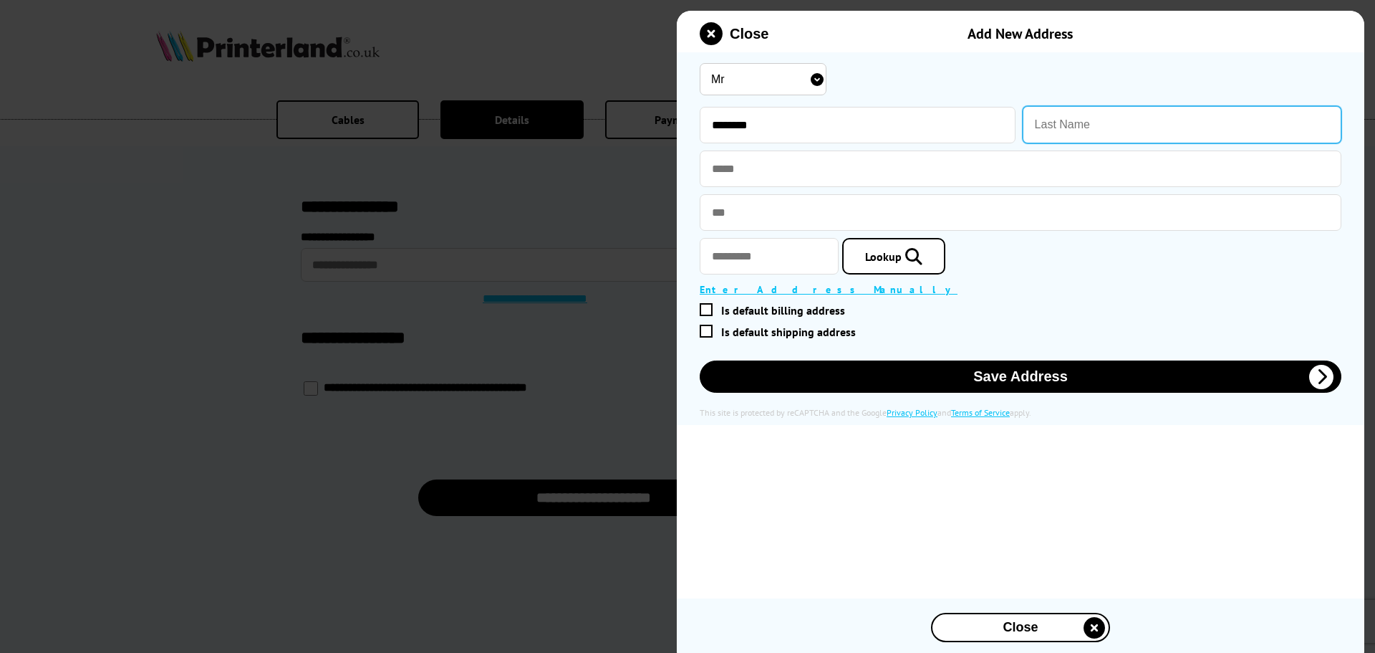
type input "<"
type input "Manager"
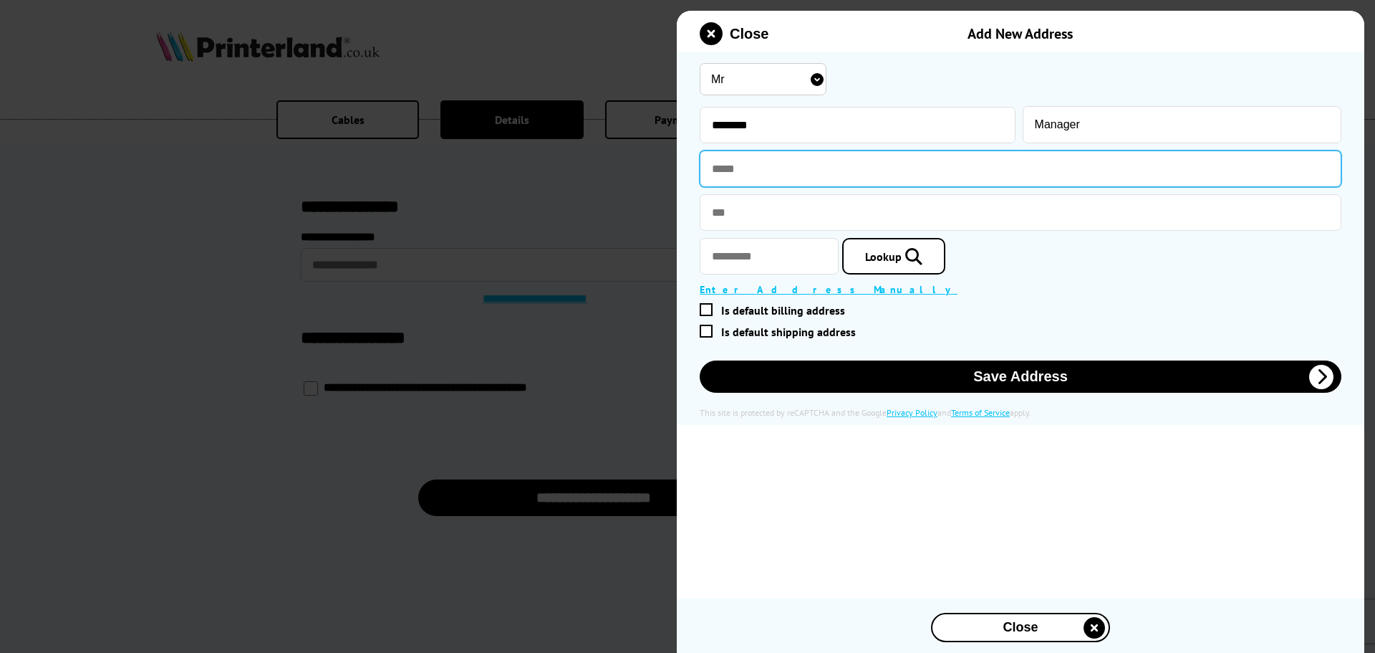
click at [764, 181] on input "text" at bounding box center [1021, 168] width 642 height 37
type input "**********"
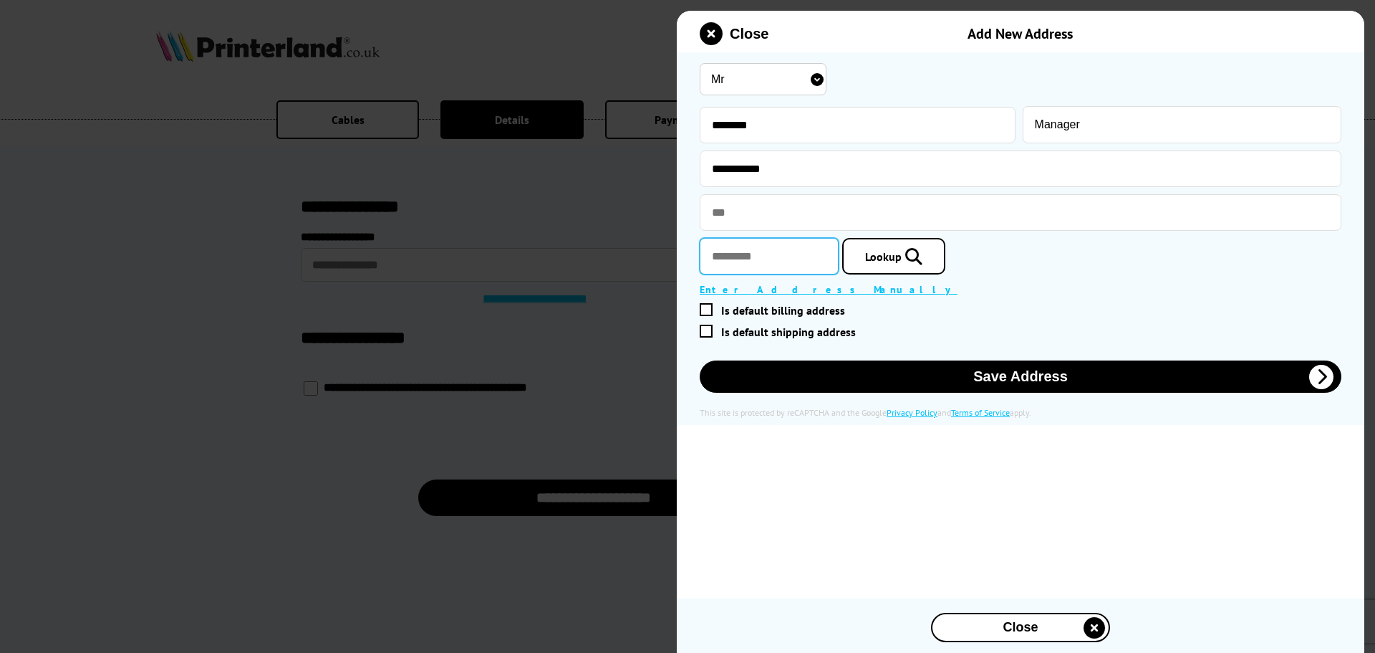
click at [719, 251] on input "text" at bounding box center [769, 256] width 139 height 37
type input "*******"
click at [898, 259] on span "Lookup" at bounding box center [883, 256] width 37 height 14
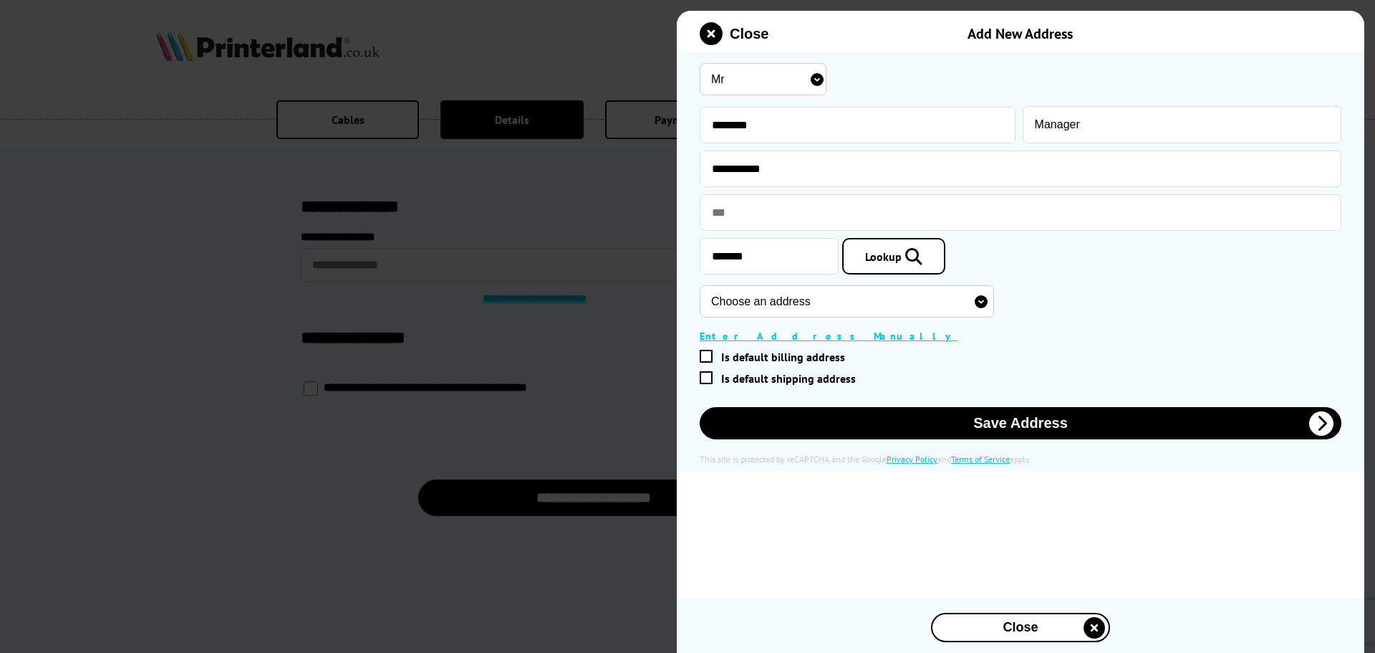
click at [809, 298] on select "Choose an address 1 Tynemouth Road, Wallsend, NE28 0AA 2 Tynemouth Road, Wallse…" at bounding box center [847, 301] width 294 height 32
select select "GB|RM|B|16060908"
click at [700, 287] on select "Choose an address 1 Tynemouth Road, Wallsend, NE28 0AA 2 Tynemouth Road, Wallse…" at bounding box center [847, 301] width 294 height 32
type input "********"
type input "Dennis Chemists"
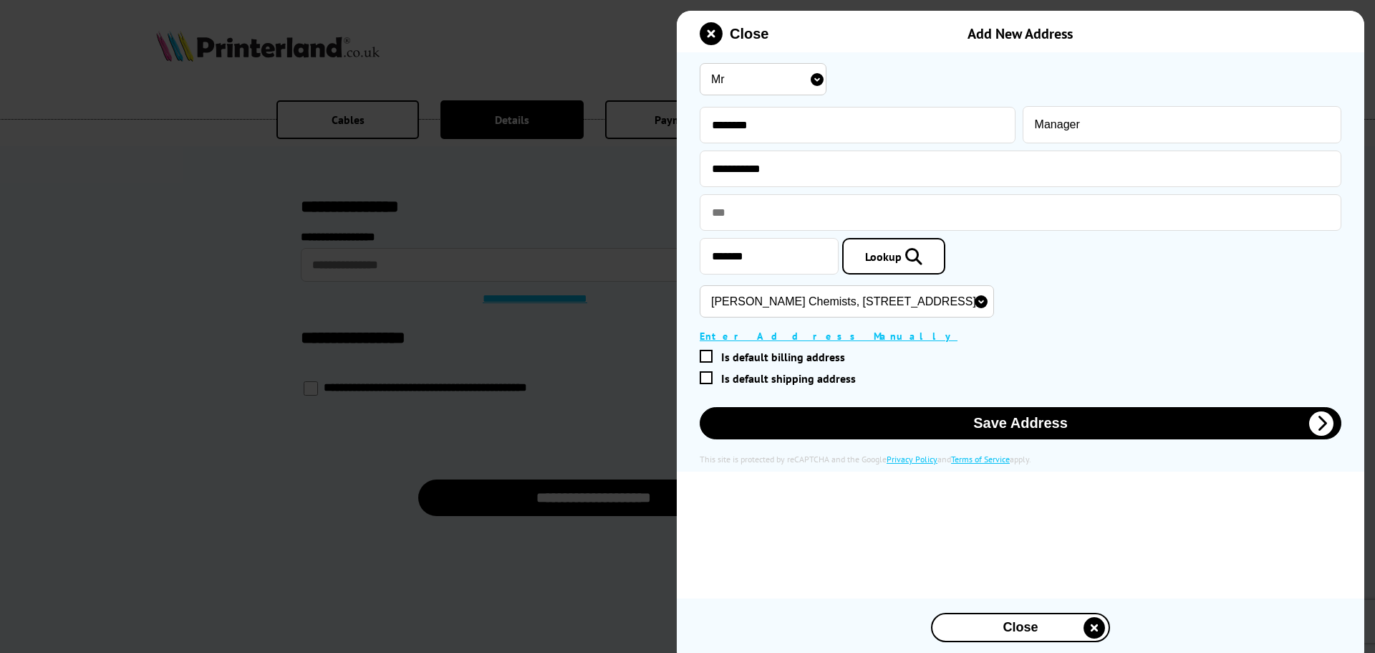
type input "15 Tynemouth Road"
type input "Wallsend"
type input "Tyne and Wear"
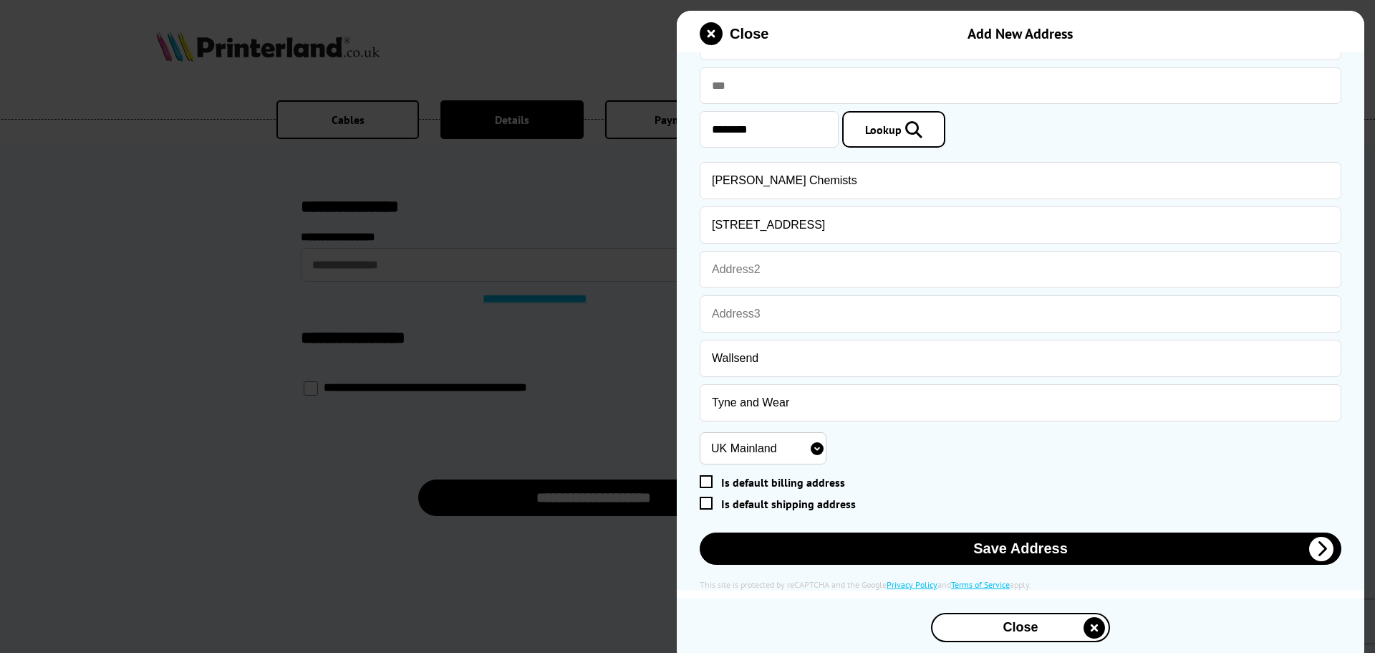
scroll to position [135, 0]
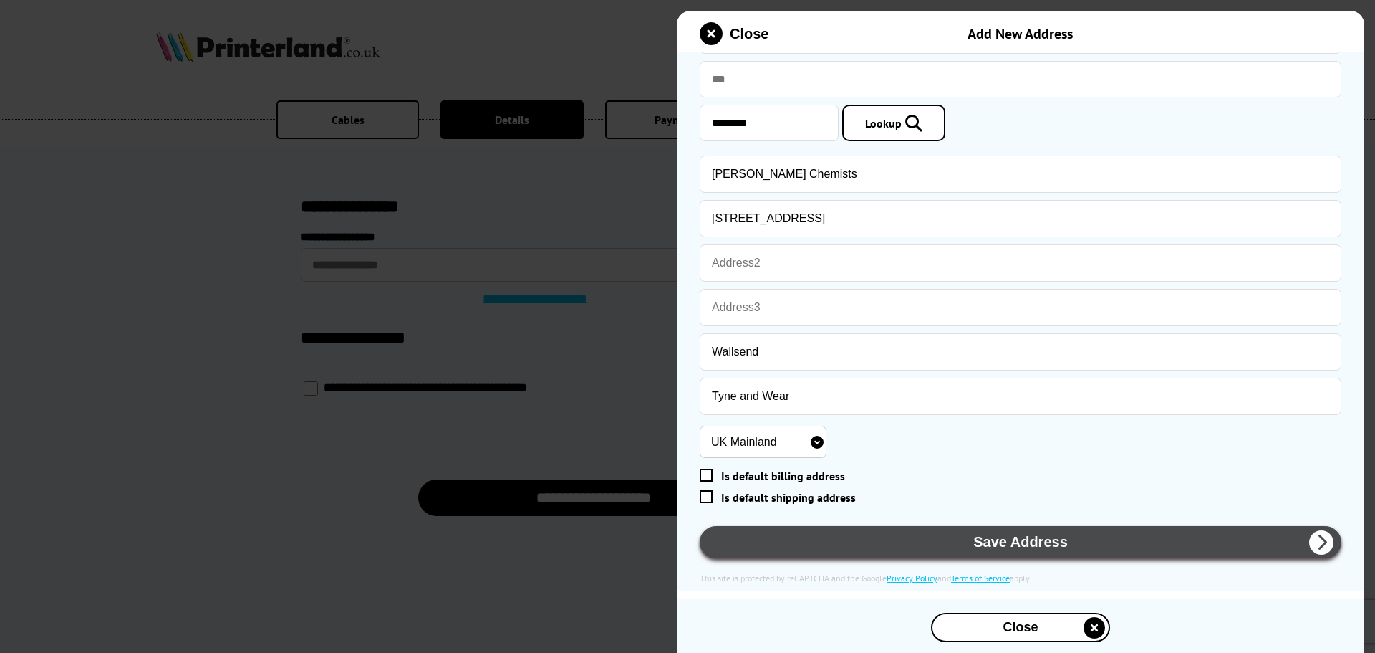
click at [943, 535] on button "Save Address" at bounding box center [1021, 542] width 642 height 32
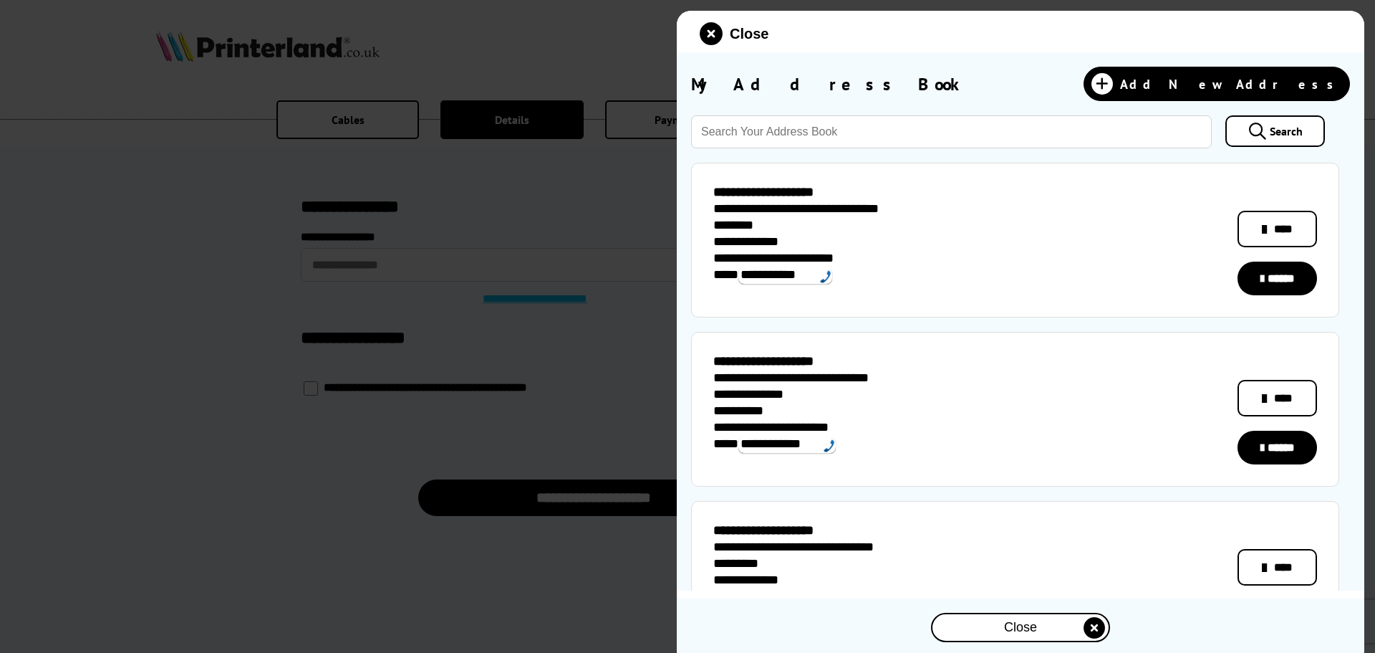
click at [974, 253] on div "**********" at bounding box center [1016, 240] width 604 height 110
click at [1264, 232] on icon at bounding box center [1264, 229] width 5 height 17
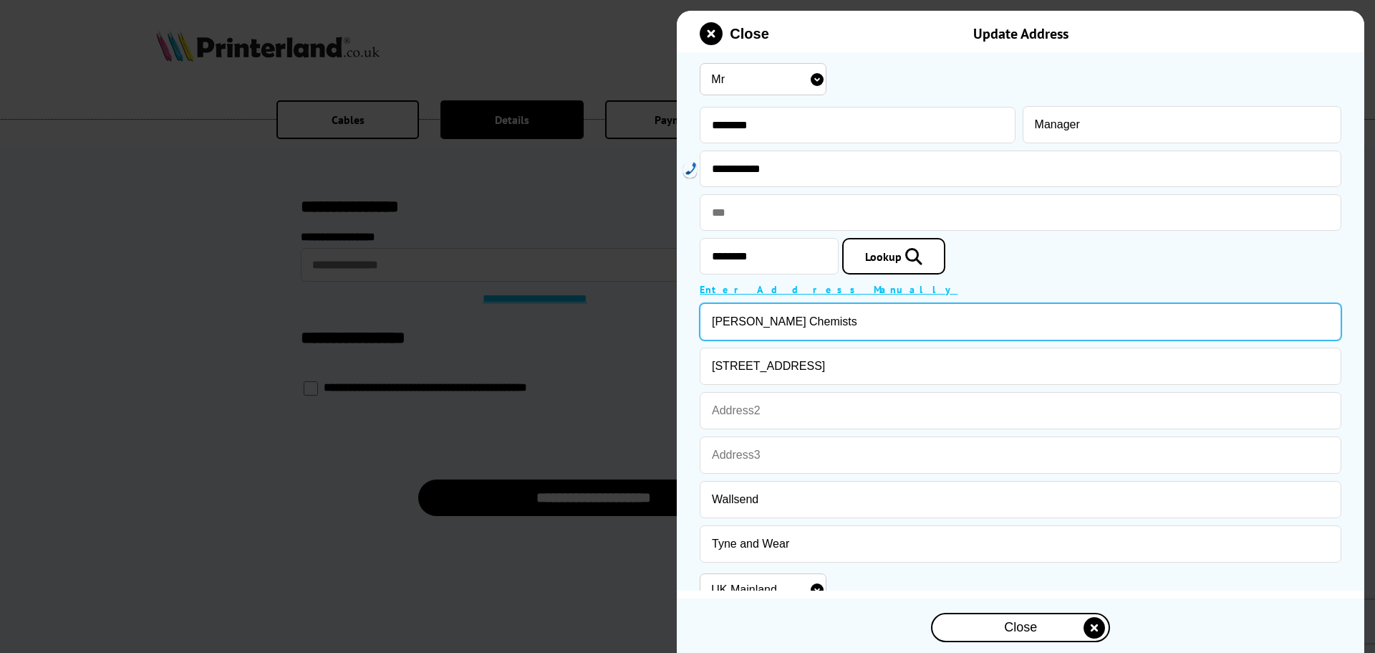
drag, startPoint x: 844, startPoint y: 329, endPoint x: 682, endPoint y: 336, distance: 162.1
click at [682, 336] on div "Please correct the following errors with your submission: Mr Miss Mrs Ms" at bounding box center [1021, 395] width 688 height 686
type input "Avicenna Pharmacy"
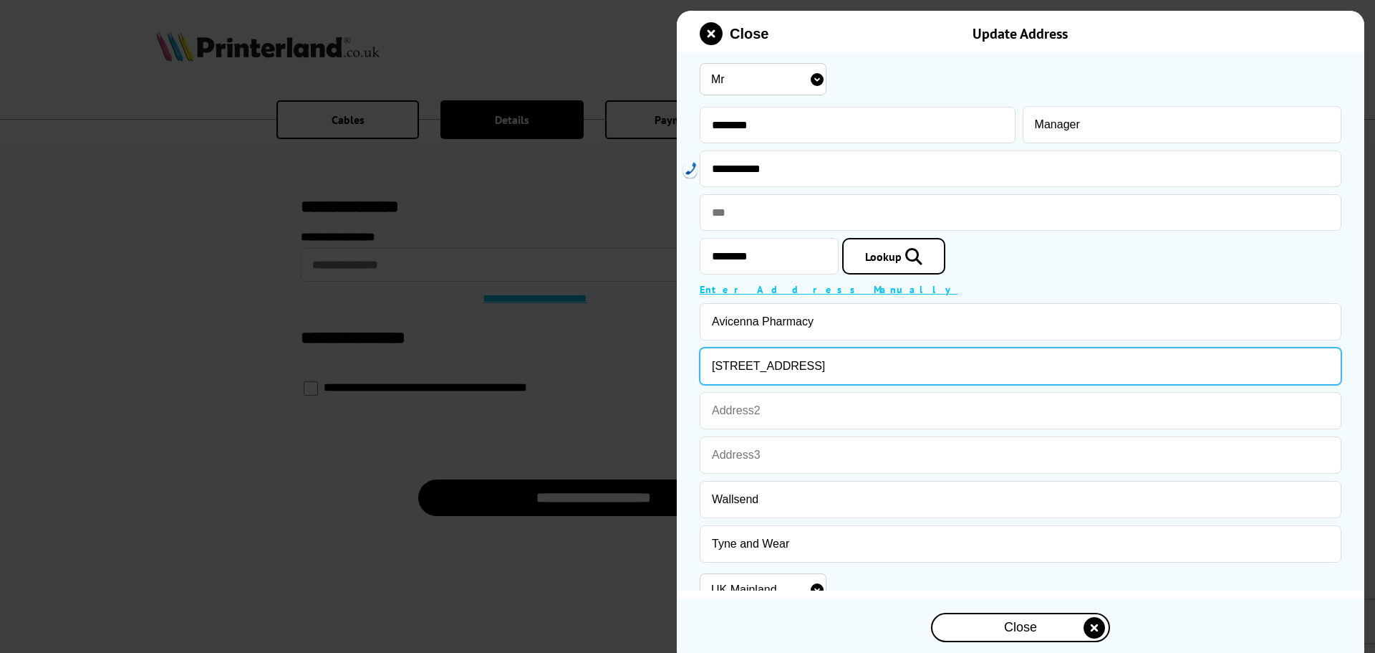
click at [722, 362] on input "15 Tynemouth Road" at bounding box center [1021, 365] width 642 height 37
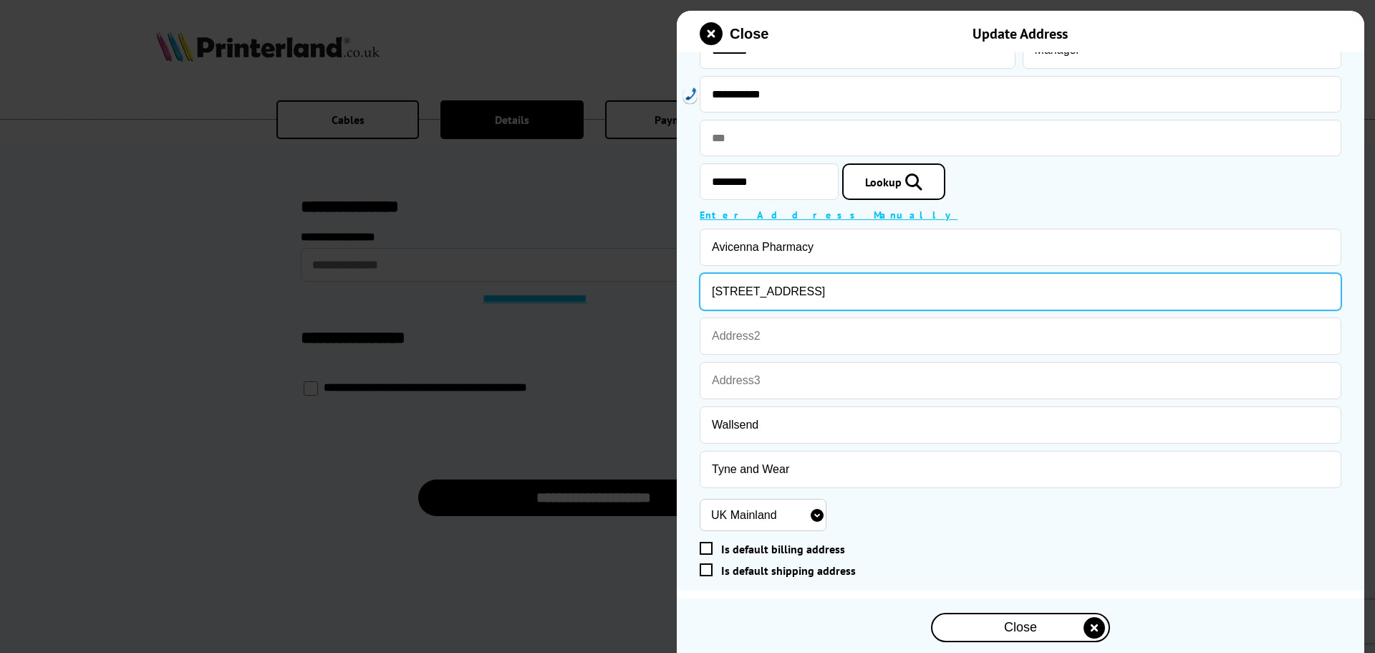
scroll to position [150, 0]
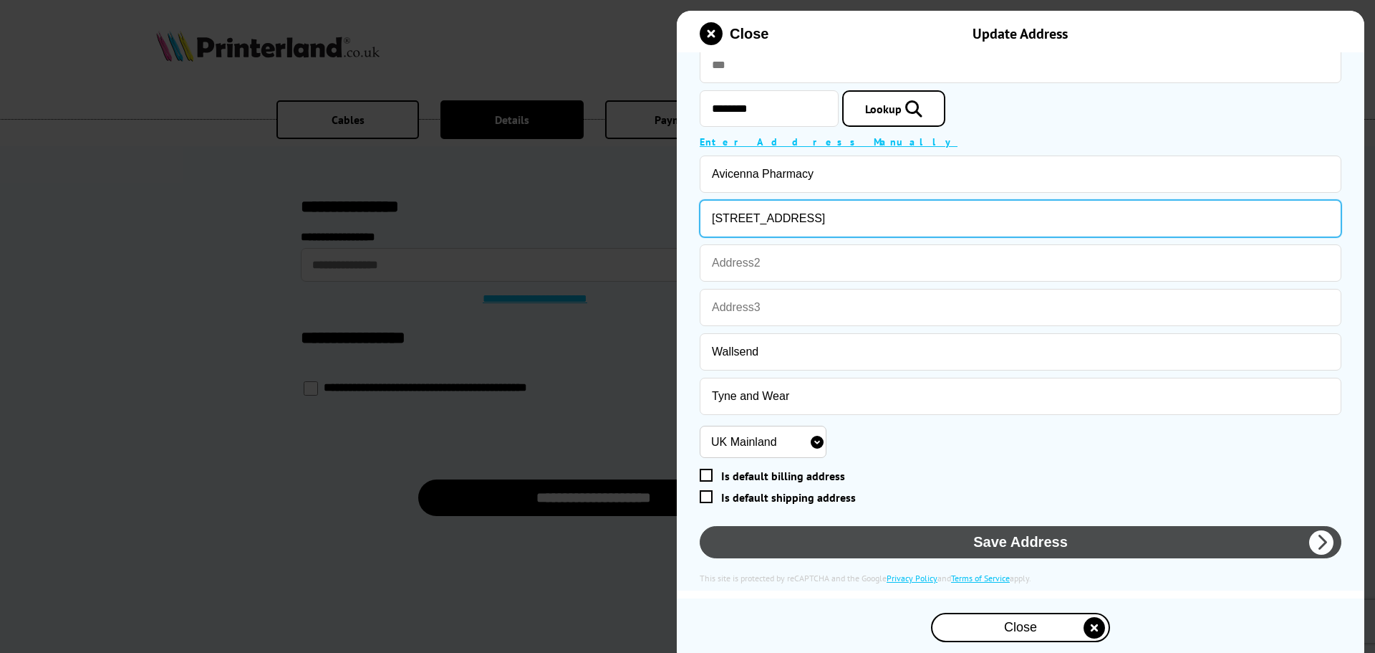
type input "9-13 Tynemouth Road"
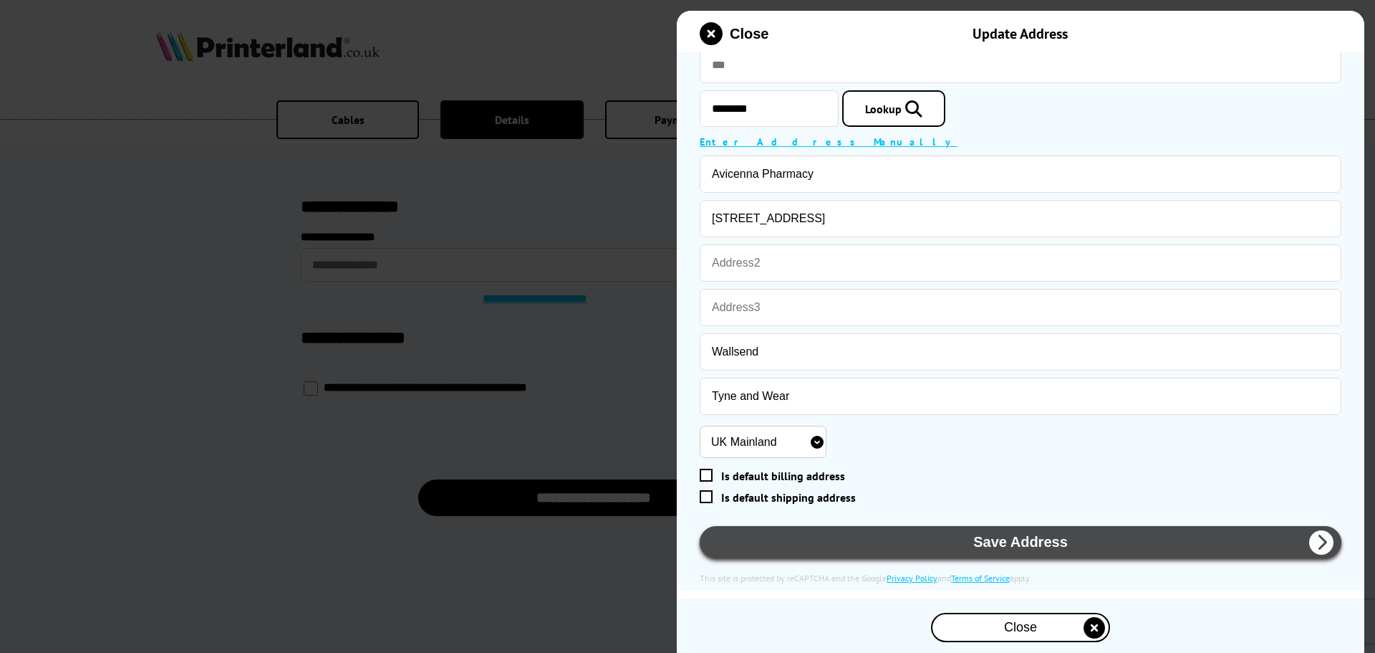
click at [957, 535] on button "Save Address" at bounding box center [1021, 542] width 642 height 32
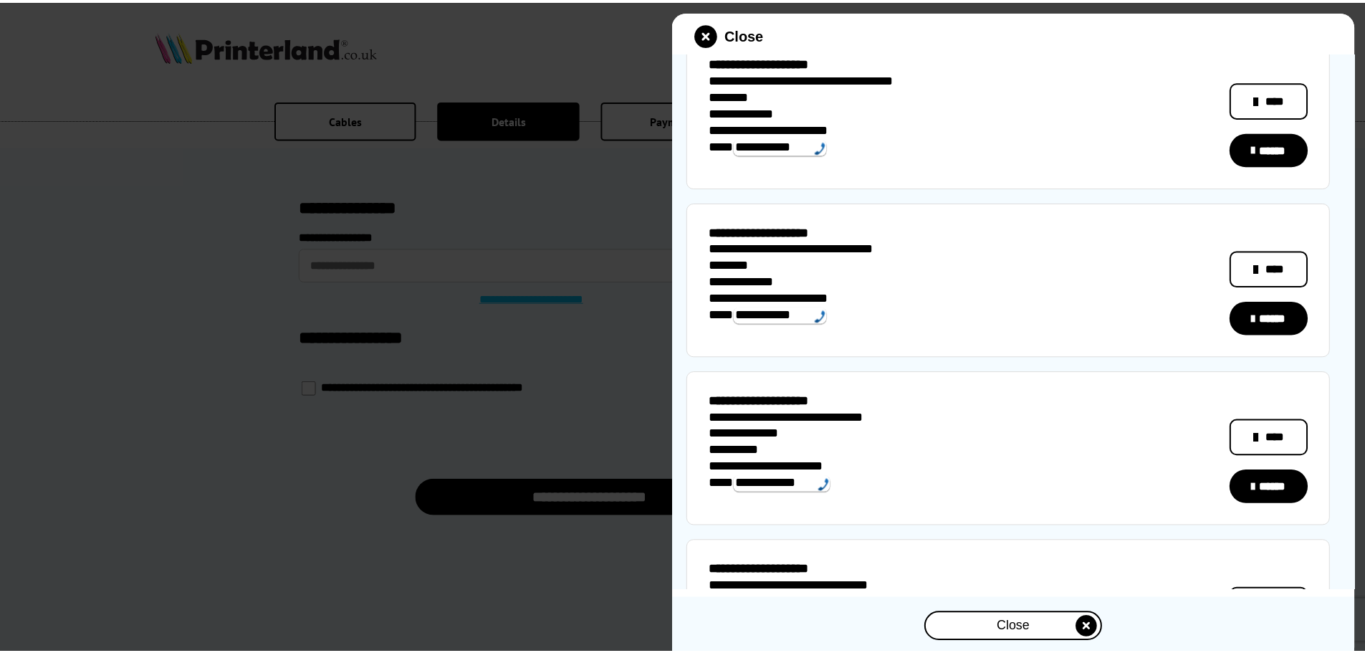
scroll to position [0, 0]
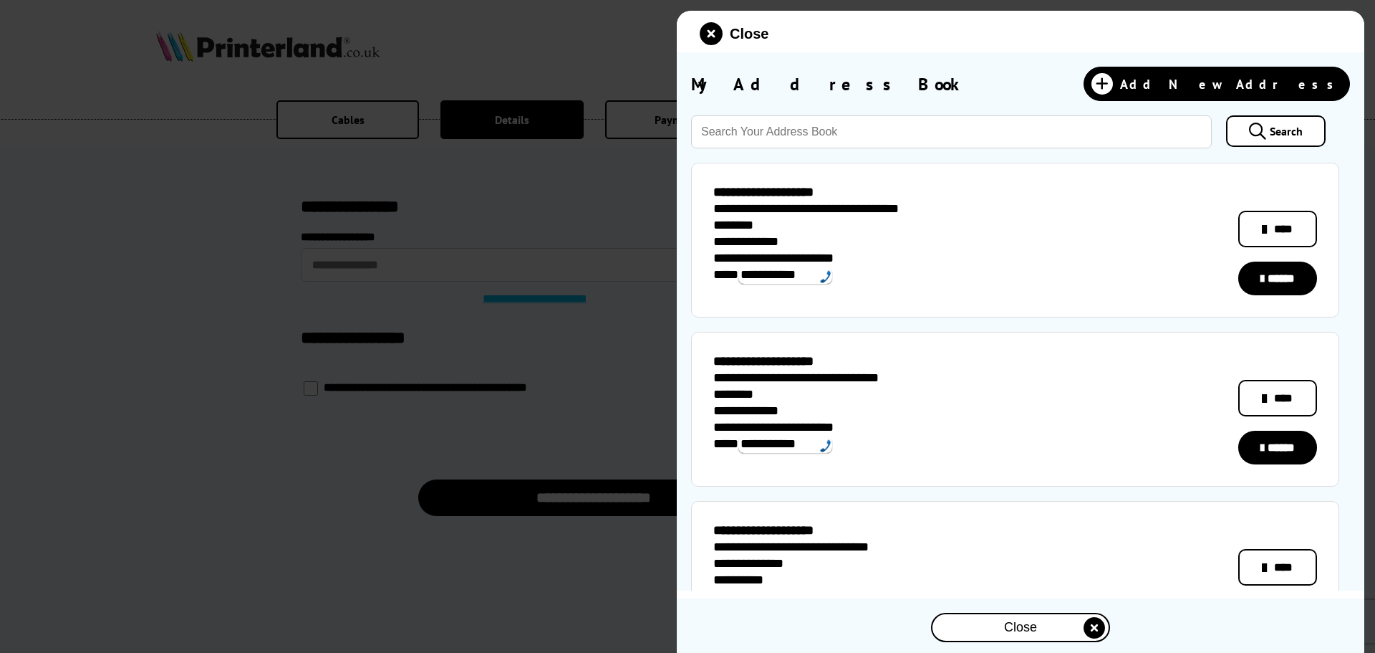
click at [1280, 293] on link "******" at bounding box center [1278, 278] width 79 height 34
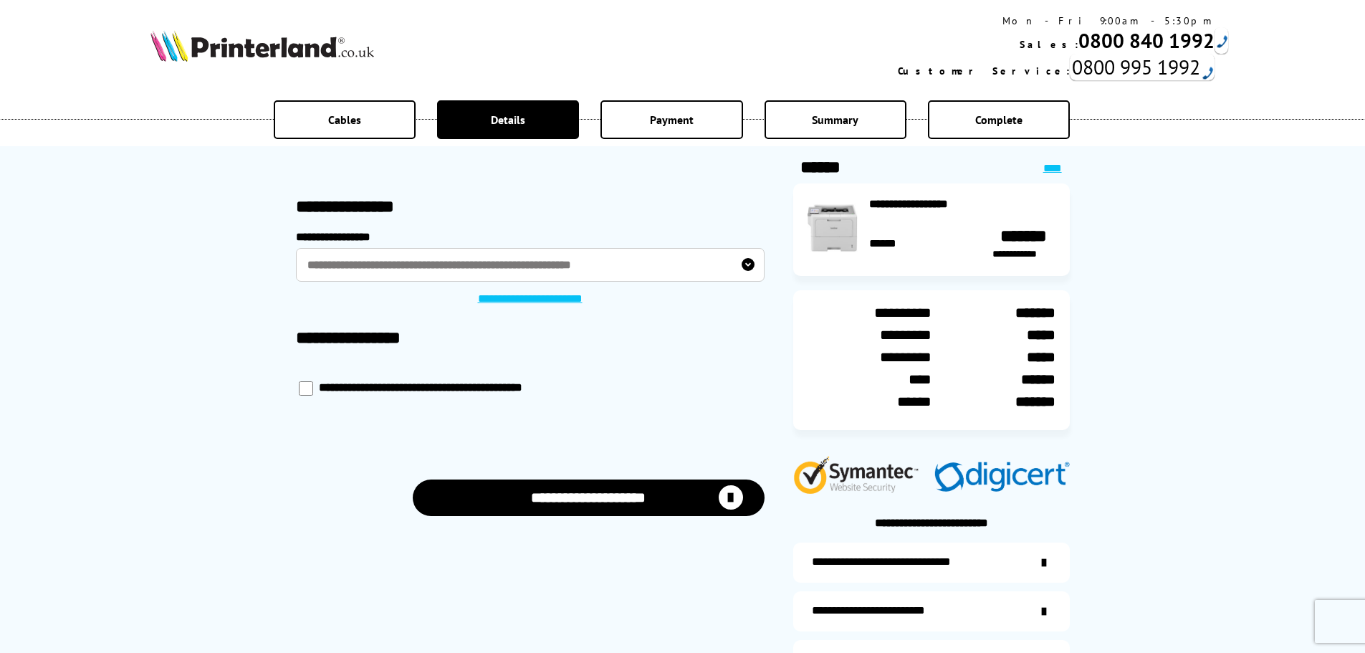
click at [375, 388] on label "**********" at bounding box center [437, 388] width 236 height 14
click at [307, 388] on input "checkbox" at bounding box center [306, 388] width 14 height 14
checkbox input "*****"
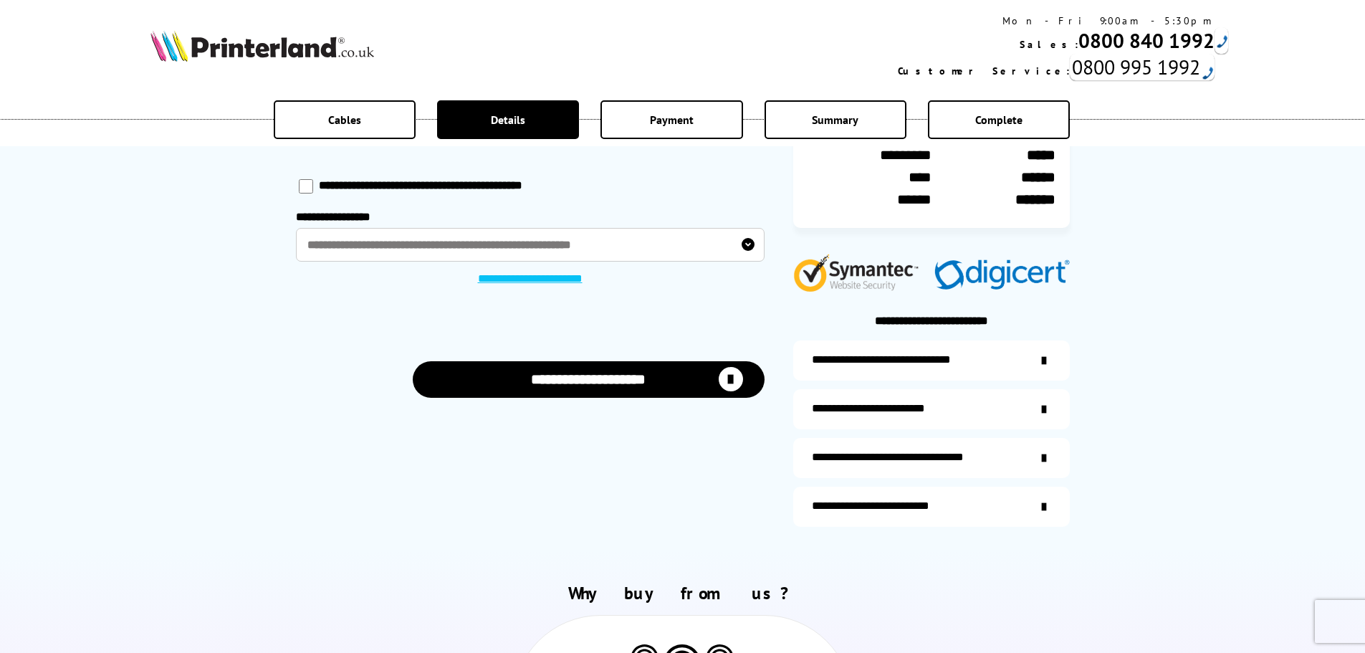
scroll to position [215, 0]
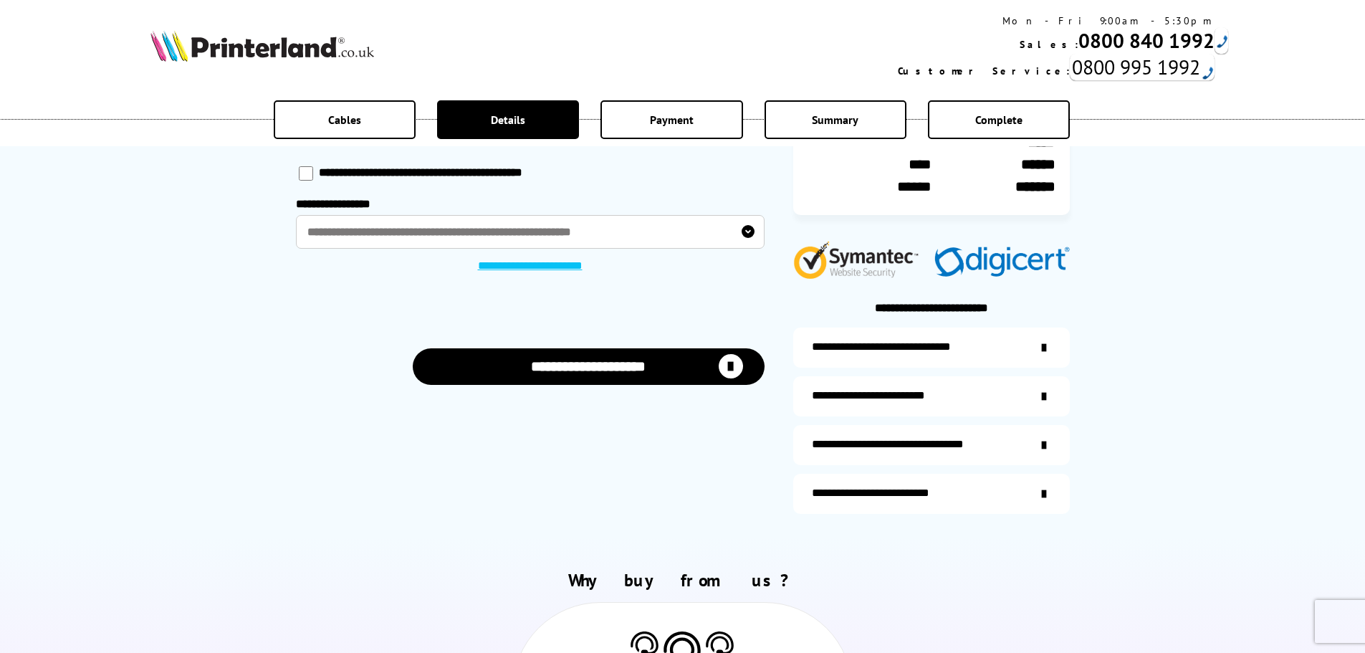
click at [342, 238] on label "**********" at bounding box center [530, 232] width 469 height 34
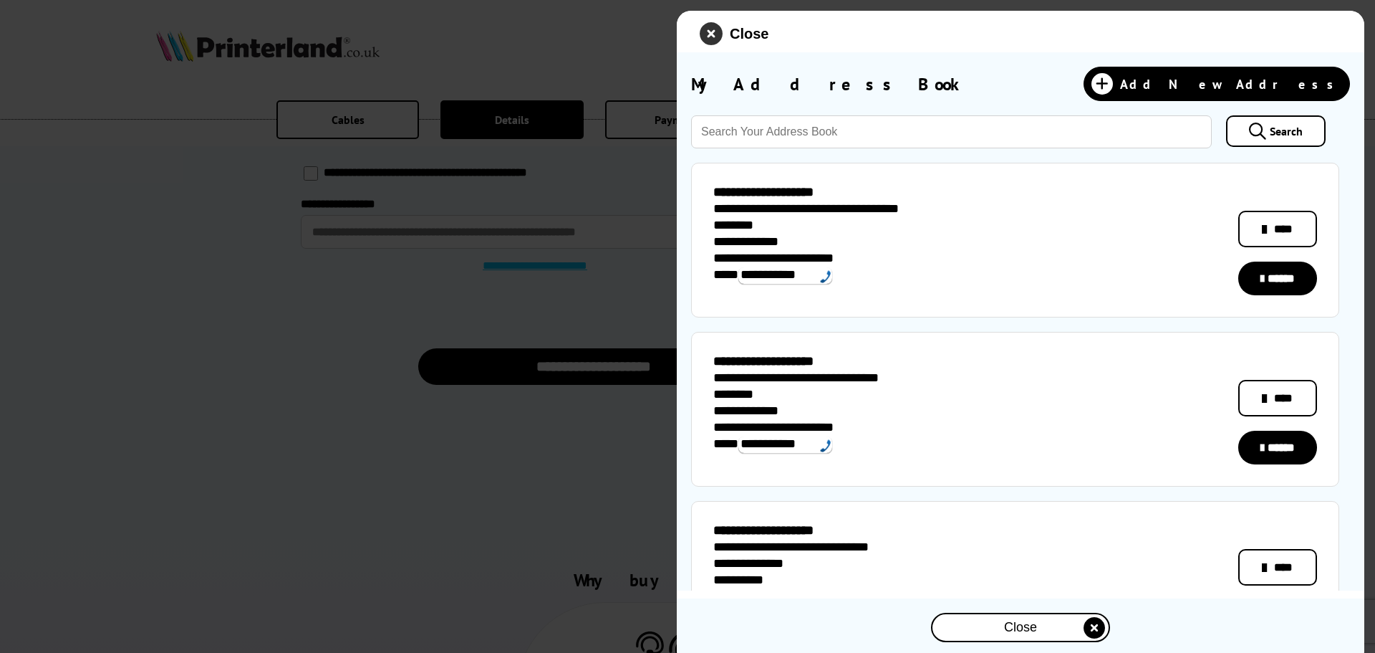
click at [706, 41] on icon "close modal" at bounding box center [711, 33] width 23 height 23
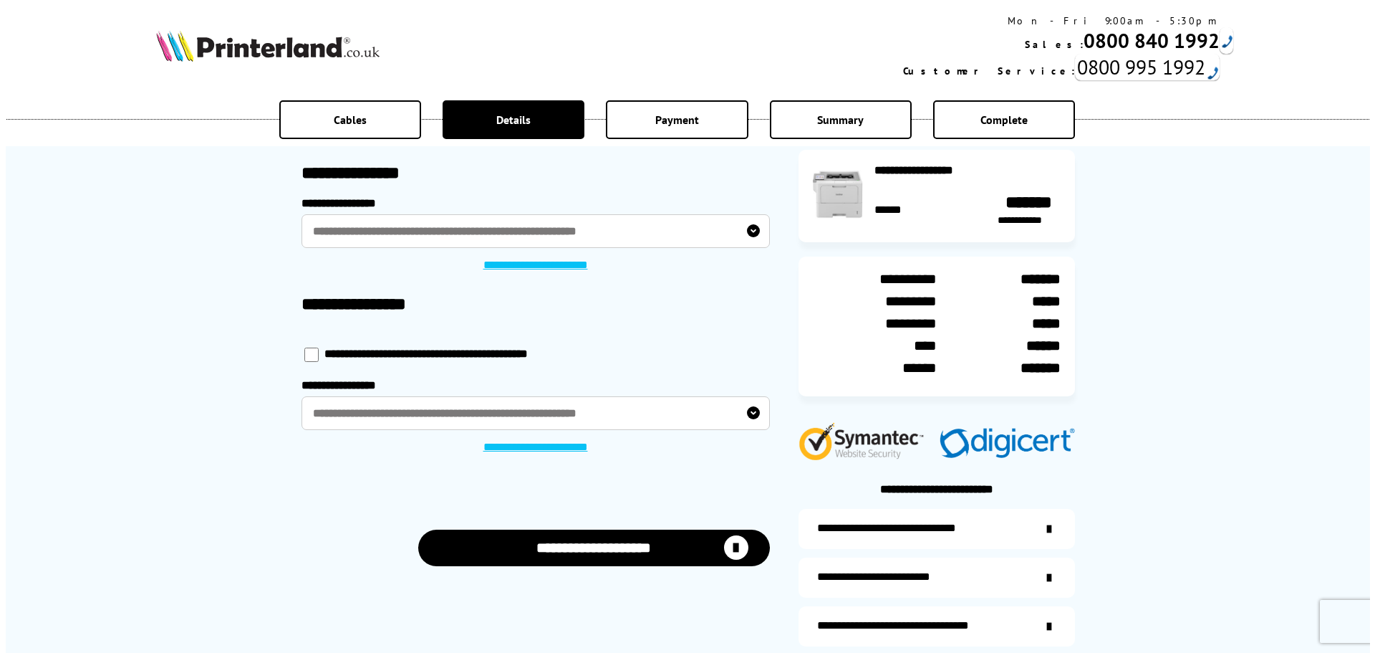
scroll to position [0, 0]
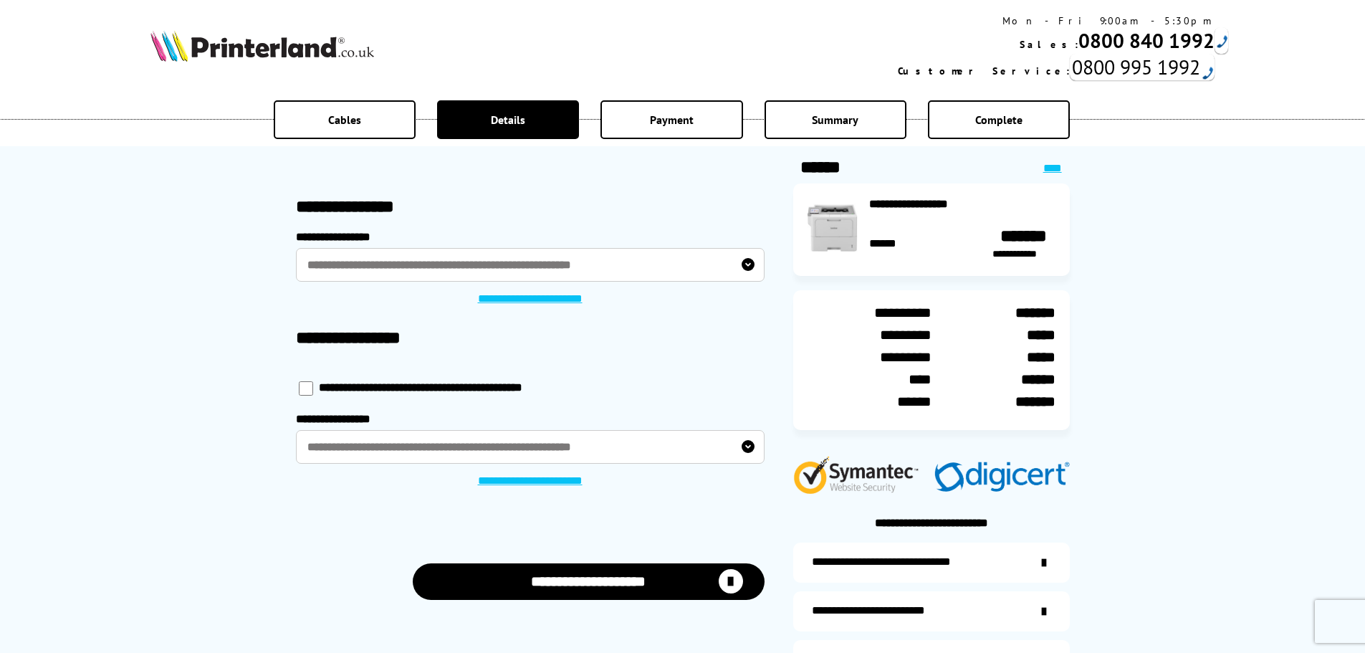
click at [404, 269] on label "**********" at bounding box center [530, 265] width 469 height 34
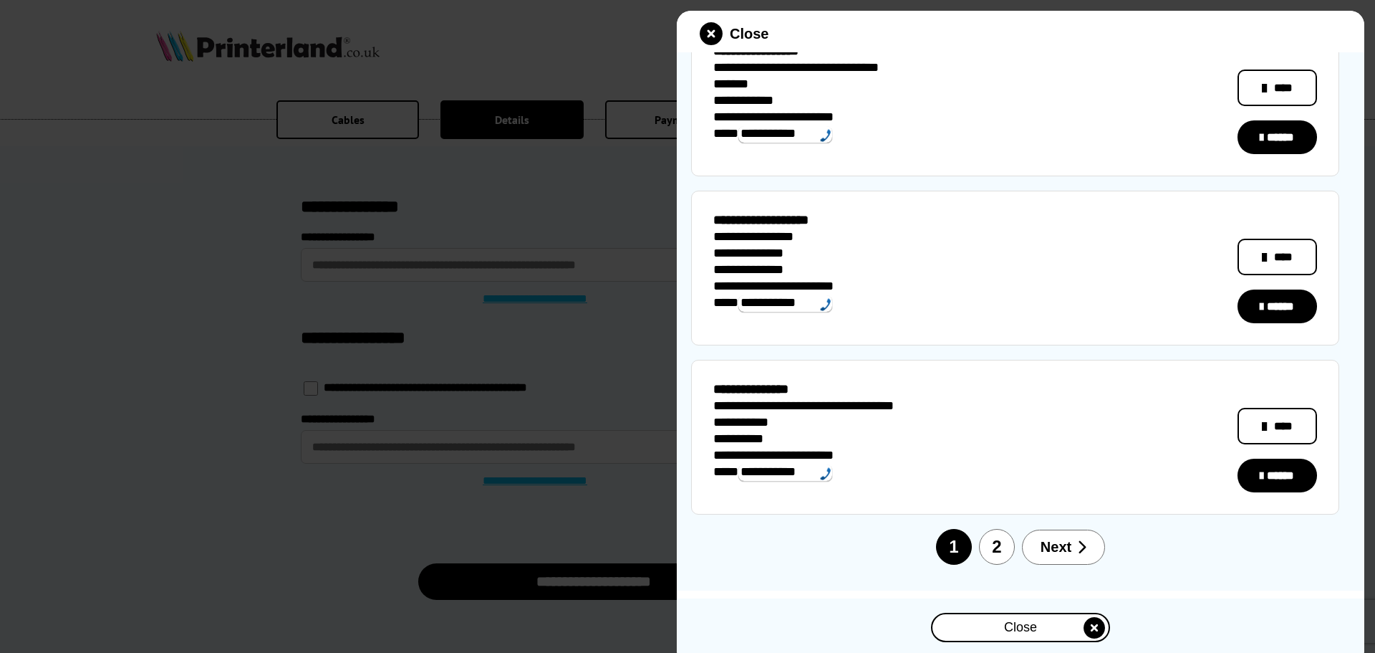
scroll to position [1327, 0]
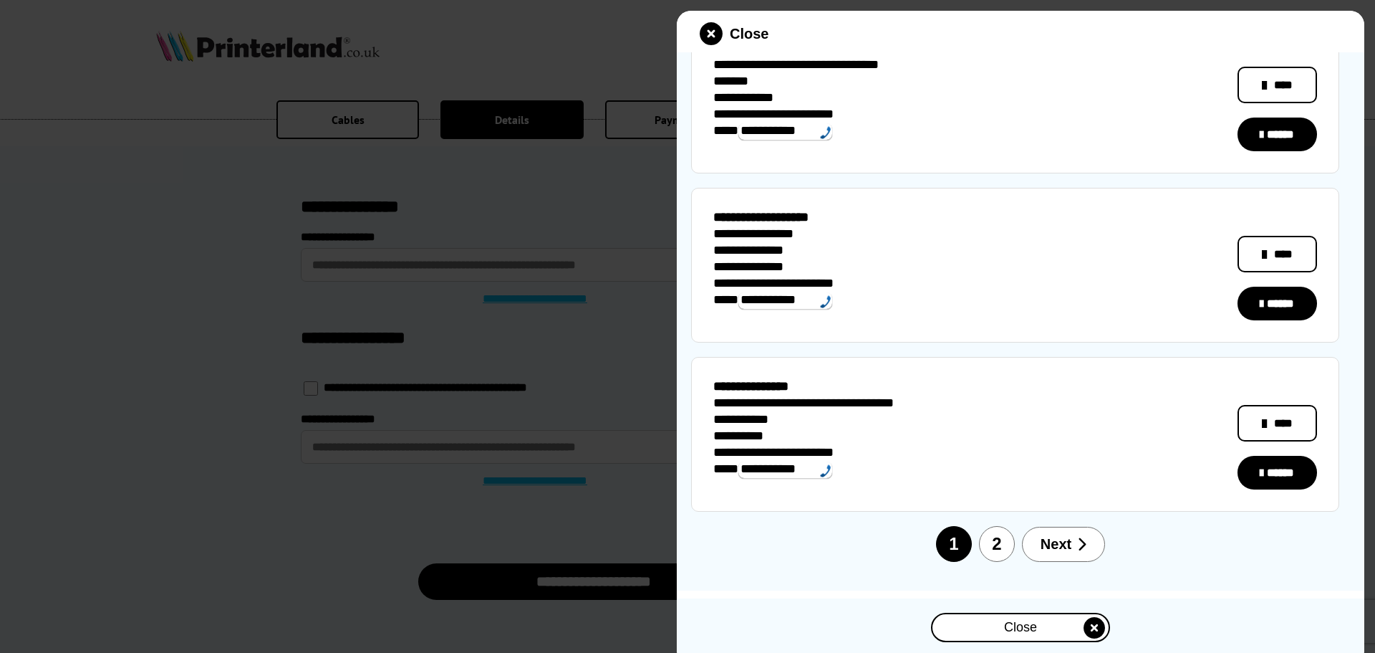
click at [1002, 535] on button "2" at bounding box center [997, 544] width 36 height 36
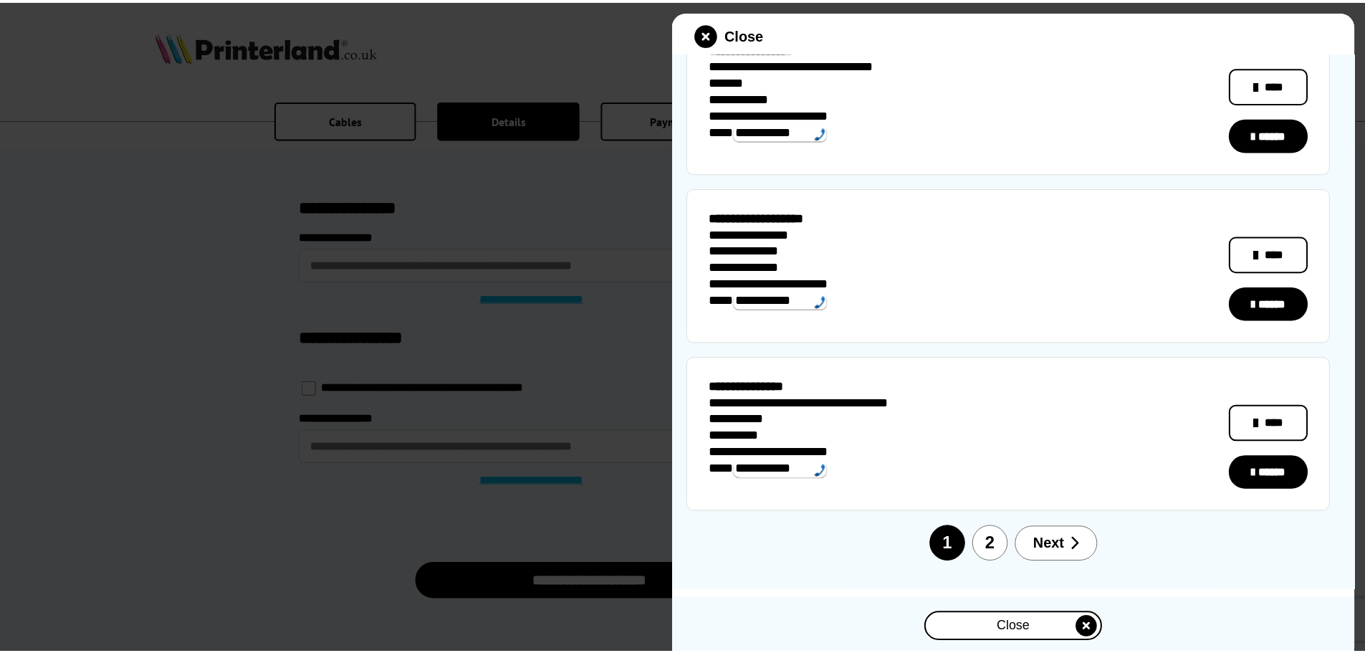
scroll to position [0, 0]
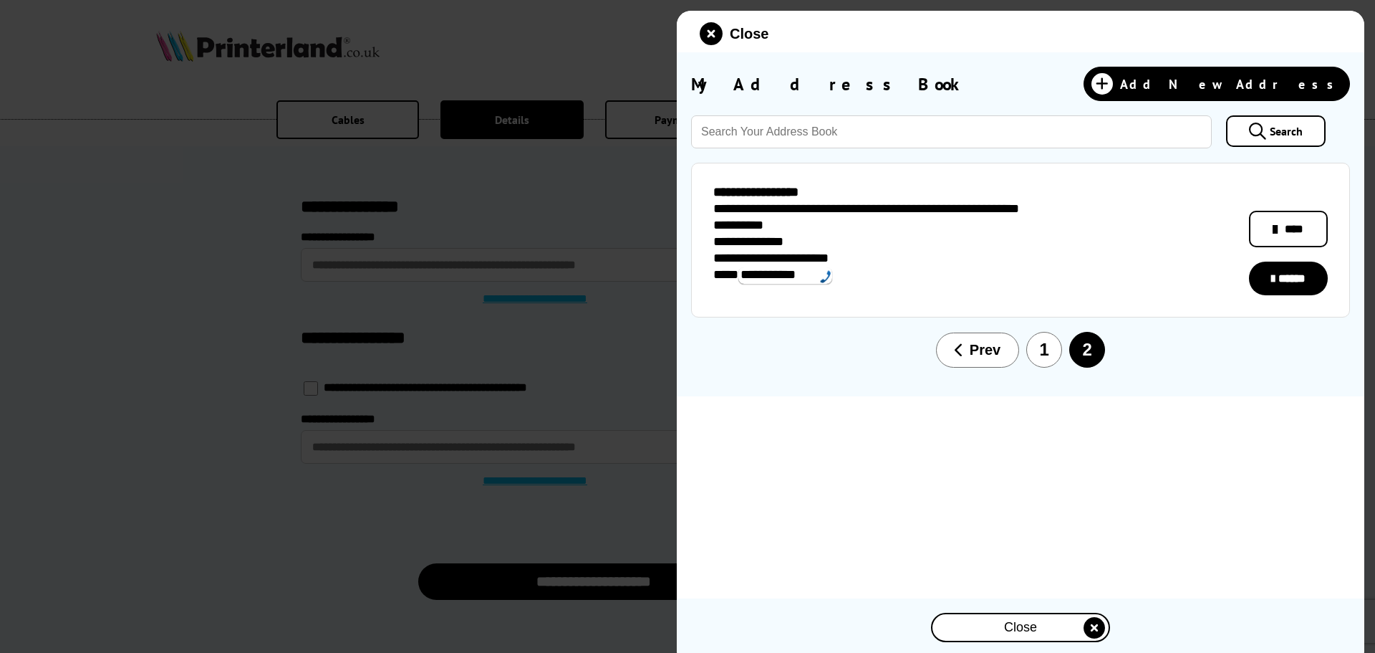
click at [1300, 275] on link "******" at bounding box center [1288, 278] width 79 height 34
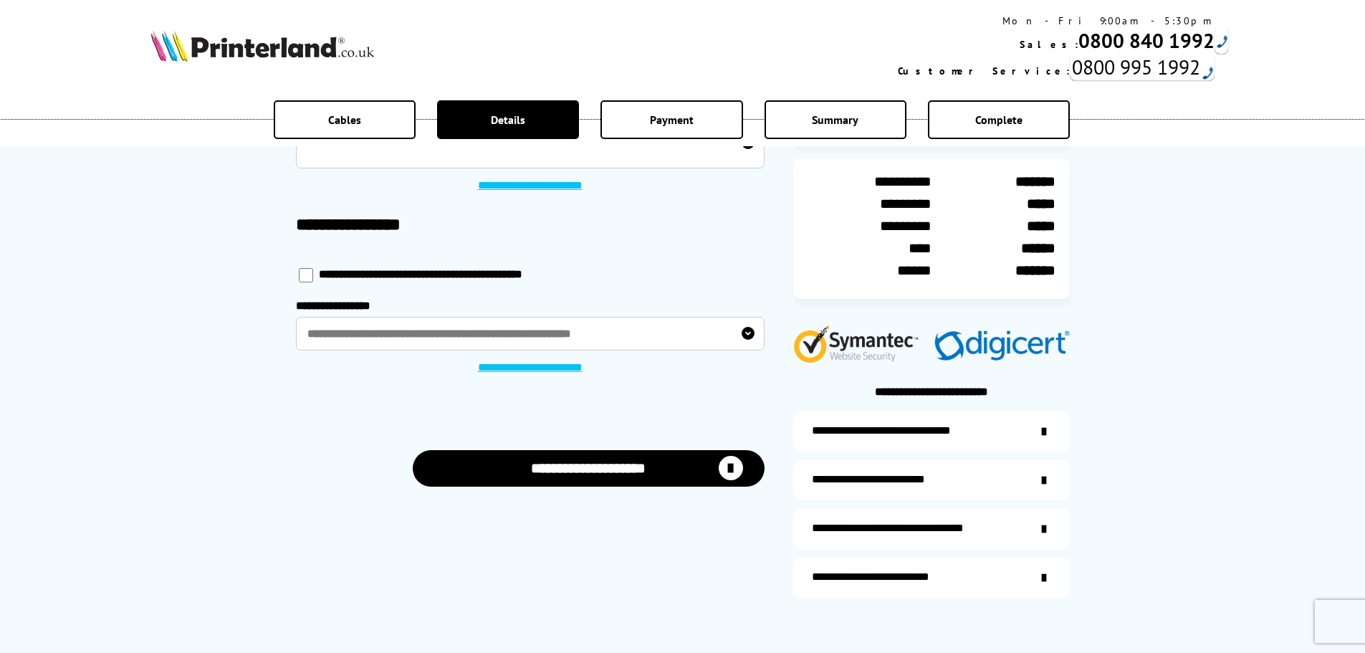
scroll to position [143, 0]
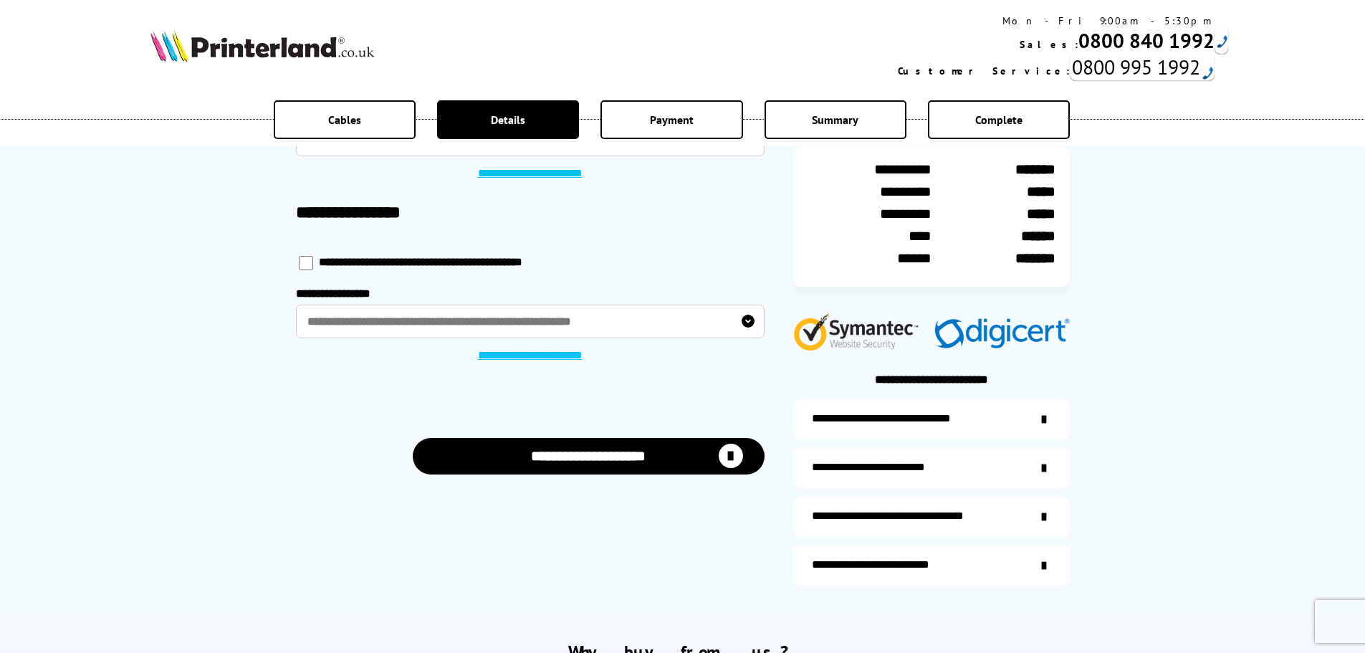
click at [578, 465] on button "**********" at bounding box center [589, 456] width 352 height 37
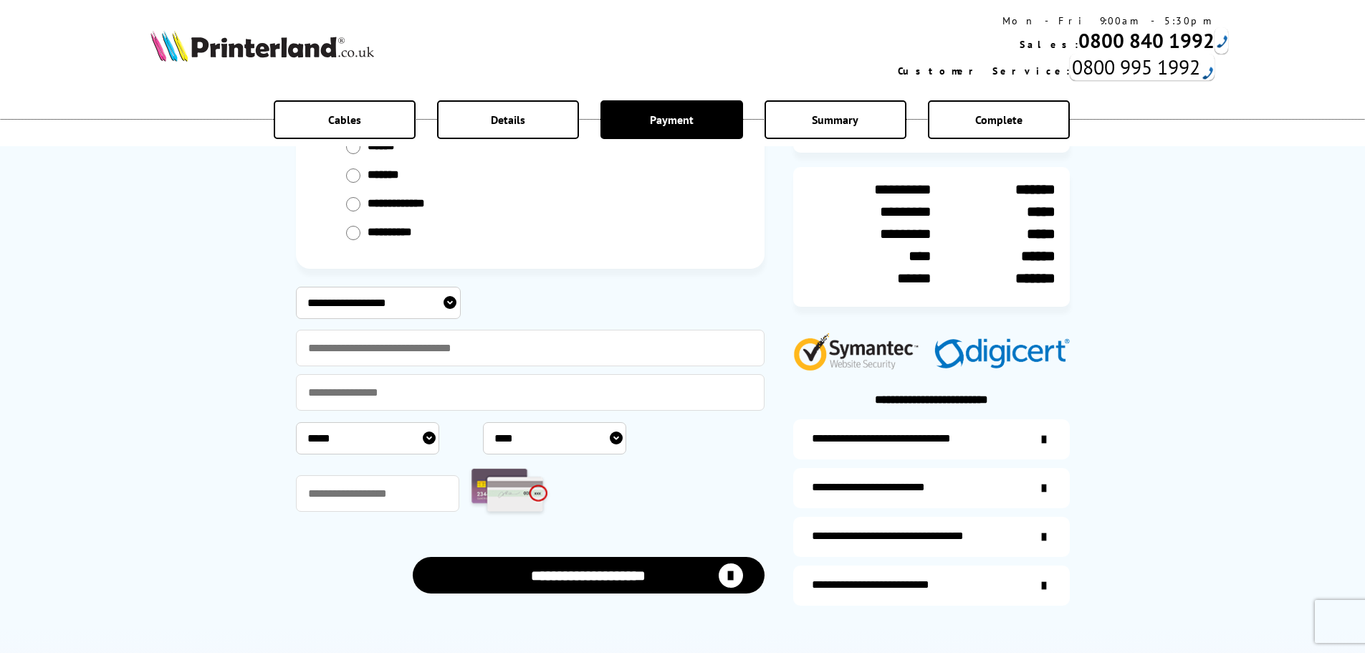
scroll to position [143, 0]
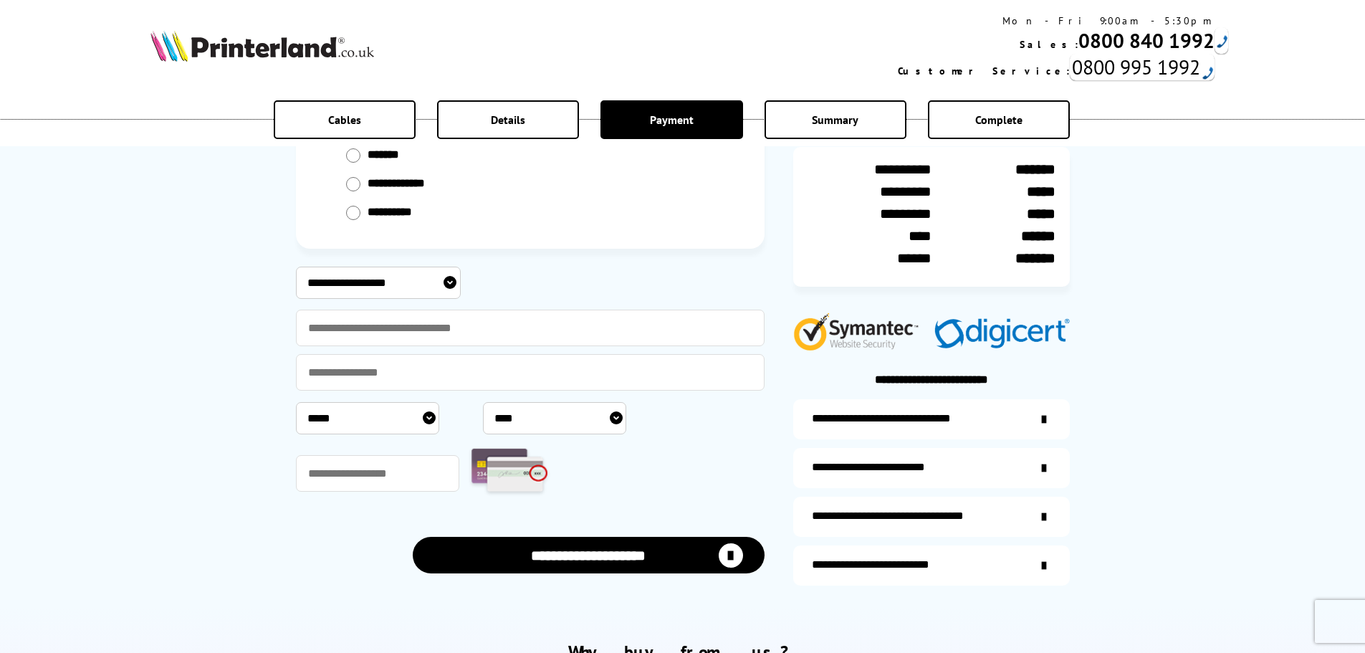
click at [350, 288] on select "**********" at bounding box center [378, 282] width 165 height 32
select select "**********"
click at [296, 266] on select "**********" at bounding box center [378, 282] width 165 height 32
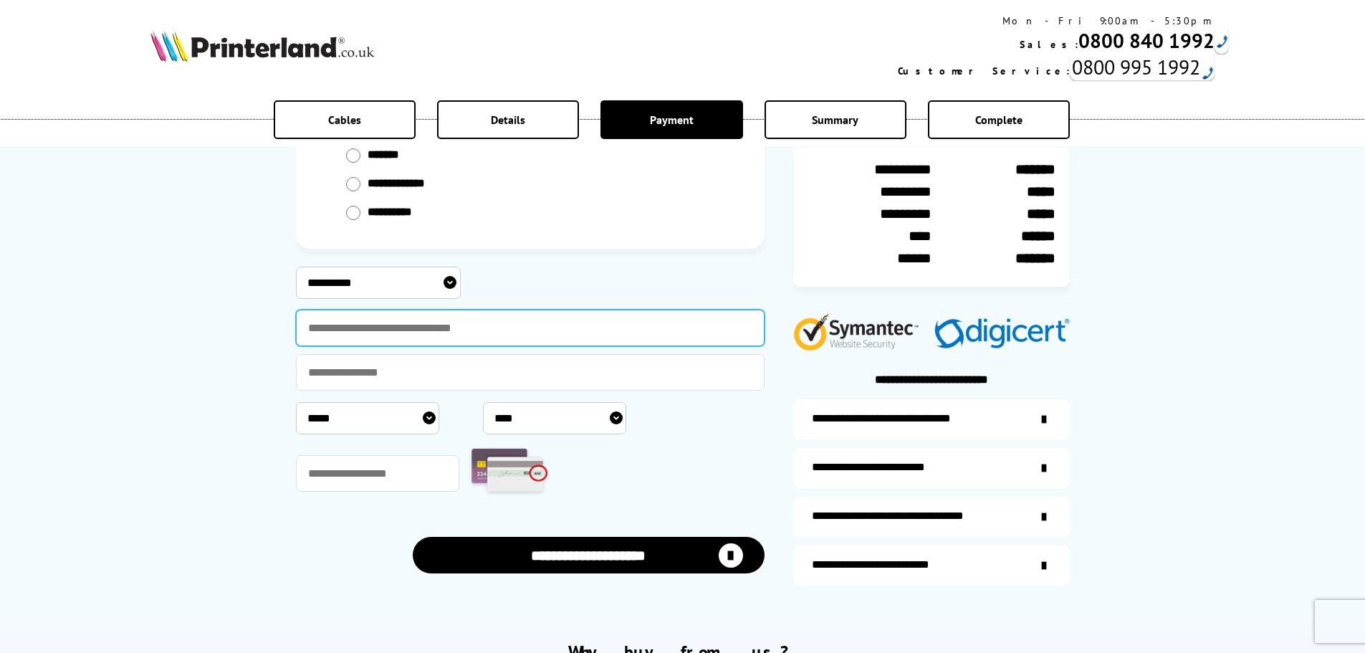
click at [357, 335] on input "text" at bounding box center [530, 327] width 469 height 37
click at [399, 314] on input "text" at bounding box center [530, 327] width 469 height 37
paste input "**********"
type input "**********"
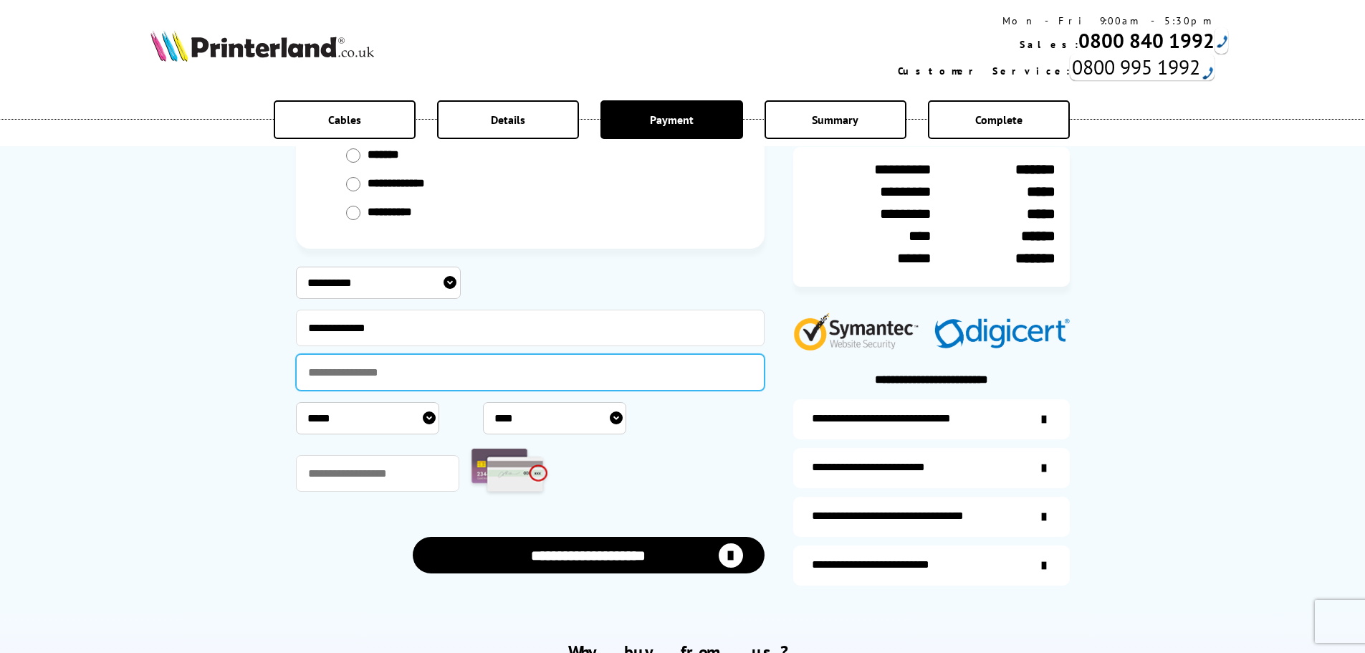
paste input "**********"
type input "**********"
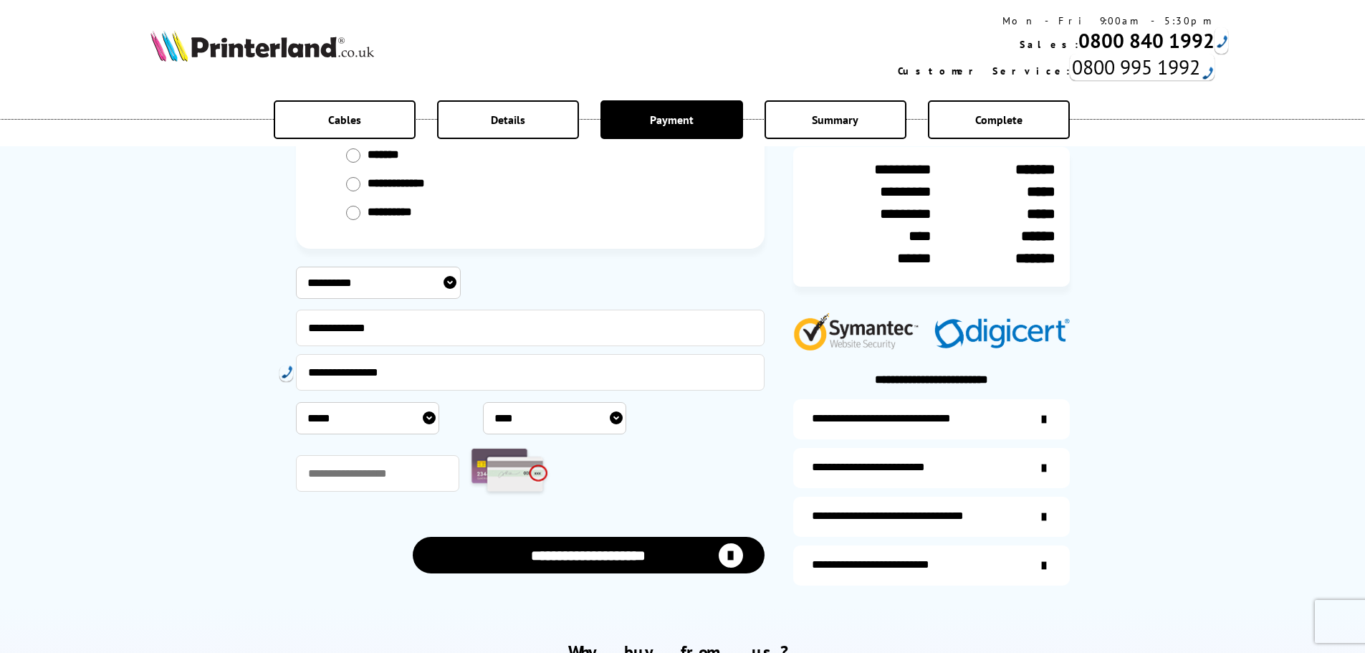
click at [362, 417] on select "***** * * * * * * * * * ** ** **" at bounding box center [367, 418] width 143 height 32
select select "**"
click at [296, 402] on select "***** * * * * * * * * * ** ** **" at bounding box center [367, 418] width 143 height 32
click at [504, 416] on select "**** **** **** **** **** **** **** **** **** **** **** **** **** **** **** ****…" at bounding box center [554, 418] width 143 height 32
select select "****"
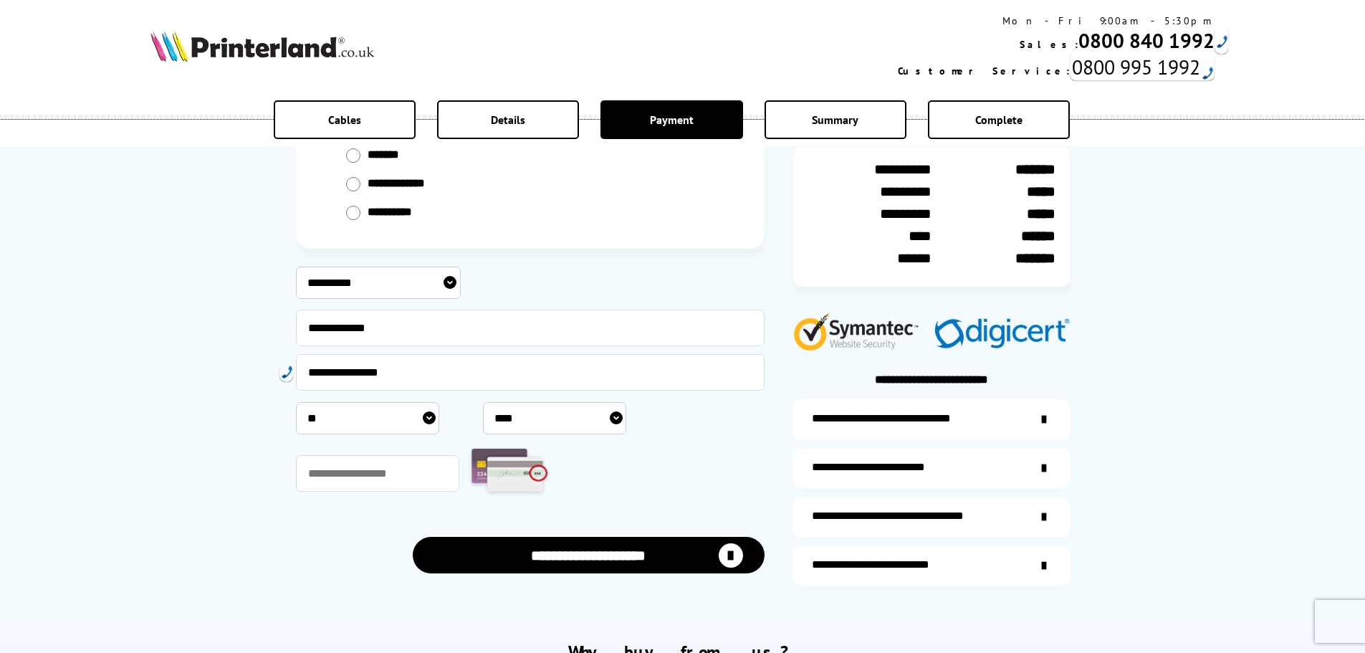
click at [483, 402] on select "**** **** **** **** **** **** **** **** **** **** **** **** **** **** **** ****…" at bounding box center [554, 418] width 143 height 32
drag, startPoint x: 376, startPoint y: 449, endPoint x: 376, endPoint y: 458, distance: 8.6
click at [376, 450] on div at bounding box center [530, 473] width 469 height 56
click at [376, 459] on input "text" at bounding box center [378, 473] width 164 height 37
type input "***"
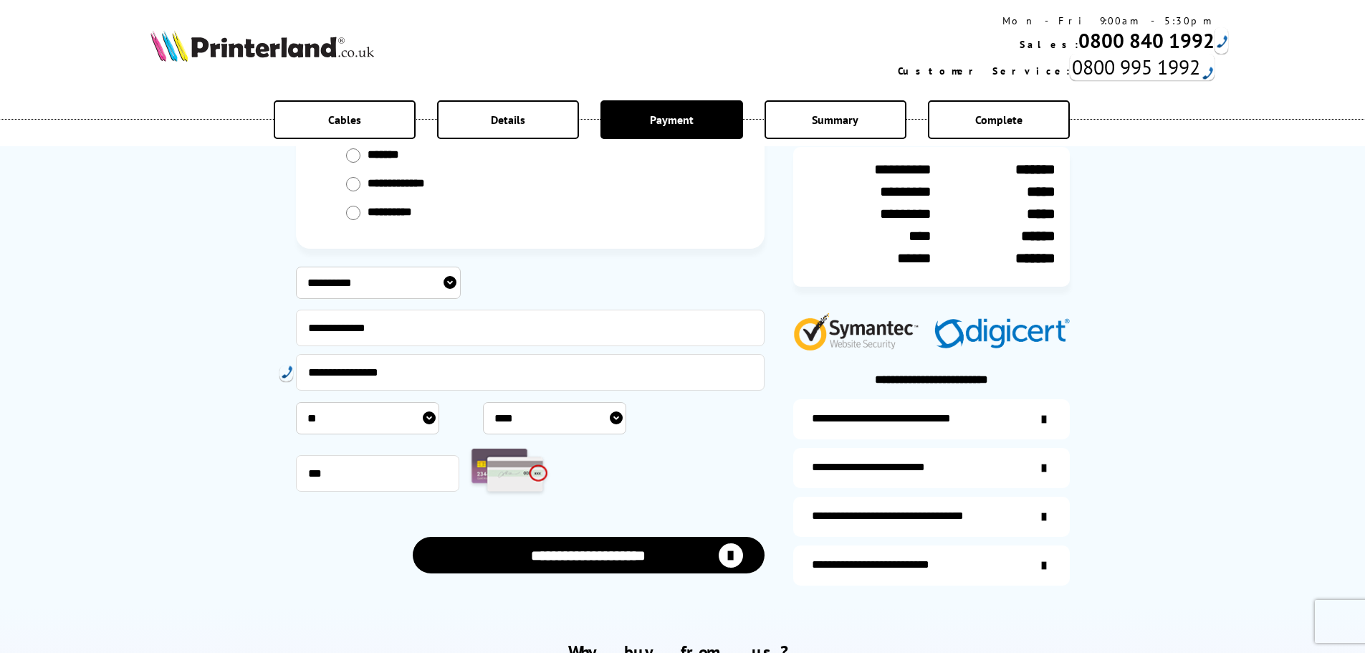
click at [495, 547] on button "**********" at bounding box center [589, 555] width 352 height 37
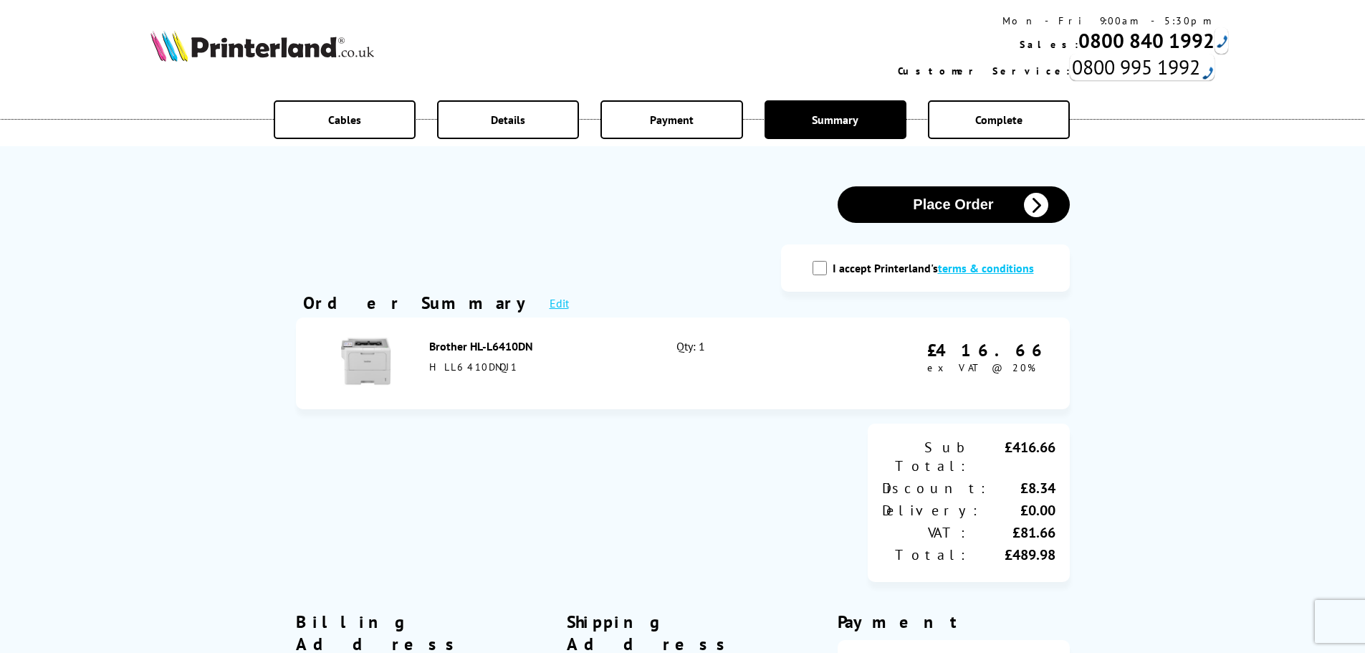
click at [824, 278] on div "I accept Printerland's terms & conditions" at bounding box center [925, 267] width 289 height 47
click at [824, 272] on input "I accept Printerland's terms & conditions" at bounding box center [819, 268] width 14 height 14
checkbox input "true"
click at [907, 205] on button "Place Order" at bounding box center [953, 204] width 232 height 37
